Goal: Task Accomplishment & Management: Complete application form

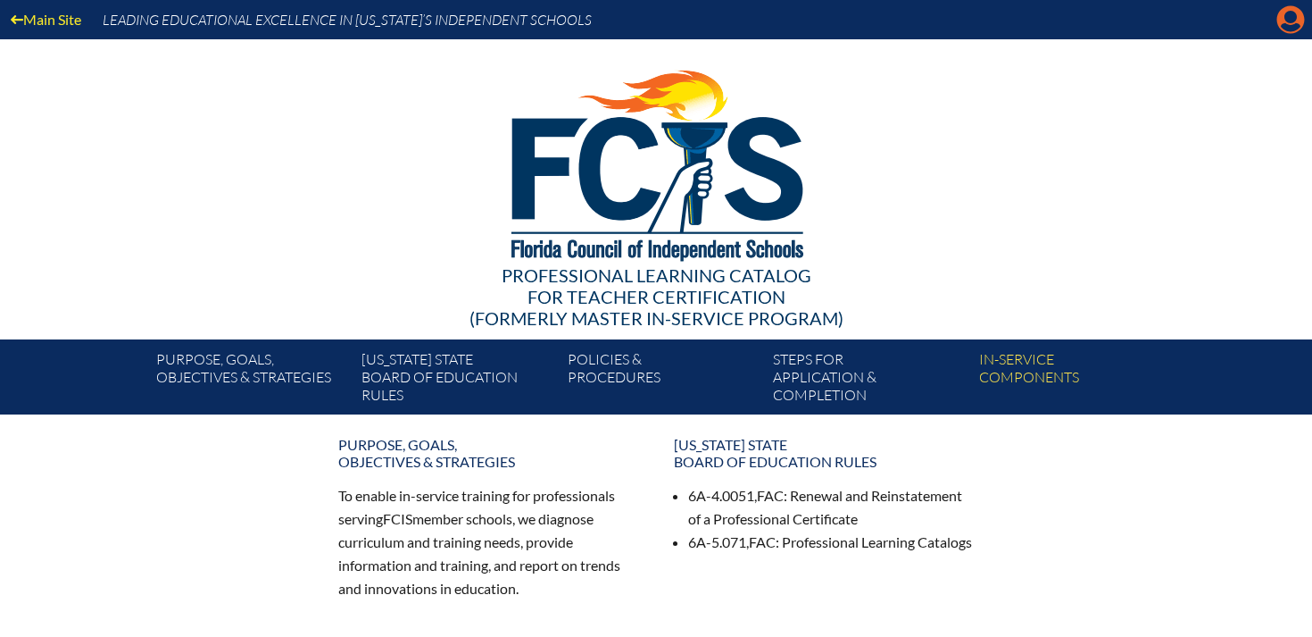
click at [1294, 20] on icon "Manage account" at bounding box center [1291, 19] width 29 height 29
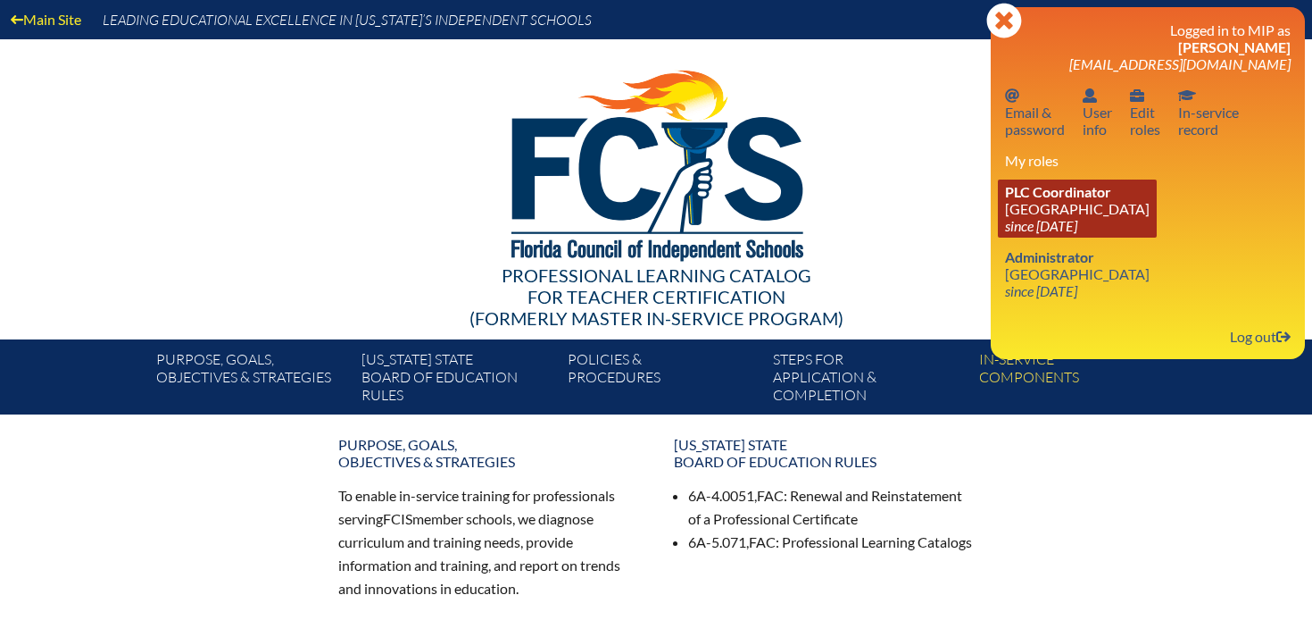
click at [1068, 222] on icon "since [DATE]" at bounding box center [1041, 225] width 72 height 17
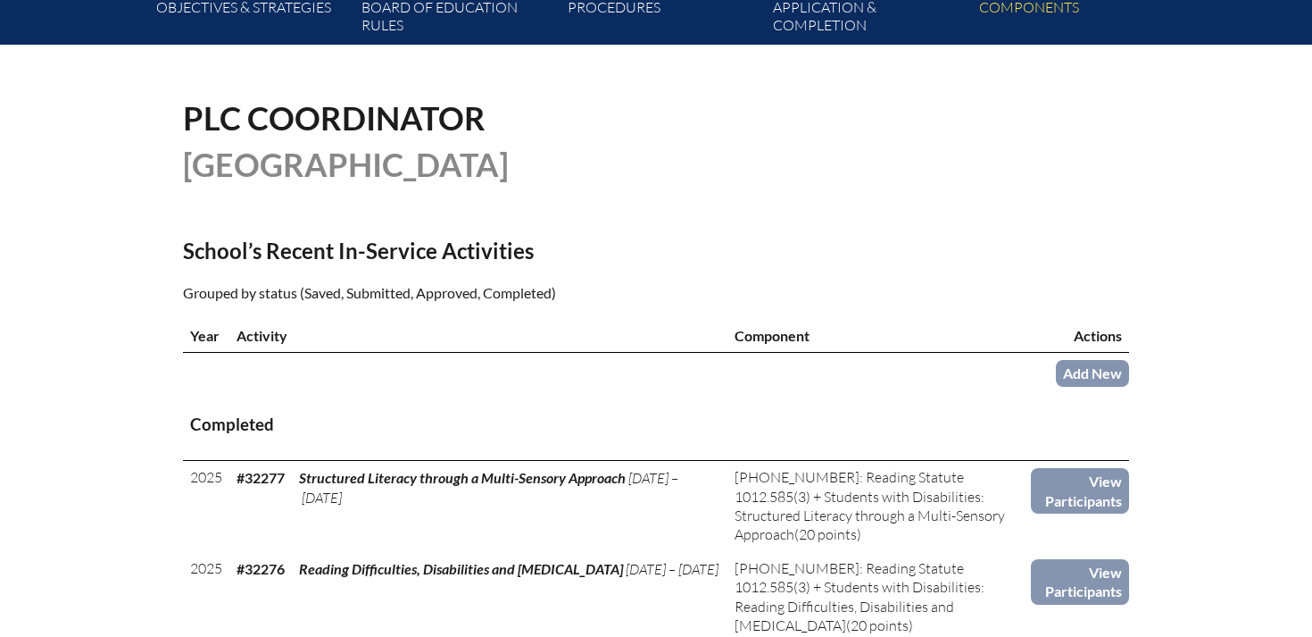
scroll to position [485, 0]
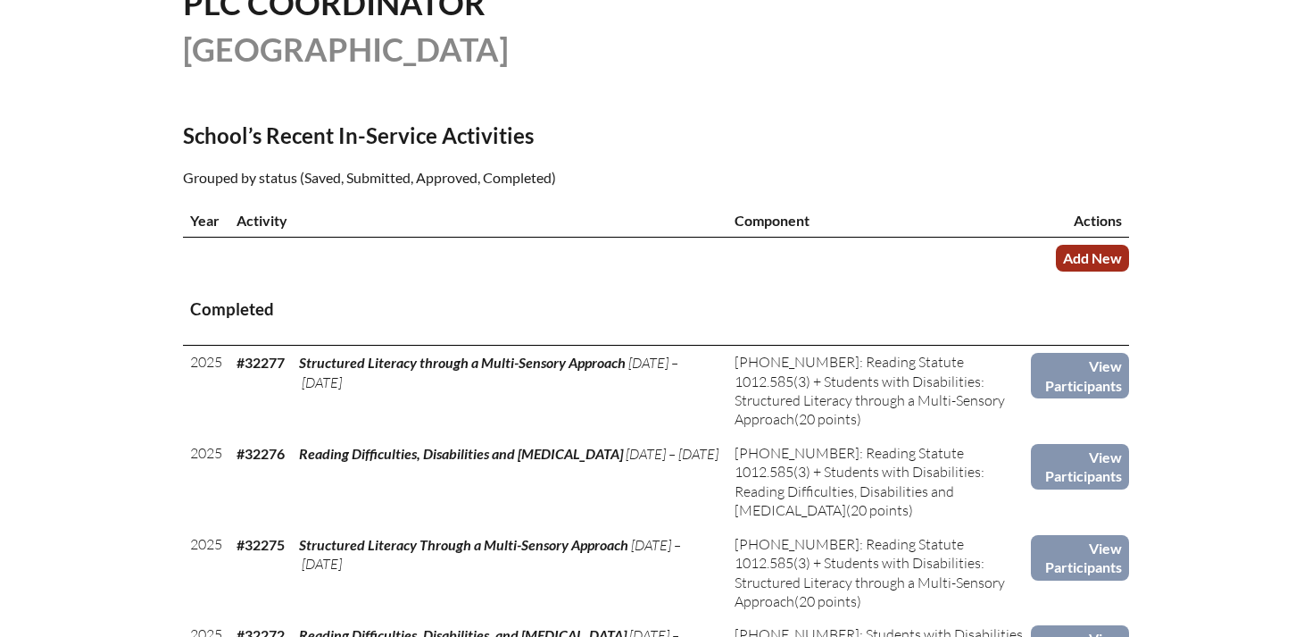
click at [1100, 255] on link "Add New" at bounding box center [1092, 258] width 73 height 26
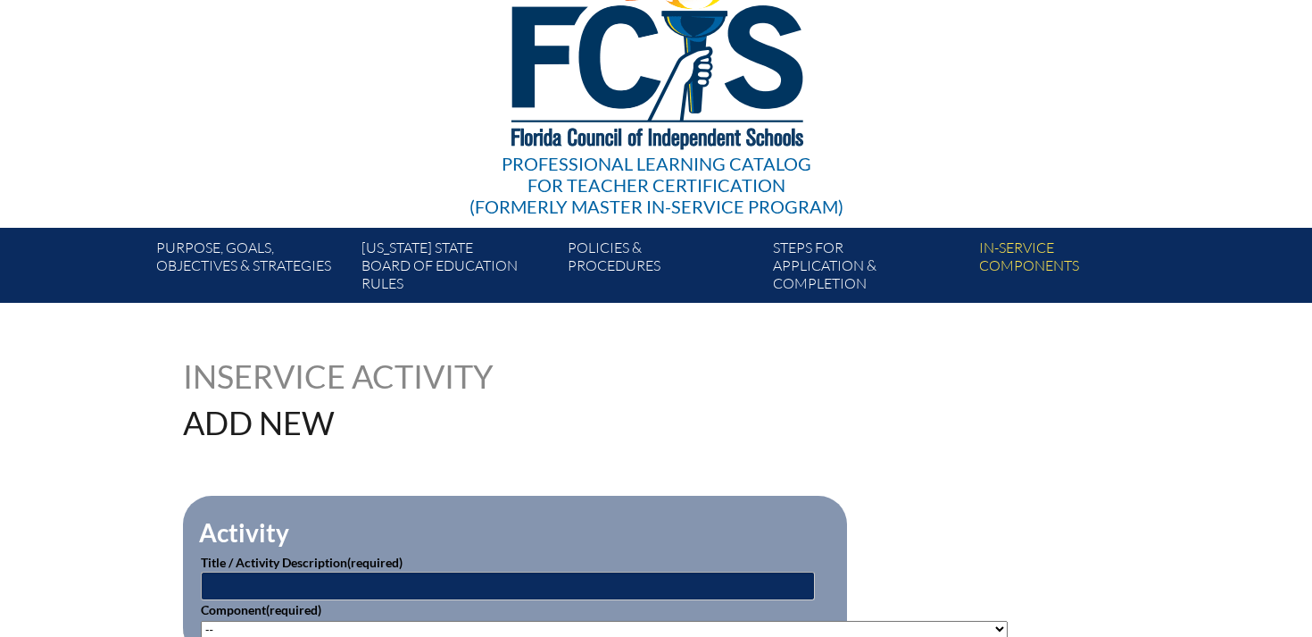
scroll to position [171, 0]
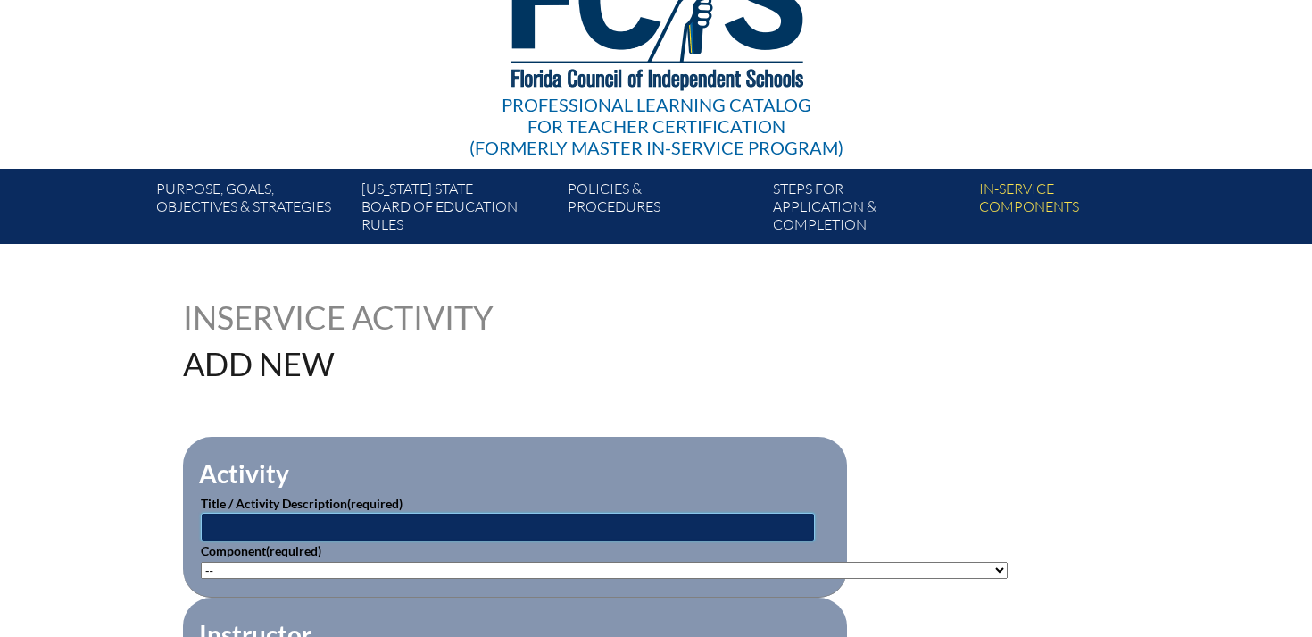
click at [450, 526] on input "text" at bounding box center [508, 526] width 614 height 29
type input "AI Coordinator"
click at [320, 562] on select"]"] "-- [PHONE_NUMBER]: Appropriate Art Activities [PHONE_NUMBER]: Concept and Art P…" at bounding box center [604, 570] width 807 height 17
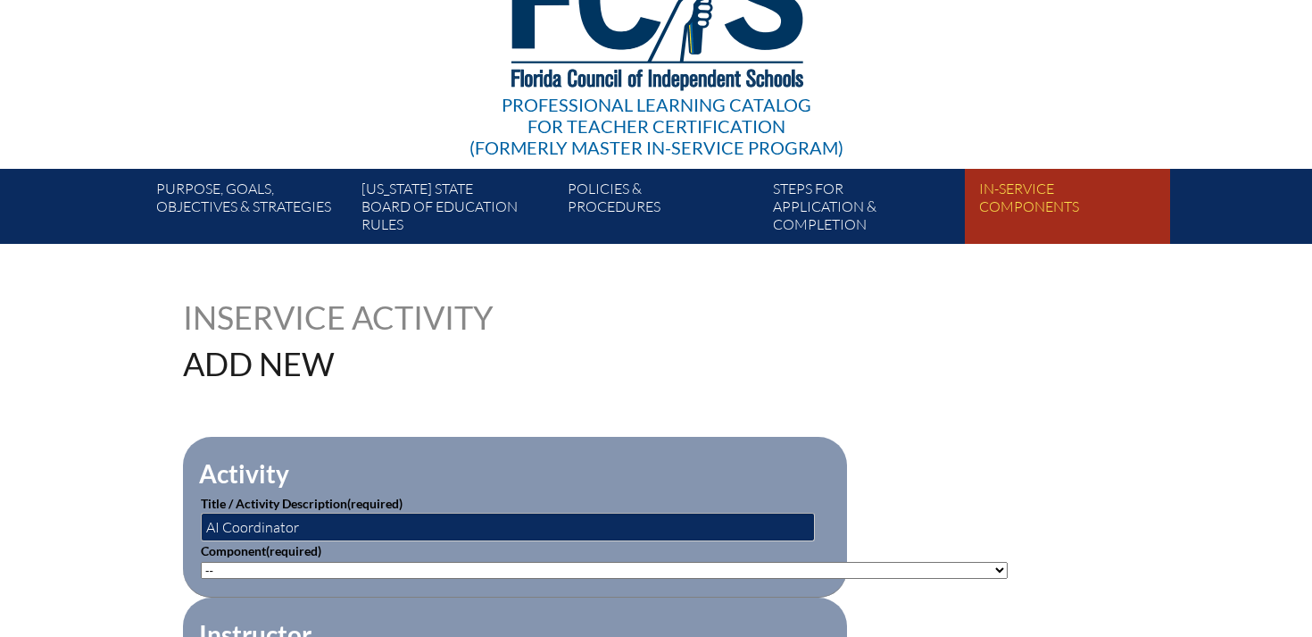
click at [1022, 201] on link "In-service components" at bounding box center [1074, 210] width 205 height 68
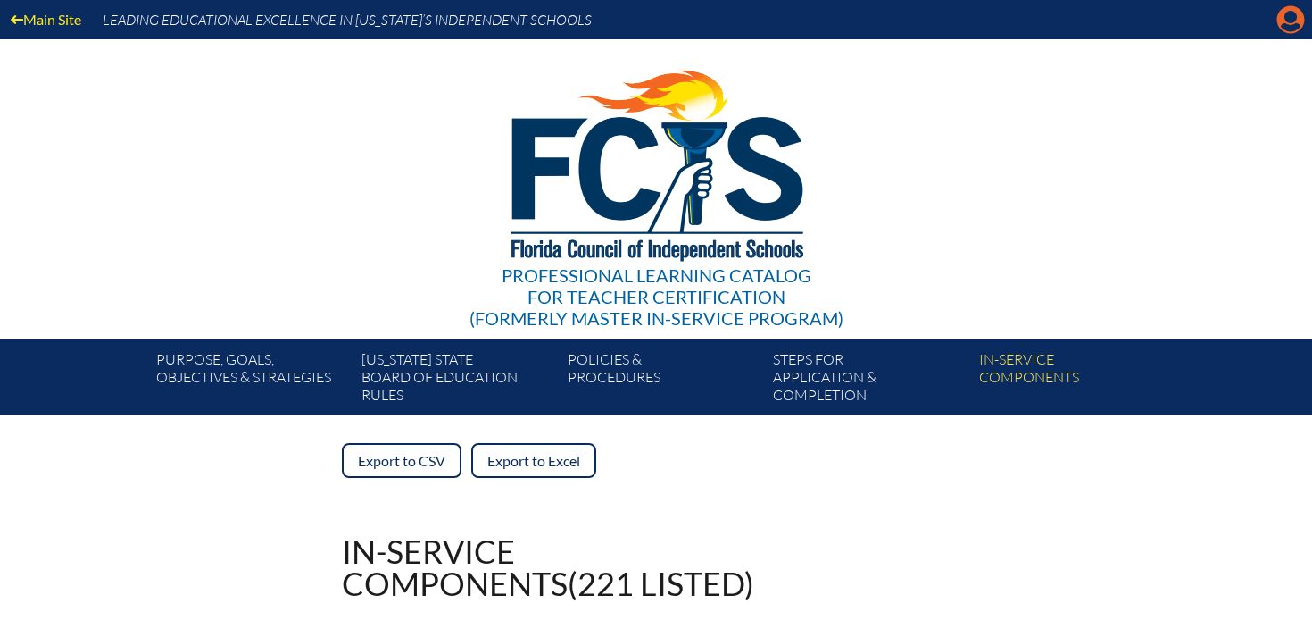
click at [1291, 17] on icon "Manage account" at bounding box center [1291, 19] width 29 height 29
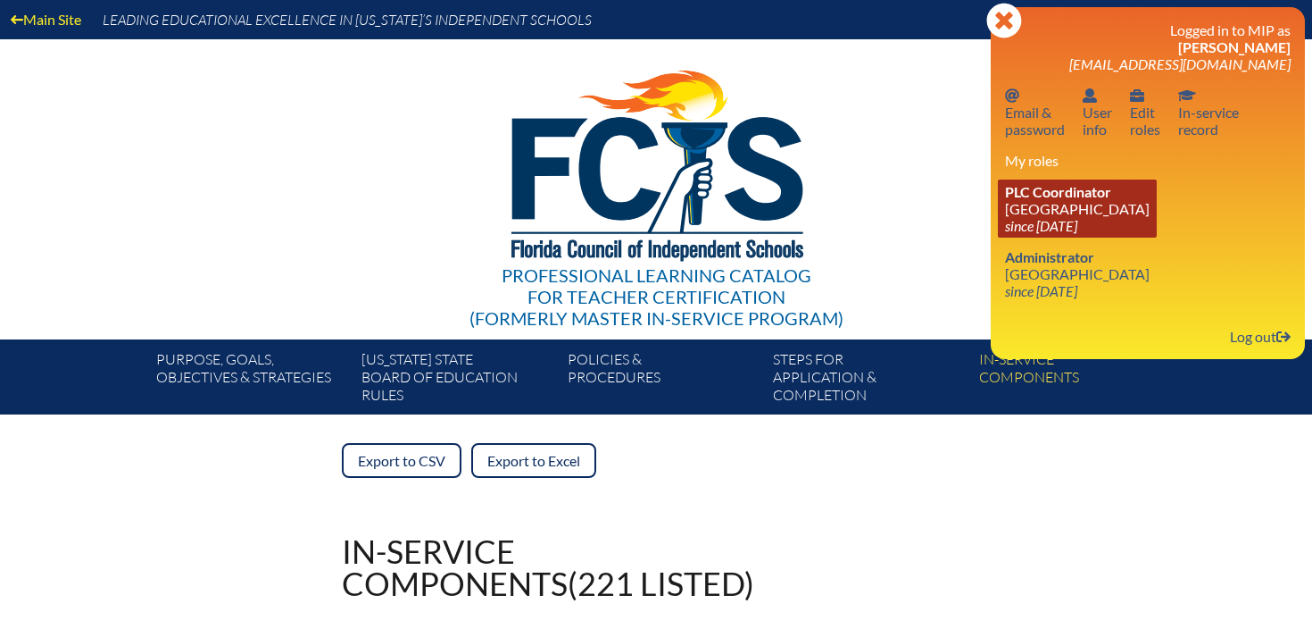
click at [1062, 204] on link "PLC Coordinator Pine School since 2015 May 10" at bounding box center [1077, 208] width 159 height 58
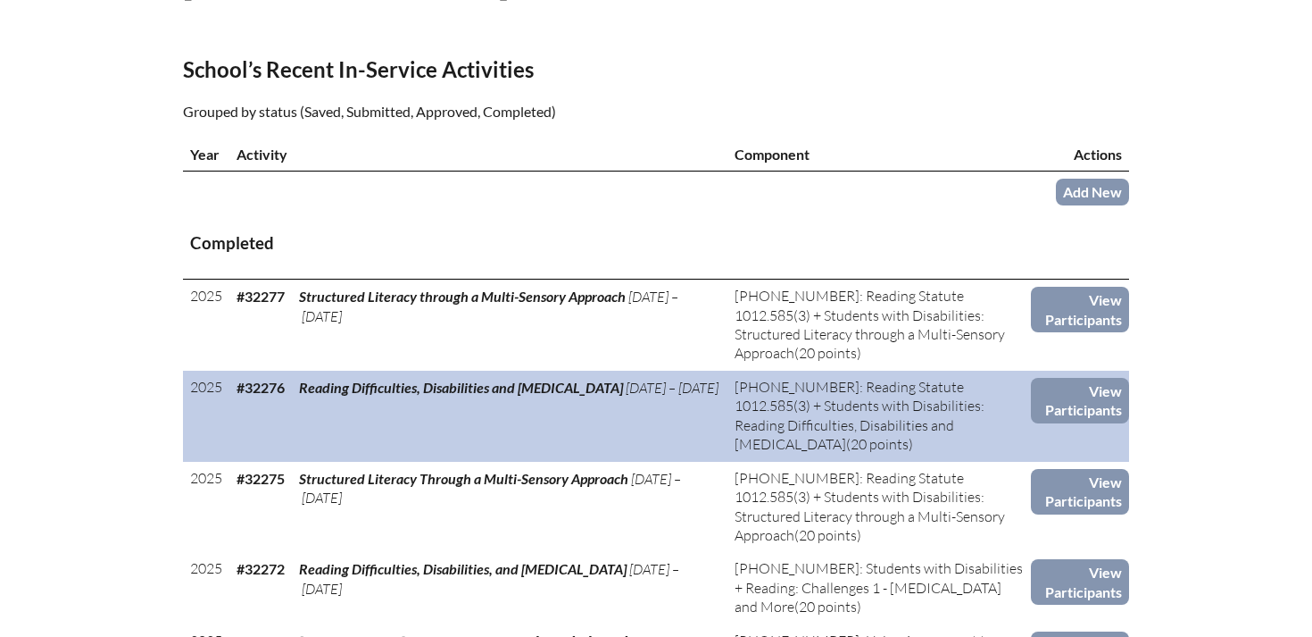
scroll to position [550, 0]
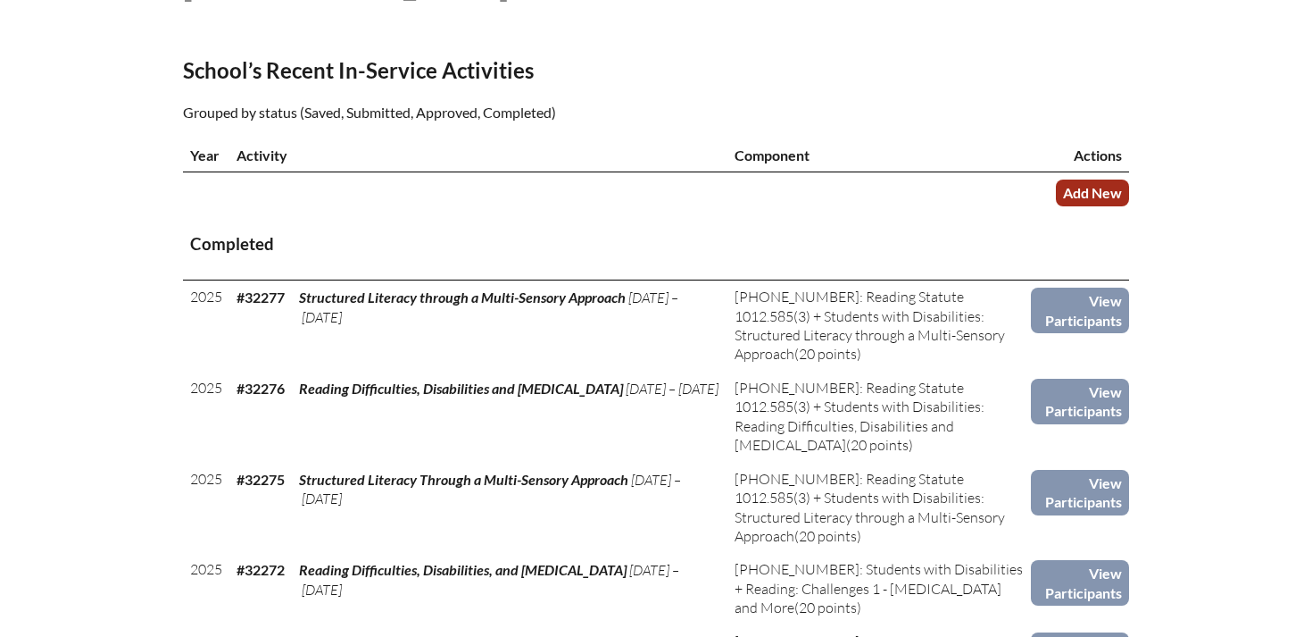
click at [1082, 191] on link "Add New" at bounding box center [1092, 192] width 73 height 26
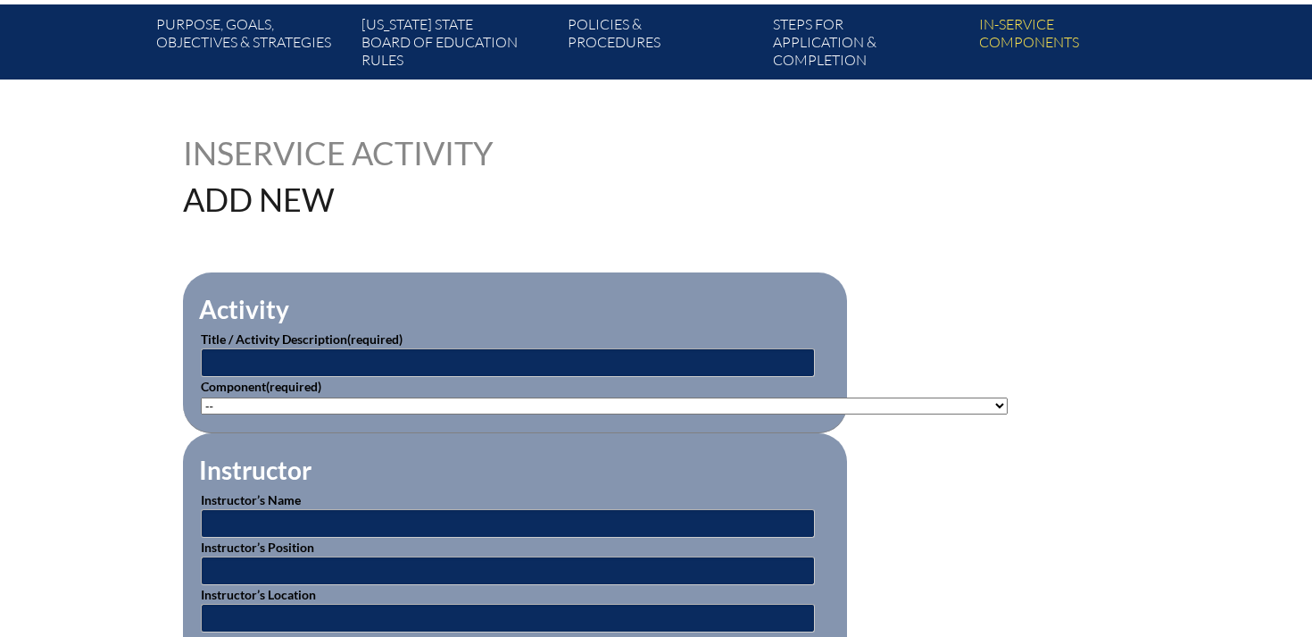
scroll to position [336, 0]
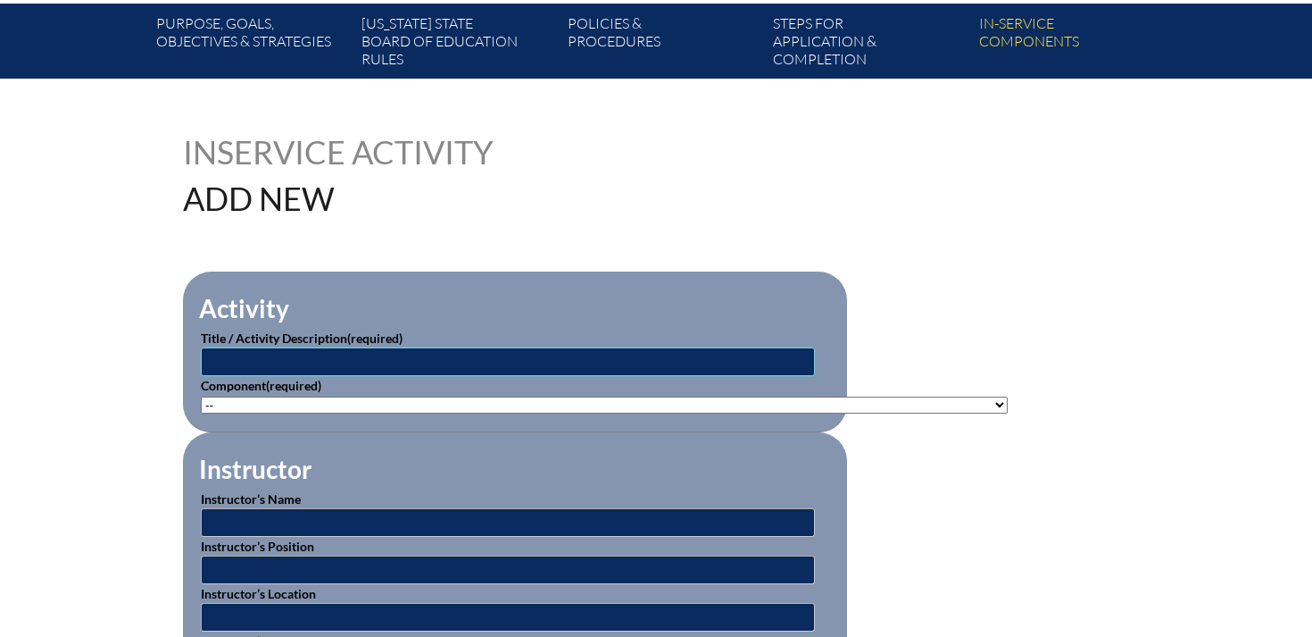
click at [230, 352] on input "text" at bounding box center [508, 361] width 614 height 29
type input "AI INTRO"
click at [256, 403] on select"]"] "-- 1-000-001: Appropriate Art Activities 1-000-002: Concept and Art Process for…" at bounding box center [604, 404] width 807 height 17
click at [334, 398] on select"]"] "-- 1-000-001: Appropriate Art Activities 1-000-002: Concept and Art Process for…" at bounding box center [604, 404] width 807 height 17
click at [229, 397] on select"]"] "-- 1-000-001: Appropriate Art Activities 1-000-002: Concept and Art Process for…" at bounding box center [604, 404] width 807 height 17
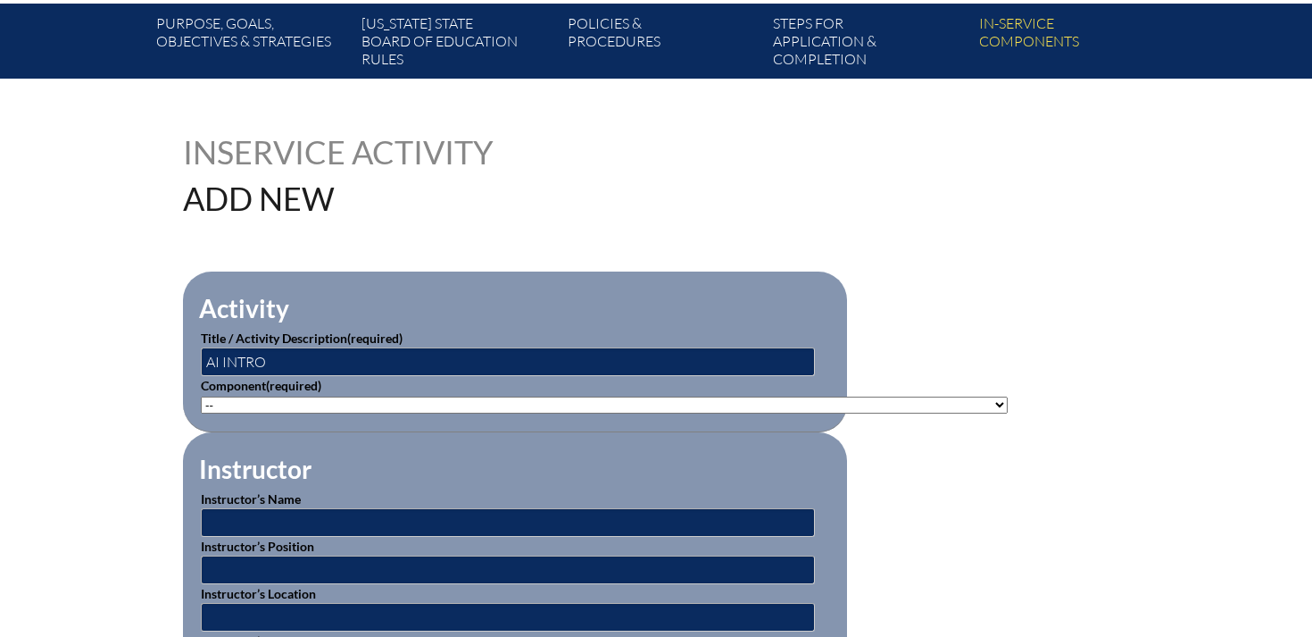
click at [201, 396] on select"]"] "-- 1-000-001: Appropriate Art Activities 1-000-002: Concept and Art Process for…" at bounding box center [604, 404] width 807 height 17
click at [947, 399] on select"]"] "-- 1-000-001: Appropriate Art Activities 1-000-002: Concept and Art Process for…" at bounding box center [604, 404] width 807 height 17
click at [351, 396] on select"]"] "-- 1-000-001: Appropriate Art Activities 1-000-002: Concept and Art Process for…" at bounding box center [604, 404] width 807 height 17
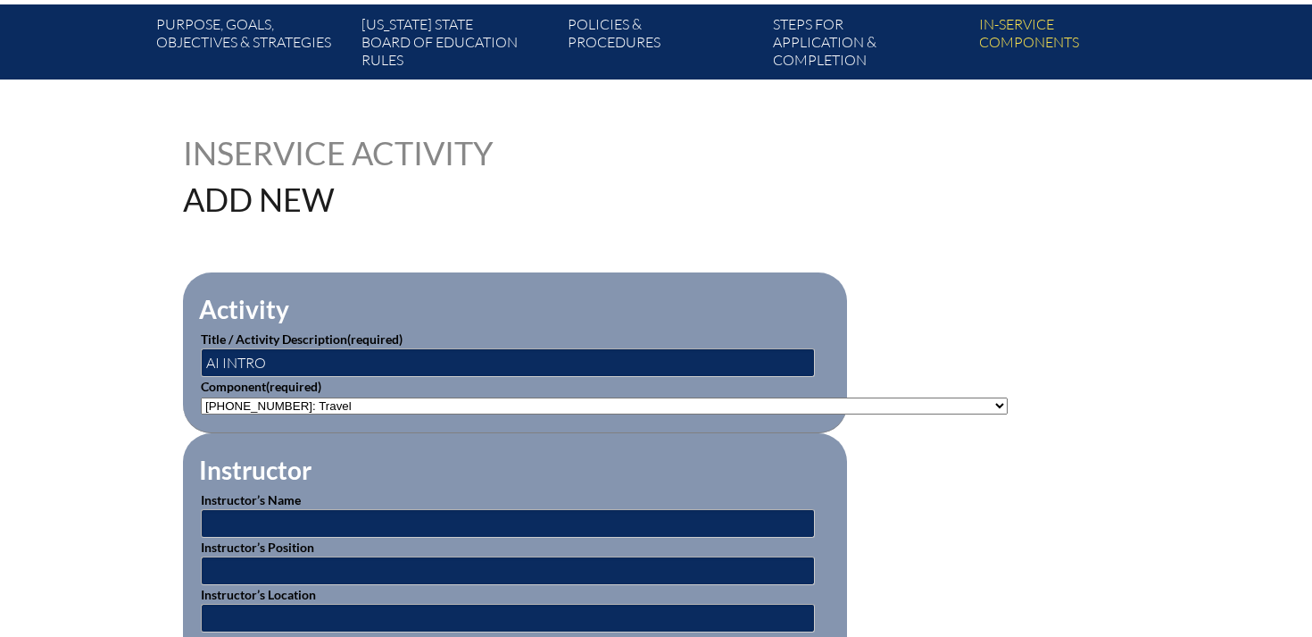
click at [248, 404] on select"]"] "-- 1-000-001: Appropriate Art Activities 1-000-002: Concept and Art Process for…" at bounding box center [604, 405] width 807 height 17
select select"]"] "235077"
click at [201, 397] on select"]"] "-- 1-000-001: Appropriate Art Activities 1-000-002: Concept and Art Process for…" at bounding box center [604, 405] width 807 height 17
click at [296, 519] on input "text" at bounding box center [508, 523] width 614 height 29
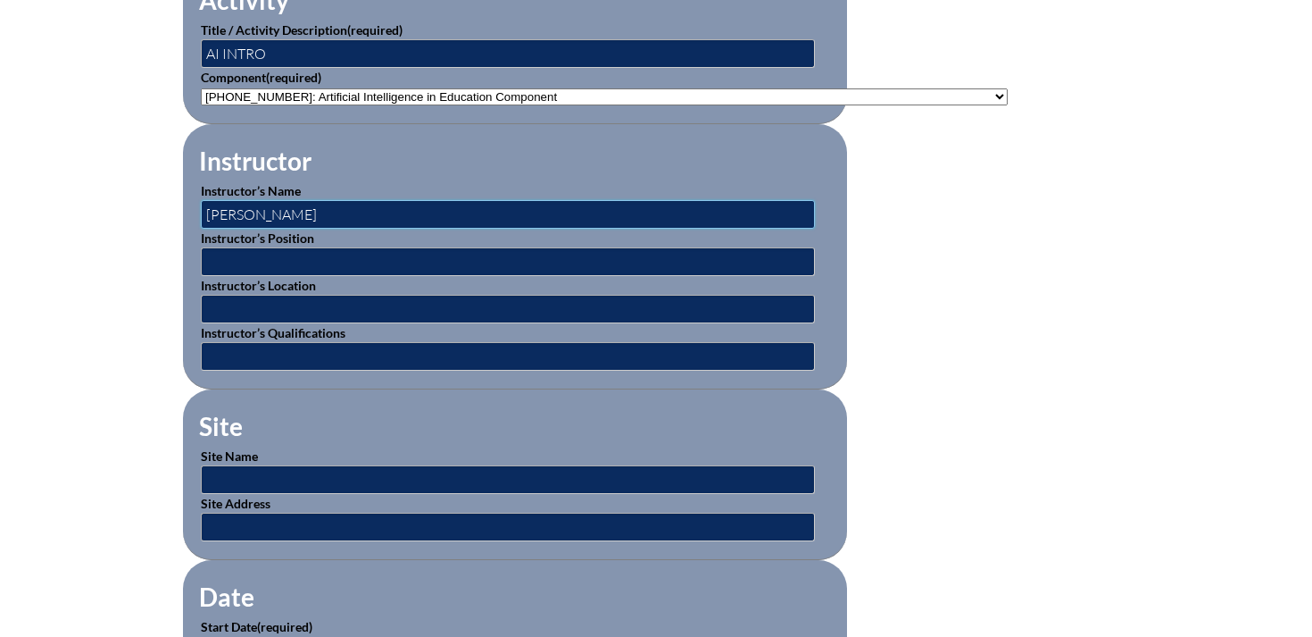
scroll to position [765, 0]
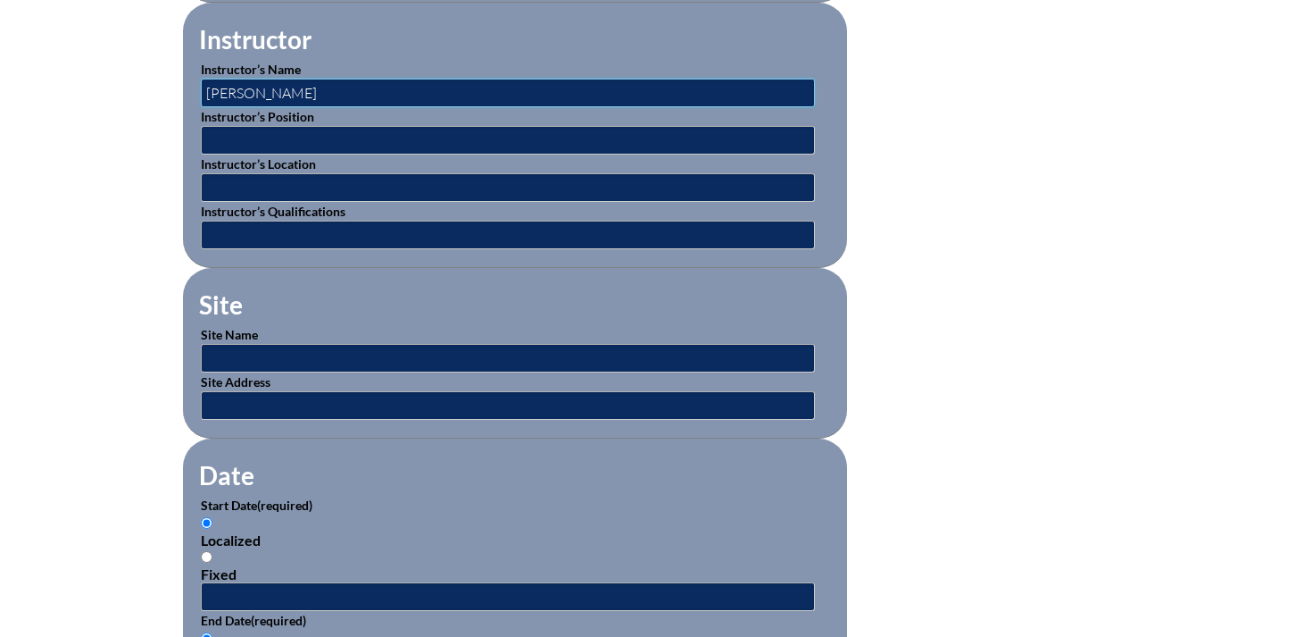
type input "JORGE SALAS"
click at [235, 349] on input "text" at bounding box center [508, 358] width 614 height 29
type input "The Pine School"
click at [268, 399] on input "text" at bounding box center [508, 405] width 614 height 29
type input "12350 SE FEDERAL HWY HOBE SOUND, FL"
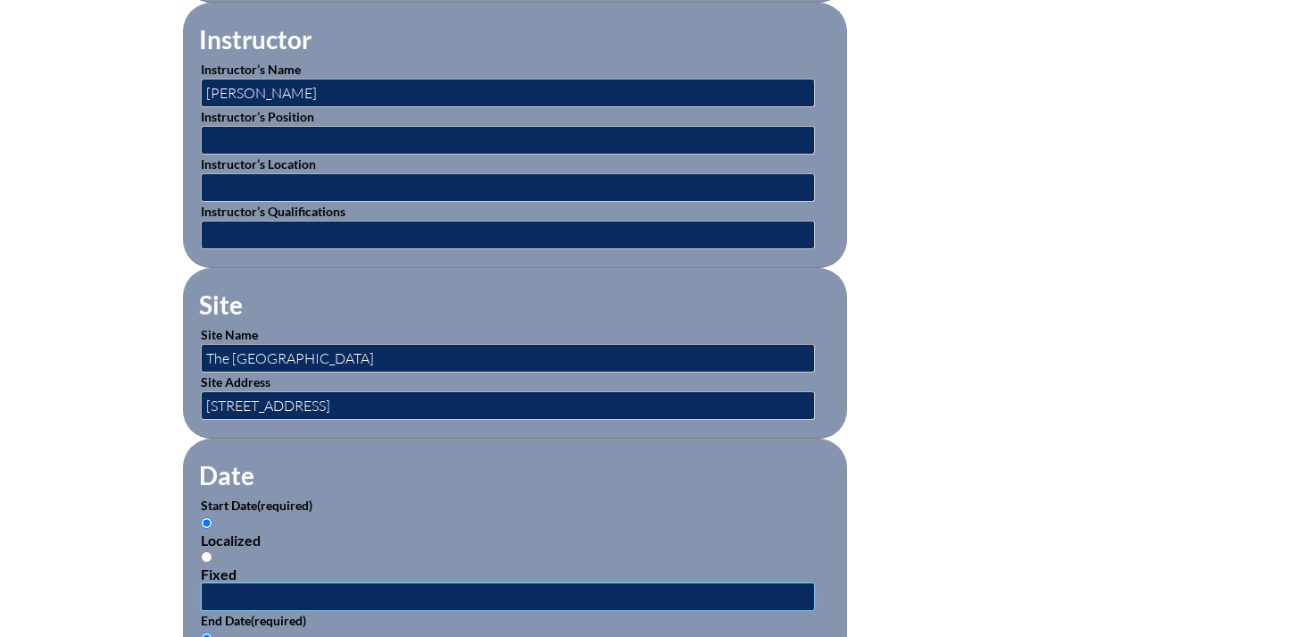
click at [278, 587] on input "text" at bounding box center [508, 596] width 614 height 29
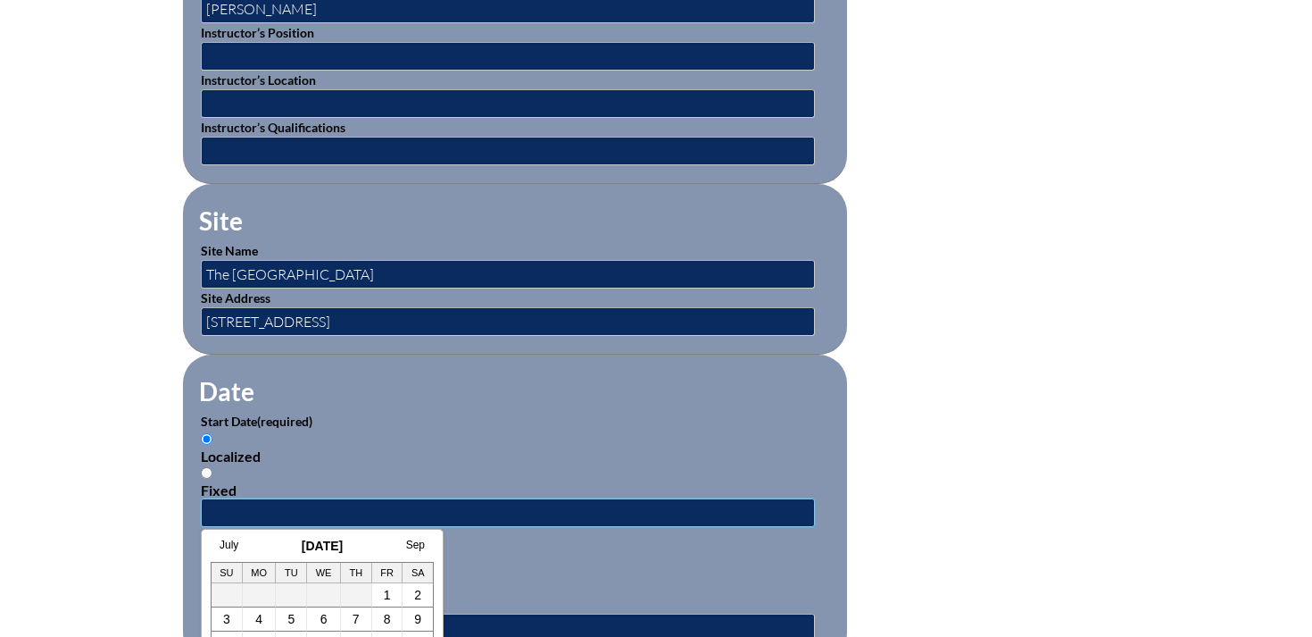
scroll to position [850, 0]
click at [290, 620] on link "5" at bounding box center [290, 618] width 7 height 14
type input "2025-08-05 10:53 AM"
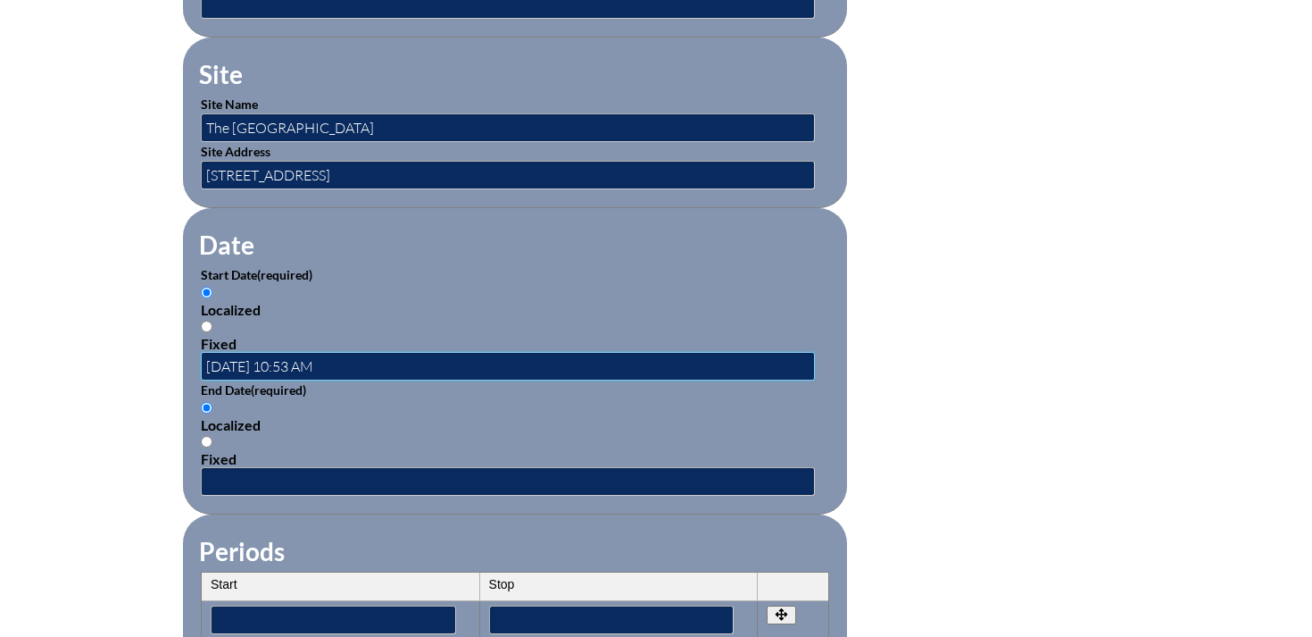
scroll to position [1110, 0]
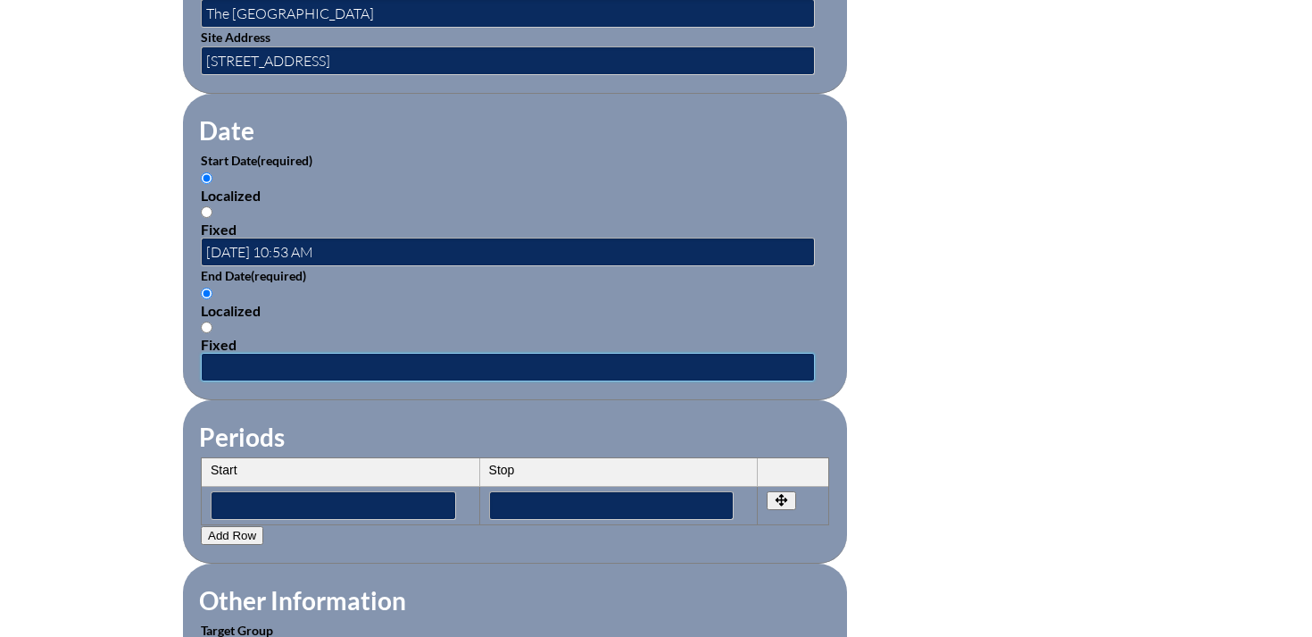
click at [221, 358] on input "text" at bounding box center [508, 367] width 614 height 29
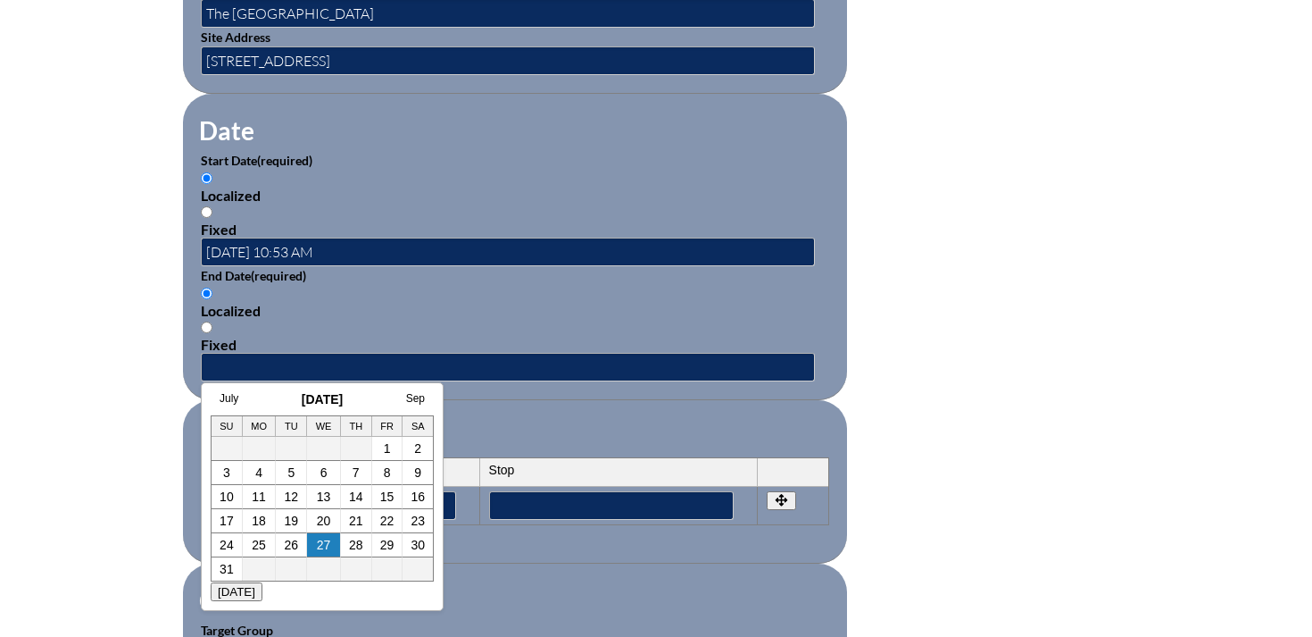
click at [271, 395] on h3 "August 2025" at bounding box center [322, 399] width 223 height 14
click at [294, 477] on link "5" at bounding box center [290, 472] width 7 height 14
type input "2025-08-05 10:53 AM"
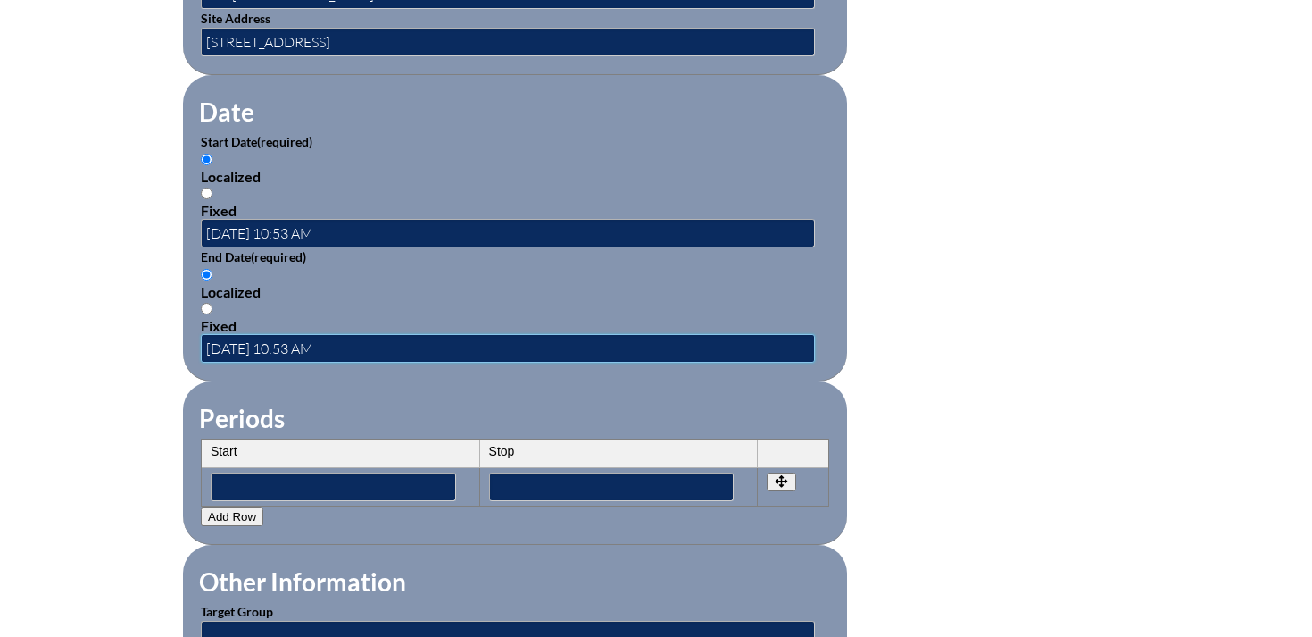
scroll to position [1228, 0]
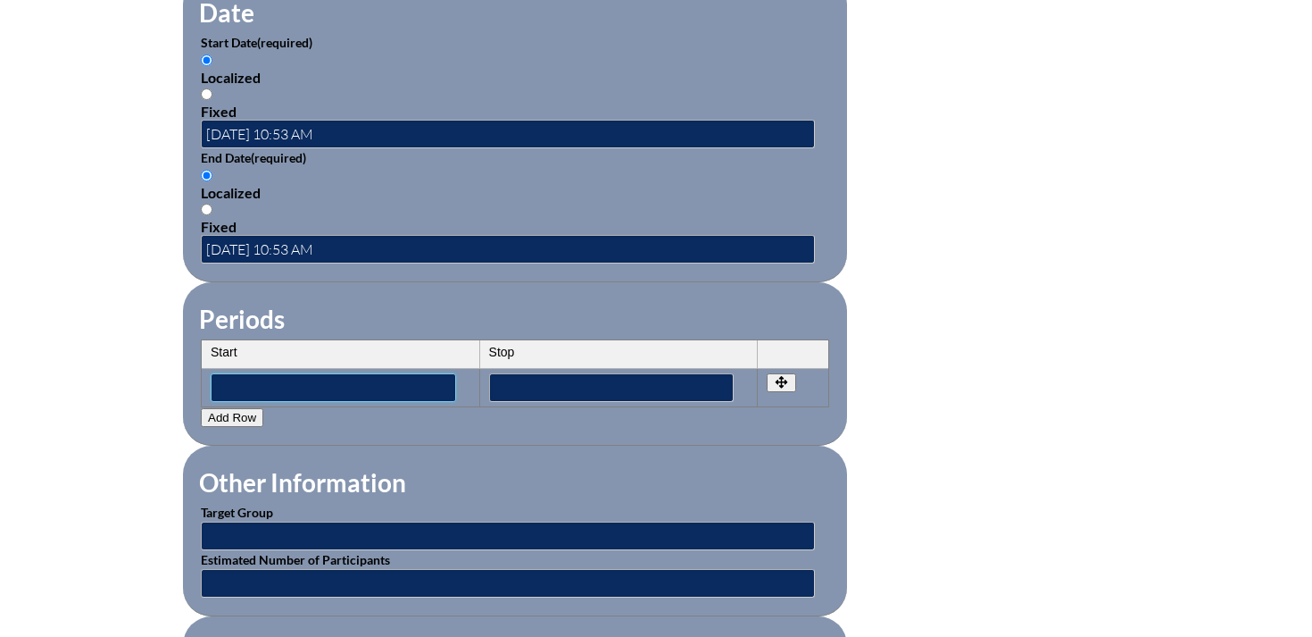
click at [247, 373] on input"] "text" at bounding box center [334, 387] width 246 height 29
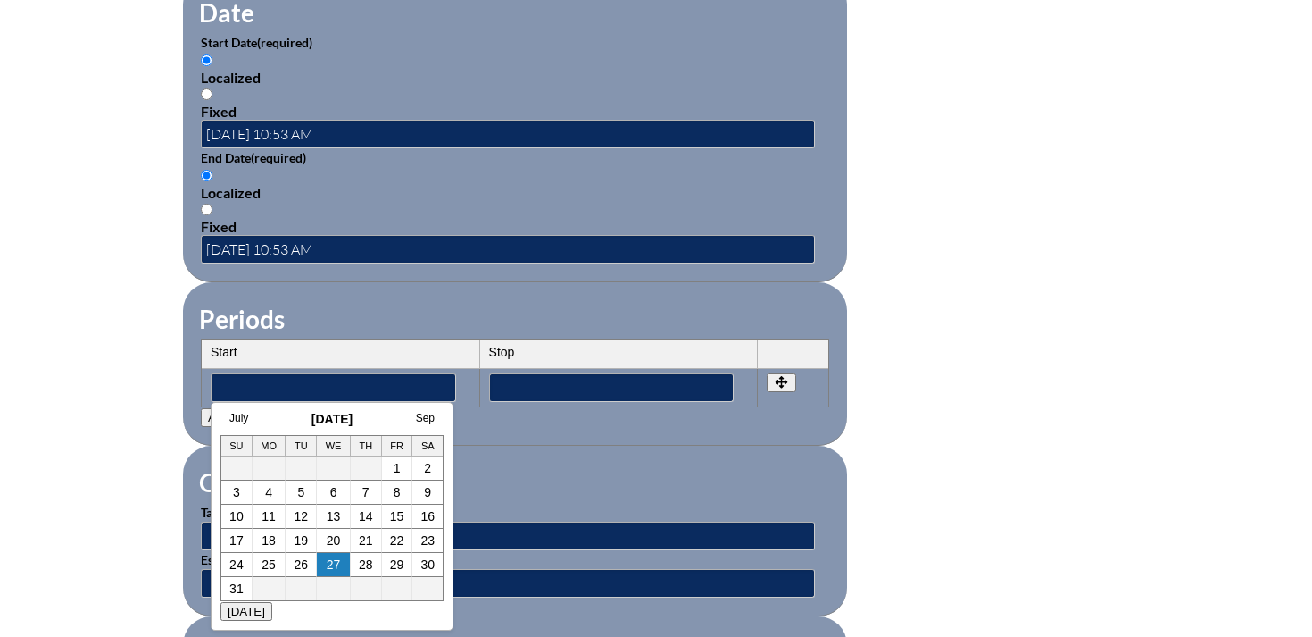
click at [287, 426] on div "July August 2025 Sep Su Mo Tu We Th Fr Sa 1 2 3 4 5 6 7 8 9 10 11 12 13 14 15 1…" at bounding box center [332, 506] width 223 height 189
click at [303, 497] on link "5" at bounding box center [300, 492] width 7 height 14
type input"] "2025-08-05 10:53 AM"
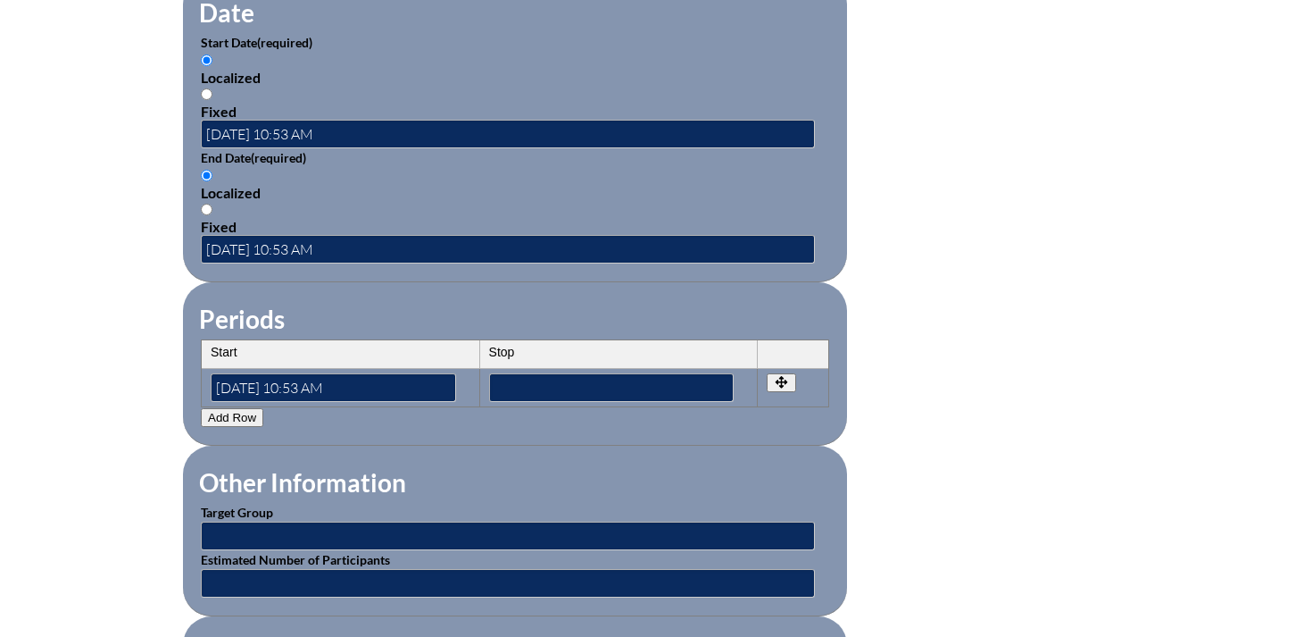
click at [521, 346] on th "Stop" at bounding box center [619, 354] width 279 height 29
click at [513, 373] on input"] "text" at bounding box center [612, 387] width 246 height 29
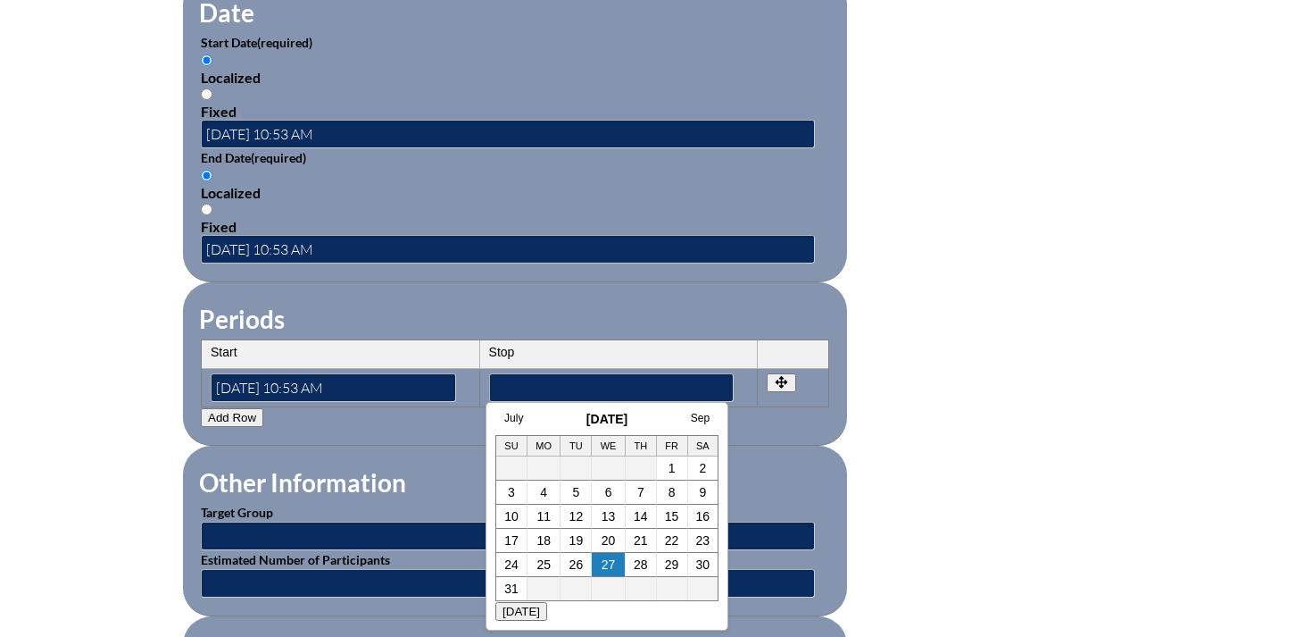
click at [537, 421] on h3 "August 2025" at bounding box center [606, 419] width 223 height 14
click at [574, 494] on link "5" at bounding box center [575, 492] width 7 height 14
type input"] "2025-08-05 10:54 AM"
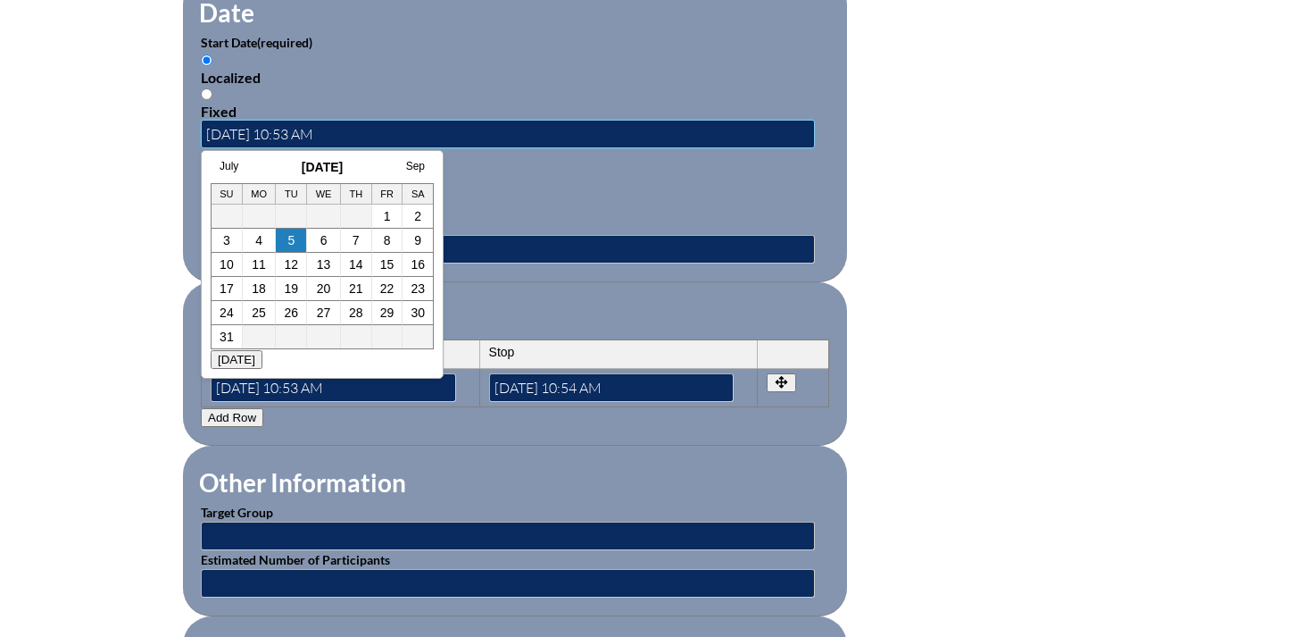
drag, startPoint x: 285, startPoint y: 123, endPoint x: 396, endPoint y: 123, distance: 111.6
click at [396, 123] on input "2025-08-05 10:53 AM" at bounding box center [508, 134] width 614 height 29
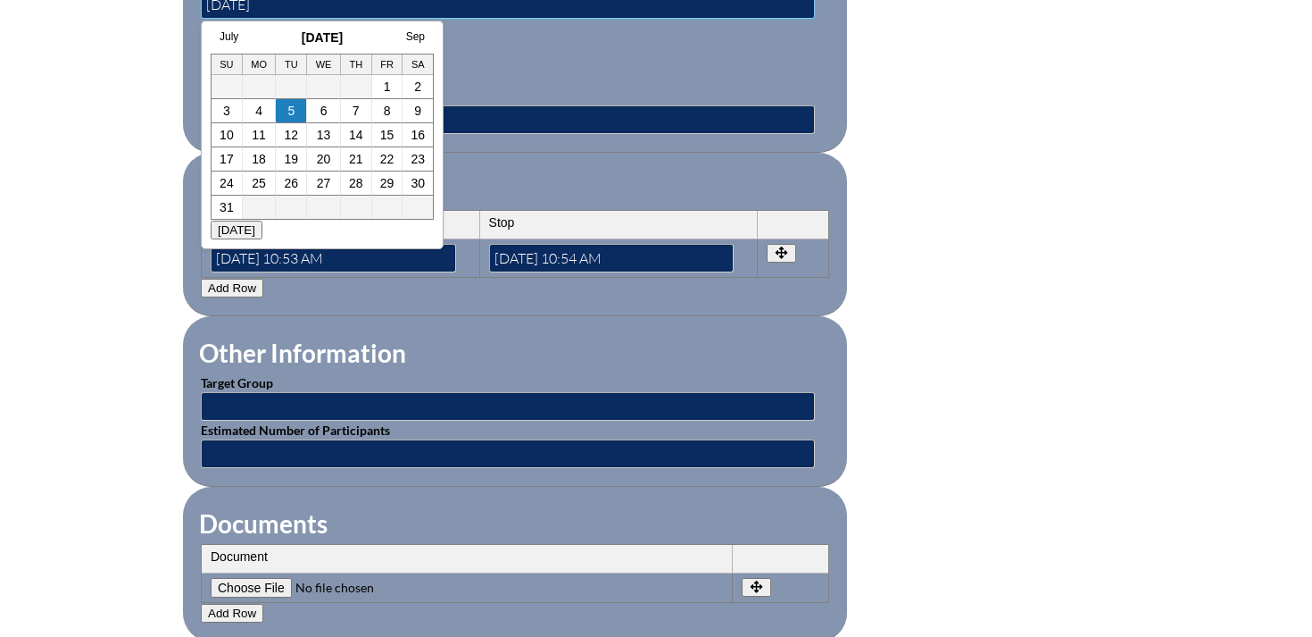
scroll to position [1356, 0]
type input "2025-08-05"
click at [454, 154] on fieldset "Periods Start Stop No rows created Add new row Start Stop Start 2025-08-05 10:5…" at bounding box center [515, 235] width 664 height 163
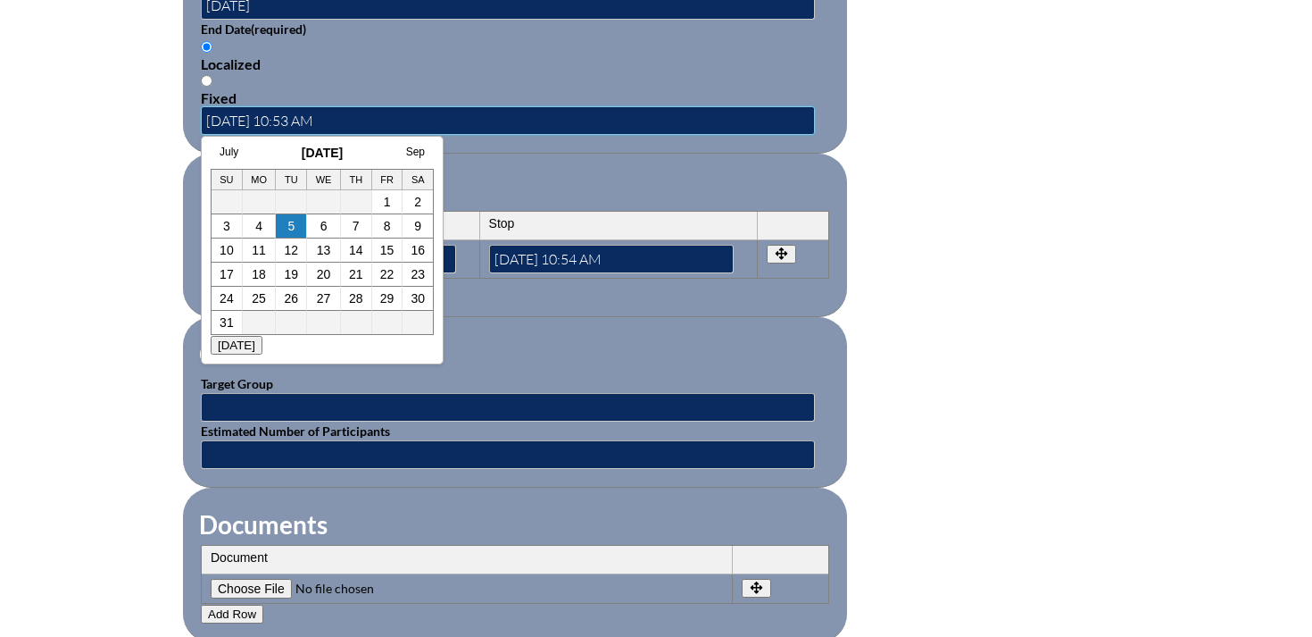
drag, startPoint x: 287, startPoint y: 112, endPoint x: 371, endPoint y: 113, distance: 83.9
click at [372, 110] on input "2025-08-05 10:53 AM" at bounding box center [508, 120] width 614 height 29
type input "2025-08-05"
drag, startPoint x: 523, startPoint y: 321, endPoint x: 512, endPoint y: 319, distance: 11.7
click at [523, 321] on fieldset "Other Information Target Group Estimated Number of Participants" at bounding box center [515, 402] width 664 height 171
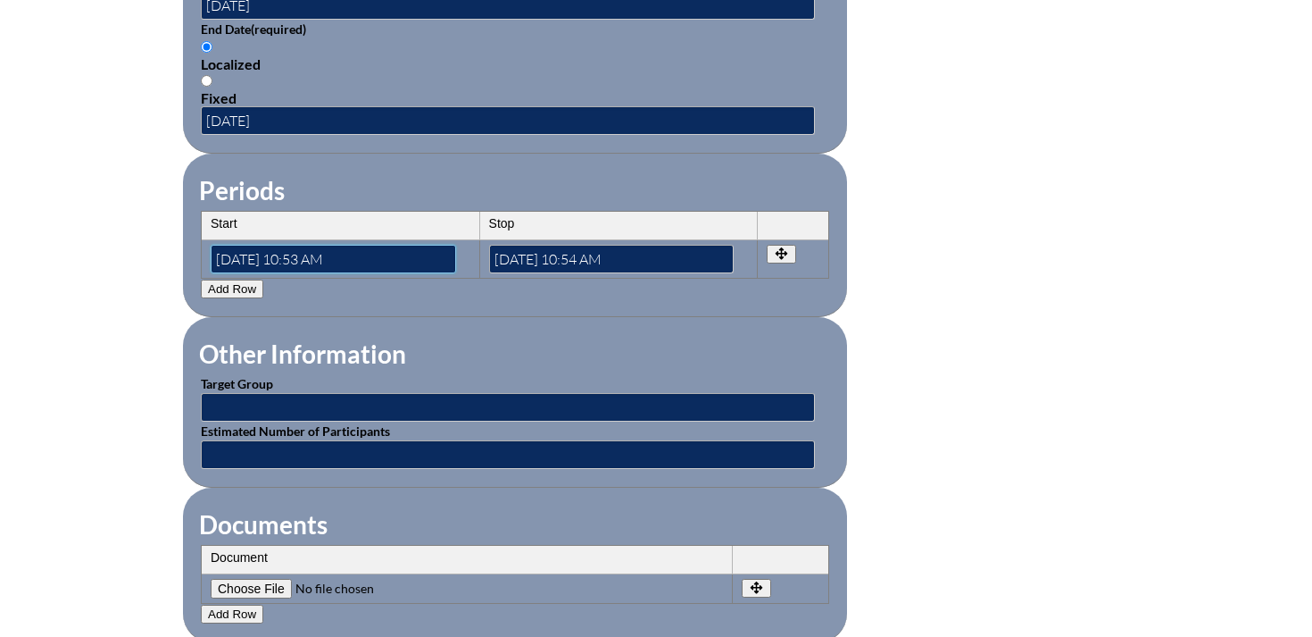
click at [333, 249] on input"] "2025-08-05 10:53 AM" at bounding box center [334, 259] width 246 height 29
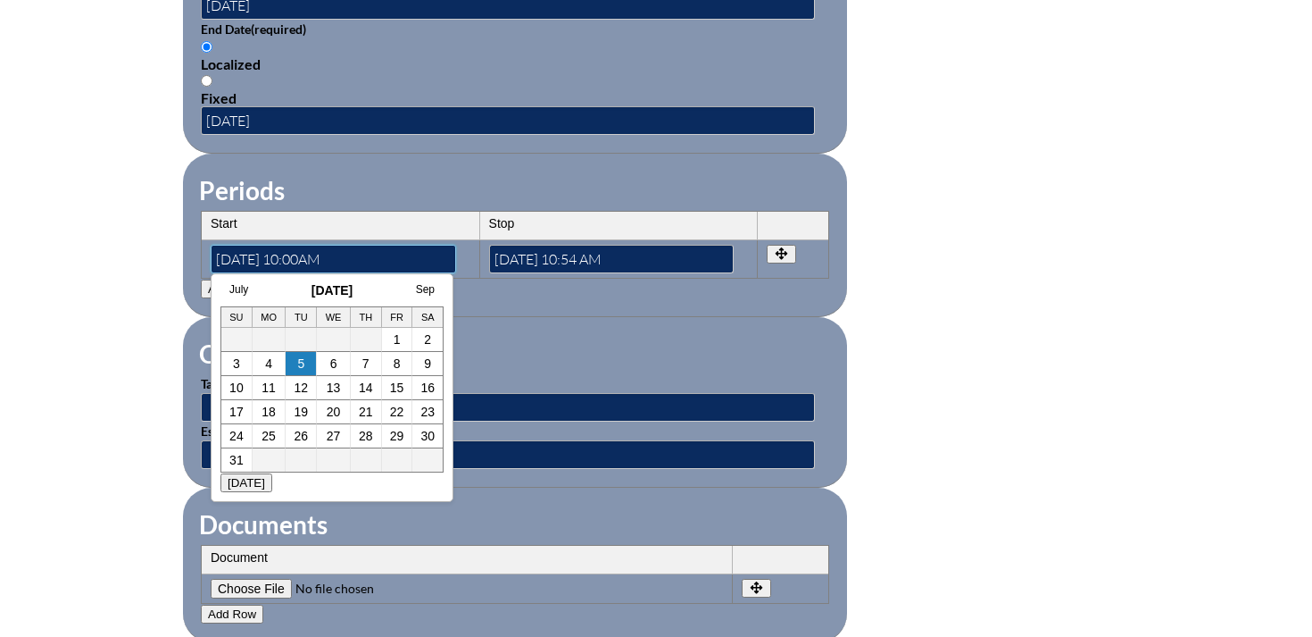
type input"] "2025-08-05 10:00AM"
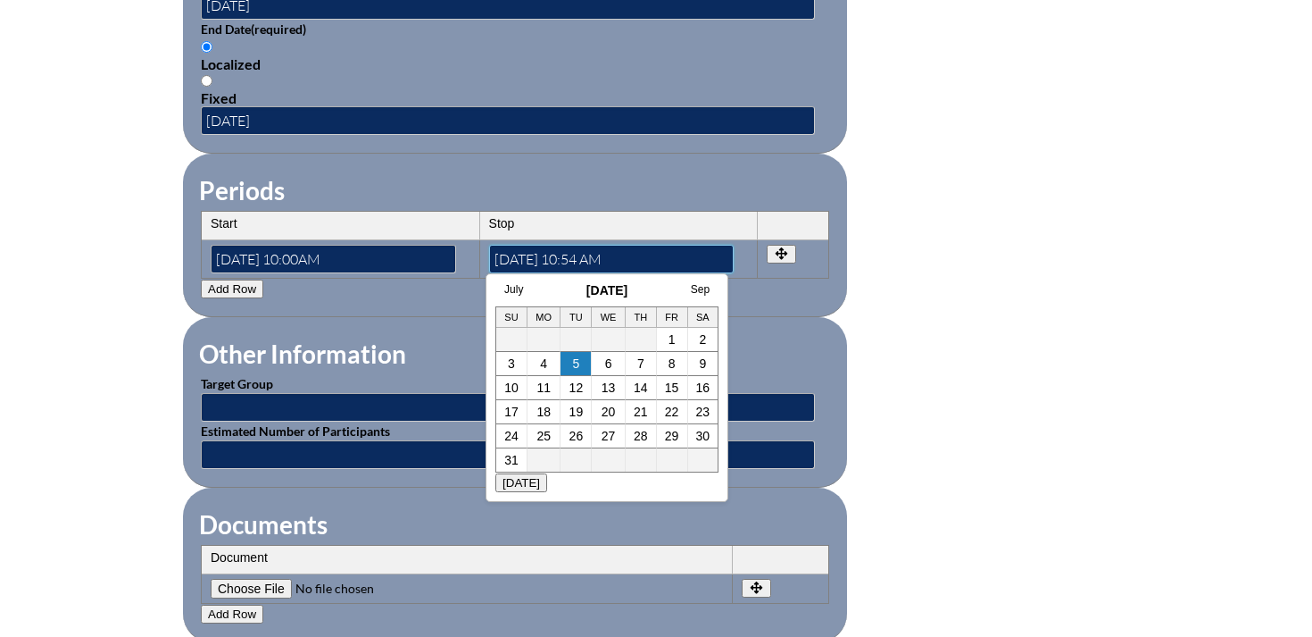
drag, startPoint x: 607, startPoint y: 249, endPoint x: 574, endPoint y: 253, distance: 33.2
click at [574, 253] on input"] "2025-08-05 10:54 AM" at bounding box center [612, 259] width 246 height 29
drag, startPoint x: 632, startPoint y: 246, endPoint x: 671, endPoint y: 244, distance: 39.4
click at [671, 245] on input"] "2025-08-05 12.00PM AM" at bounding box center [612, 259] width 246 height 29
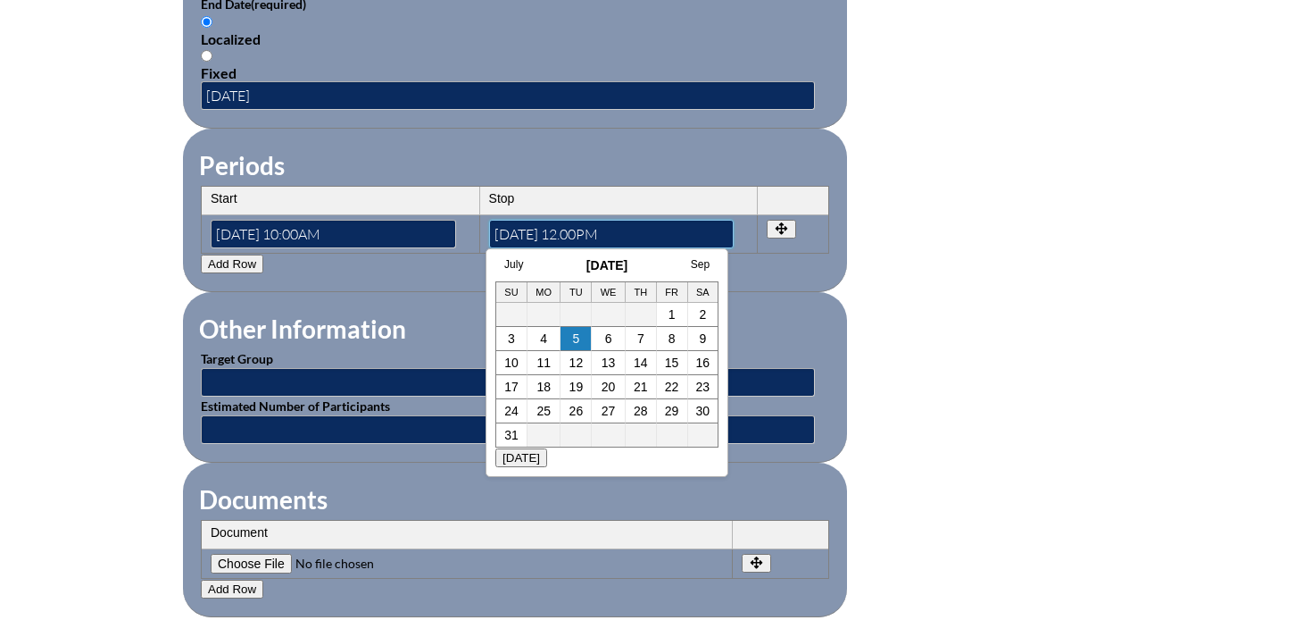
type input"] "2025-08-05 12.00PM"
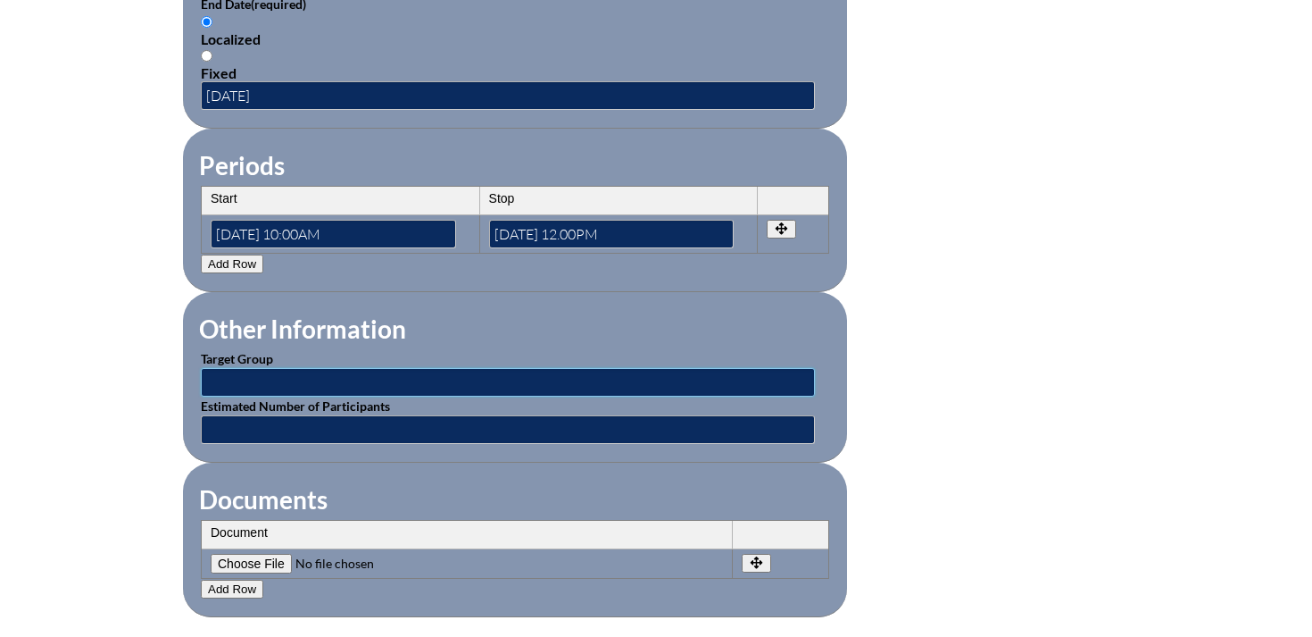
click at [281, 372] on input "text" at bounding box center [508, 382] width 614 height 29
type input "Teachers"
click at [336, 415] on input "text" at bounding box center [508, 429] width 614 height 29
type input "1"
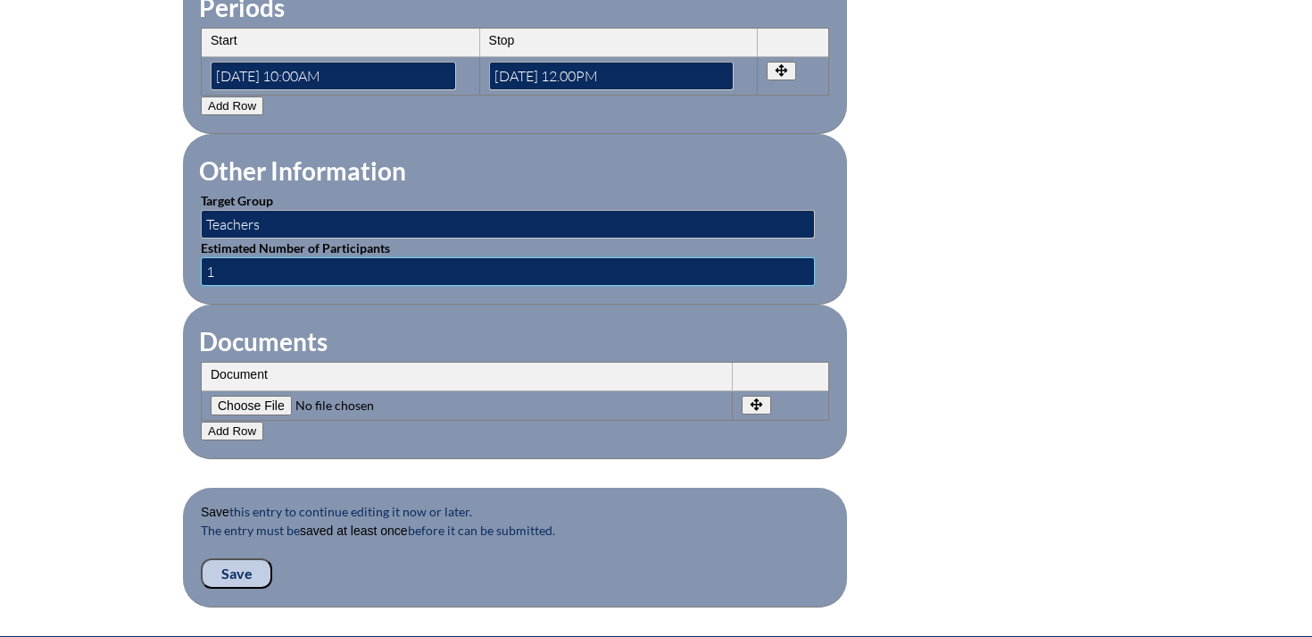
scroll to position [1562, 0]
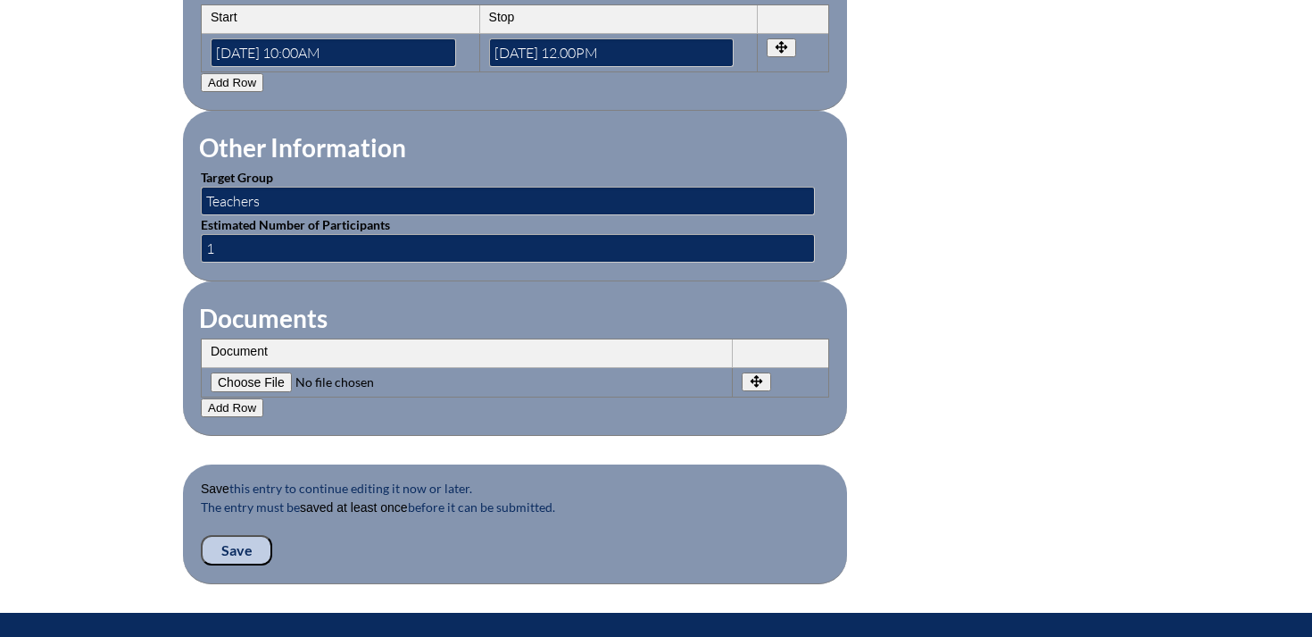
click at [245, 535] on input "Save" at bounding box center [236, 550] width 71 height 30
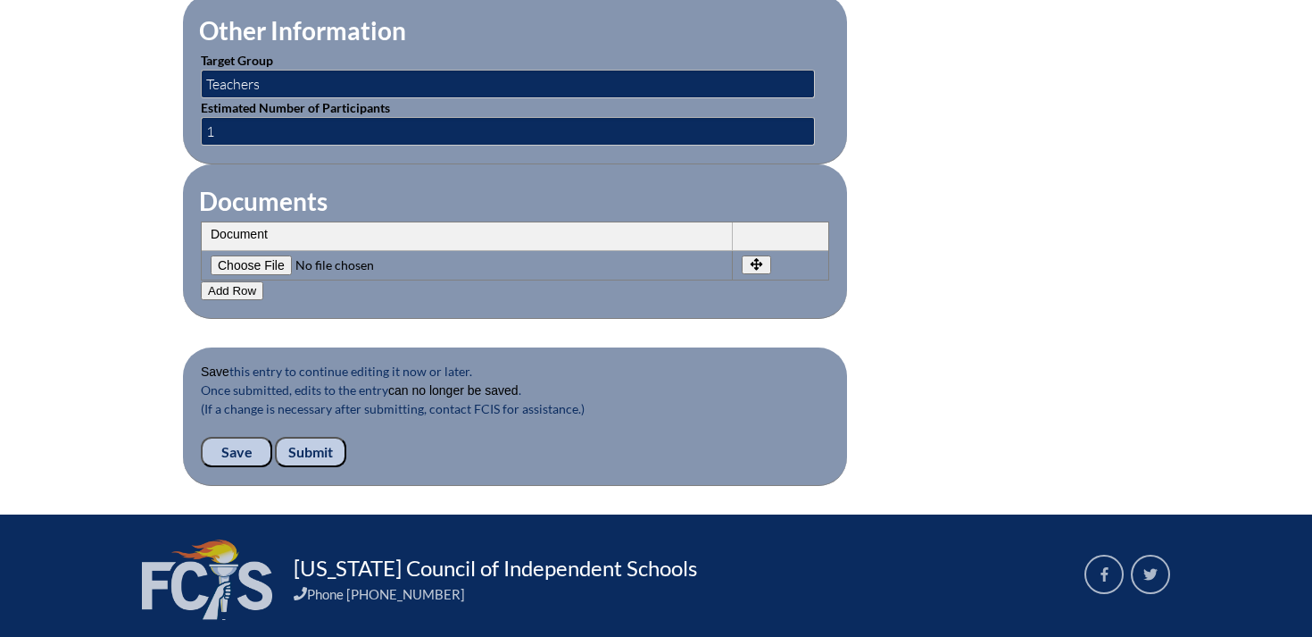
scroll to position [1680, 0]
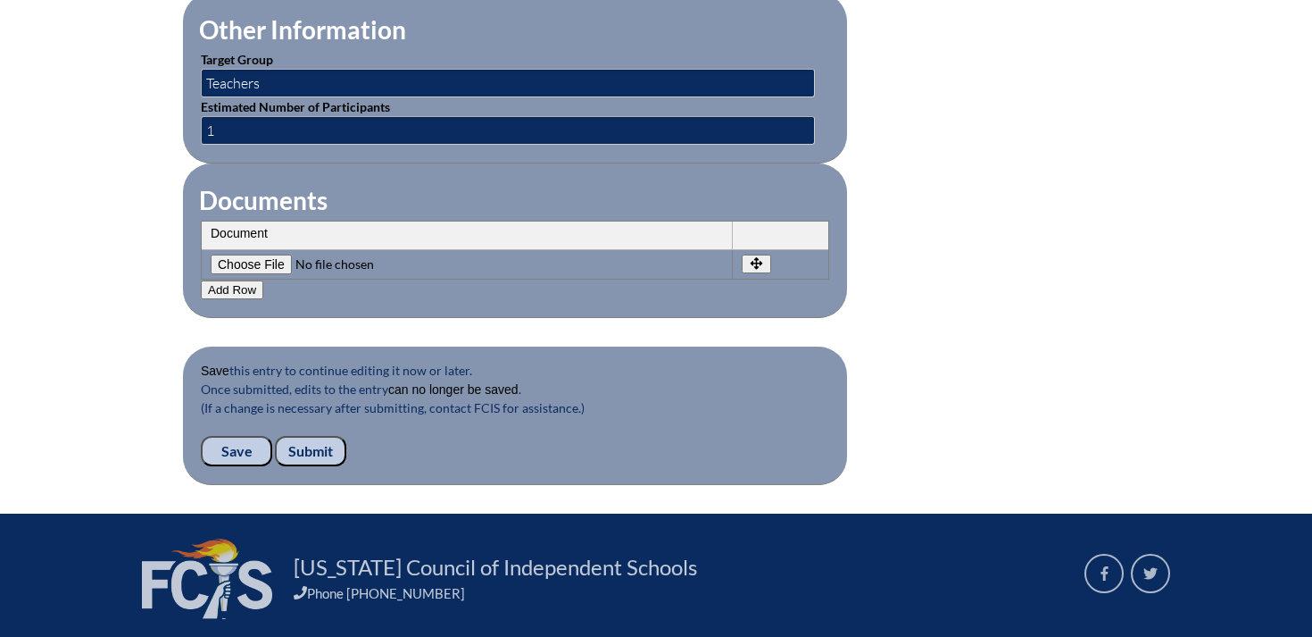
click at [320, 437] on input "Submit" at bounding box center [310, 451] width 71 height 30
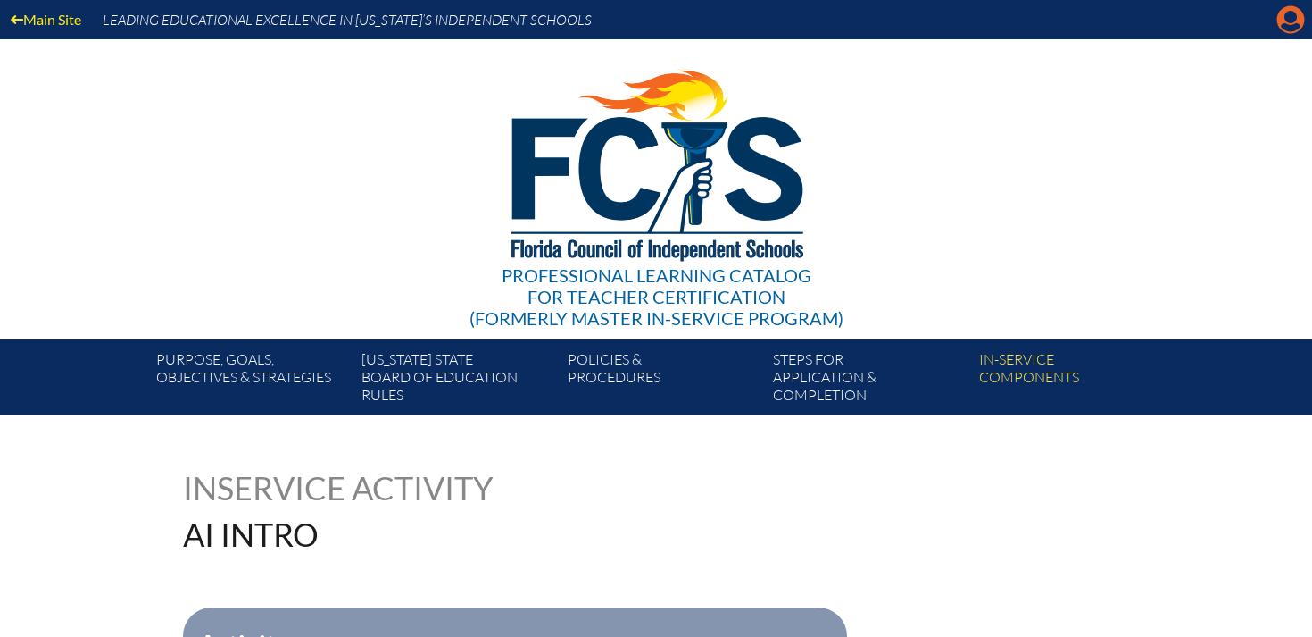
click at [1290, 27] on icon "Manage account" at bounding box center [1291, 19] width 29 height 29
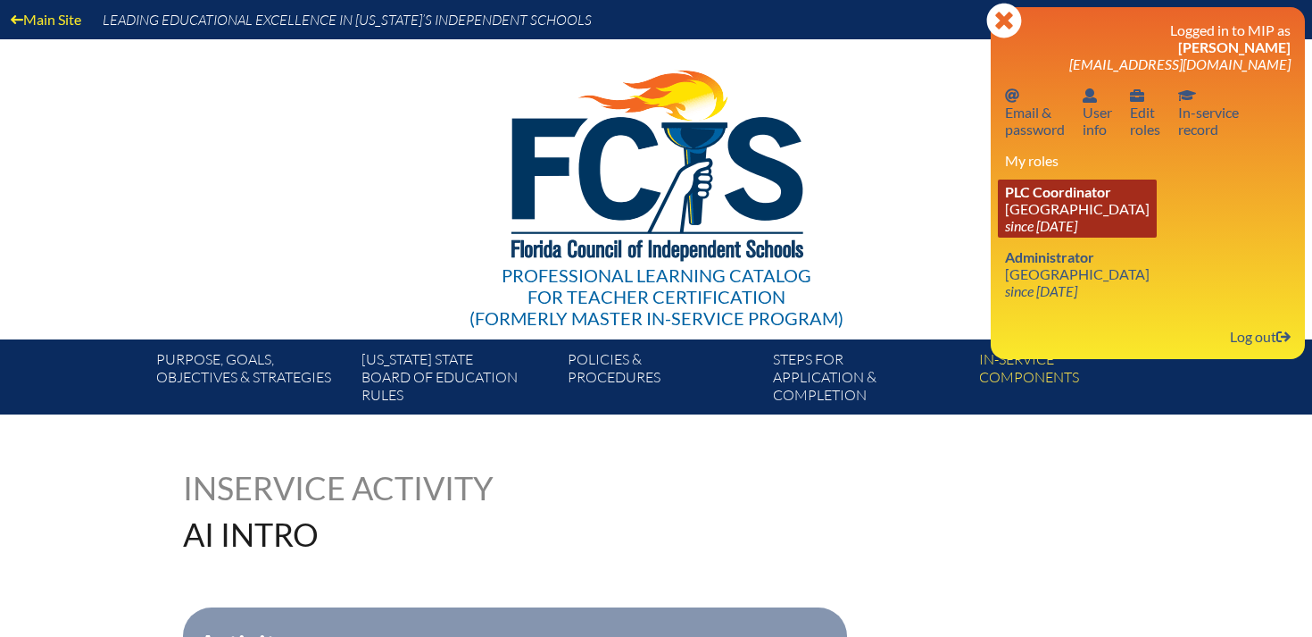
click at [1014, 218] on icon "since 2015 May 10" at bounding box center [1041, 225] width 72 height 17
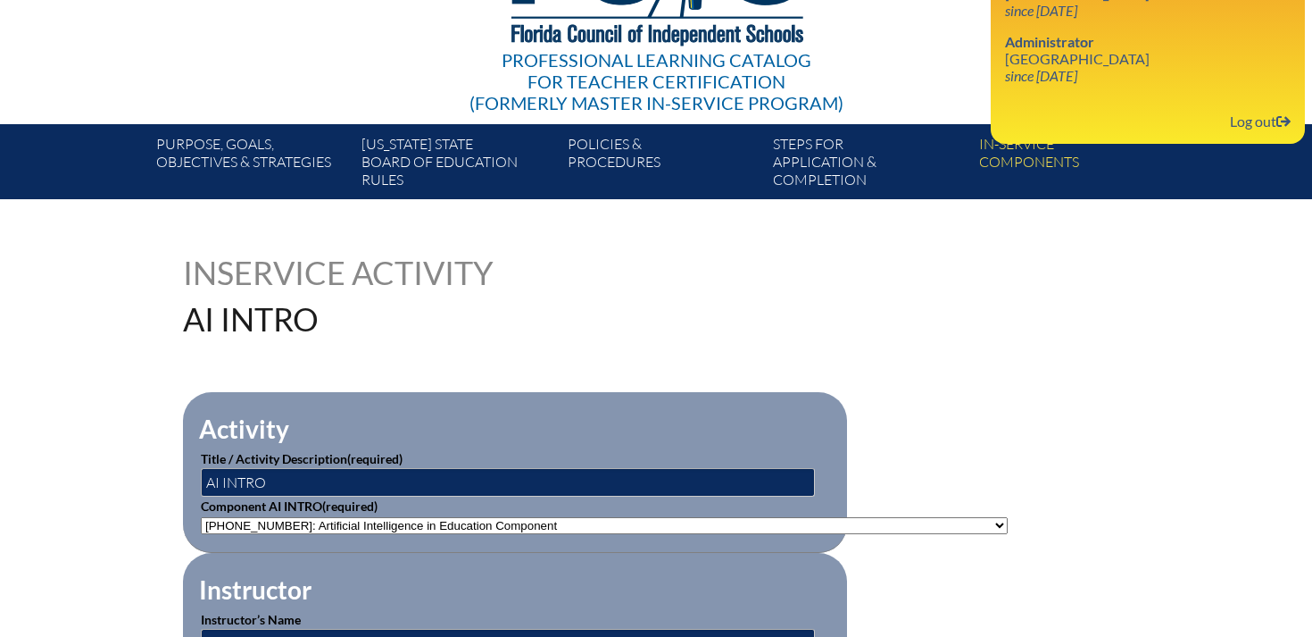
scroll to position [364, 0]
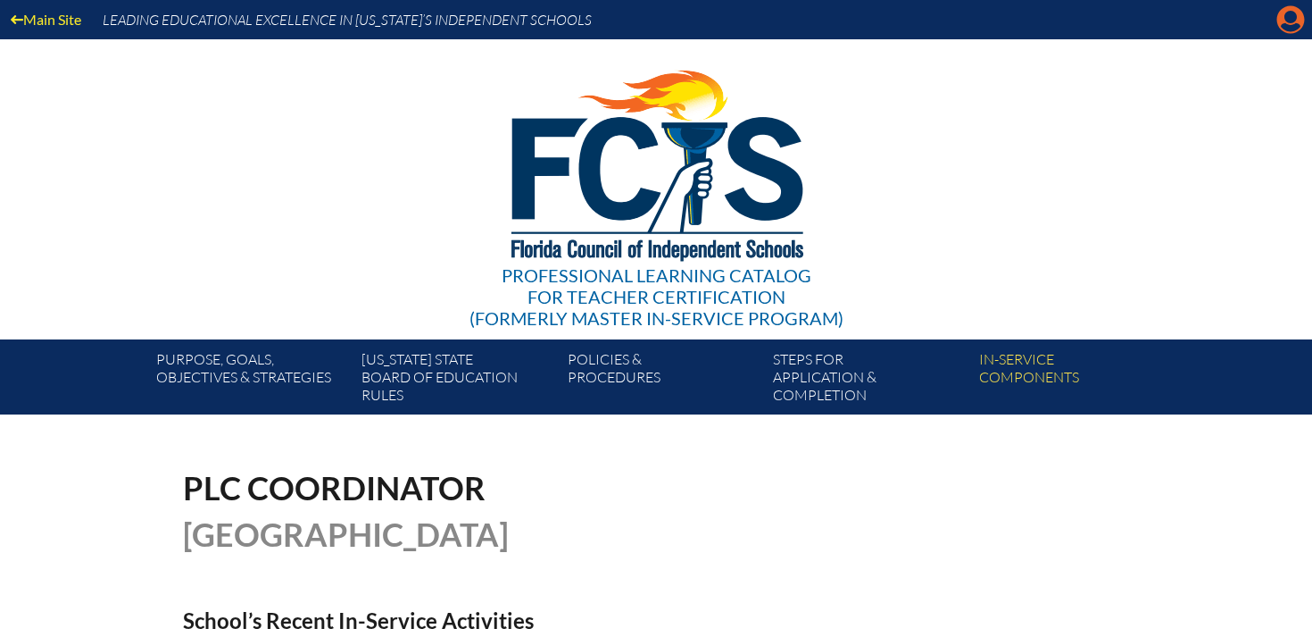
click at [1294, 22] on icon at bounding box center [1292, 20] width 28 height 28
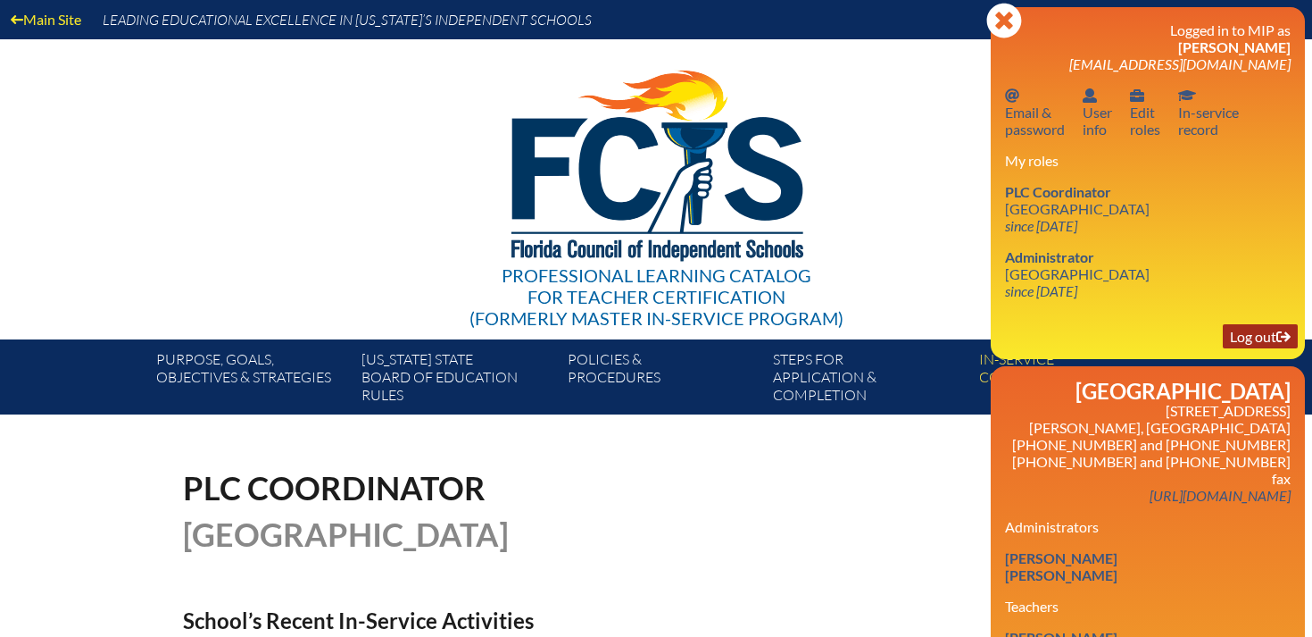
click at [1284, 336] on icon at bounding box center [1284, 336] width 14 height 11
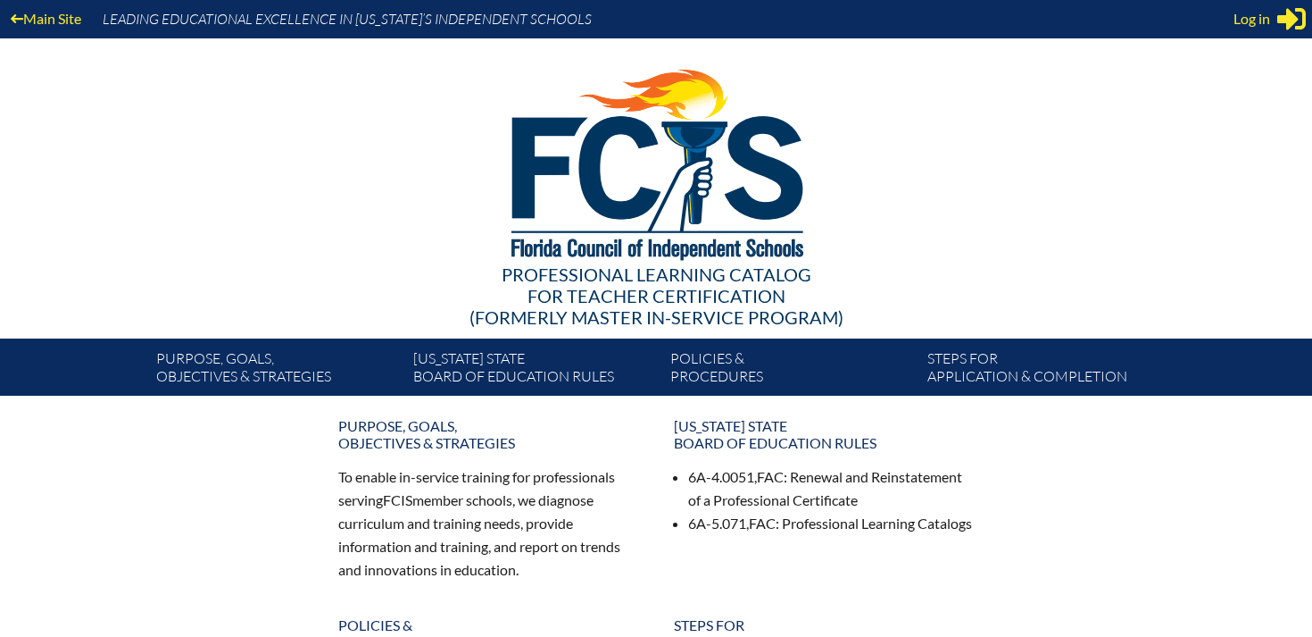
scroll to position [2, 0]
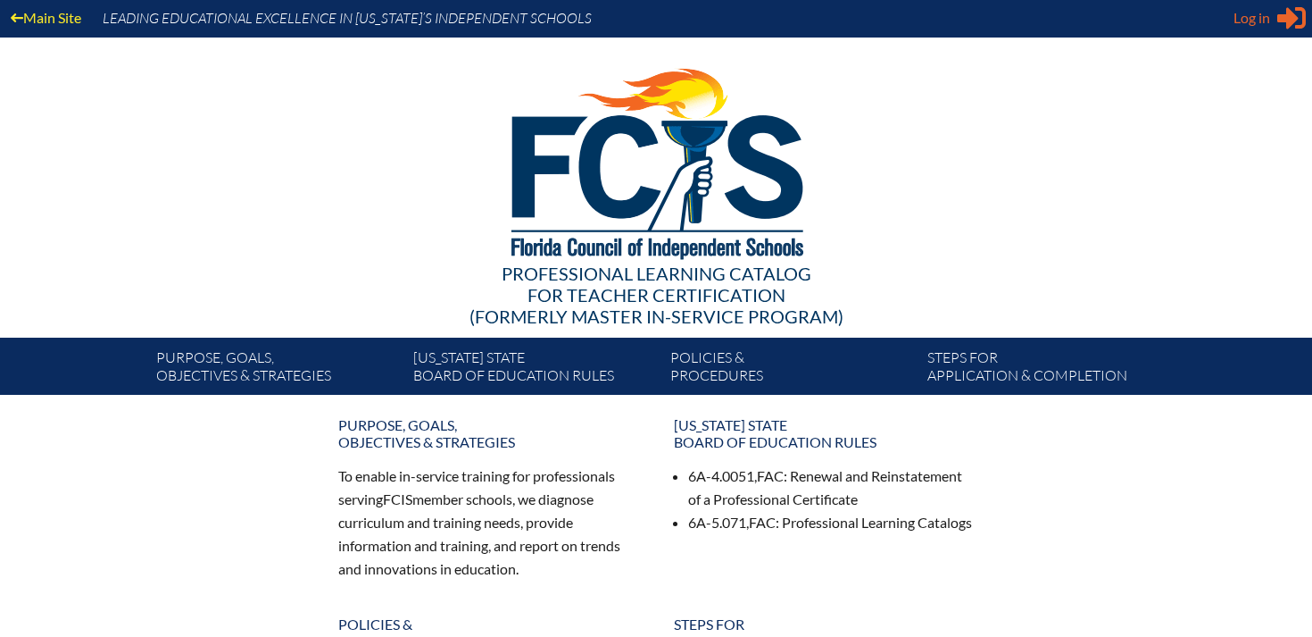
type input "[EMAIL_ADDRESS][DOMAIN_NAME]"
click at [1266, 17] on span "Log in" at bounding box center [1252, 17] width 37 height 21
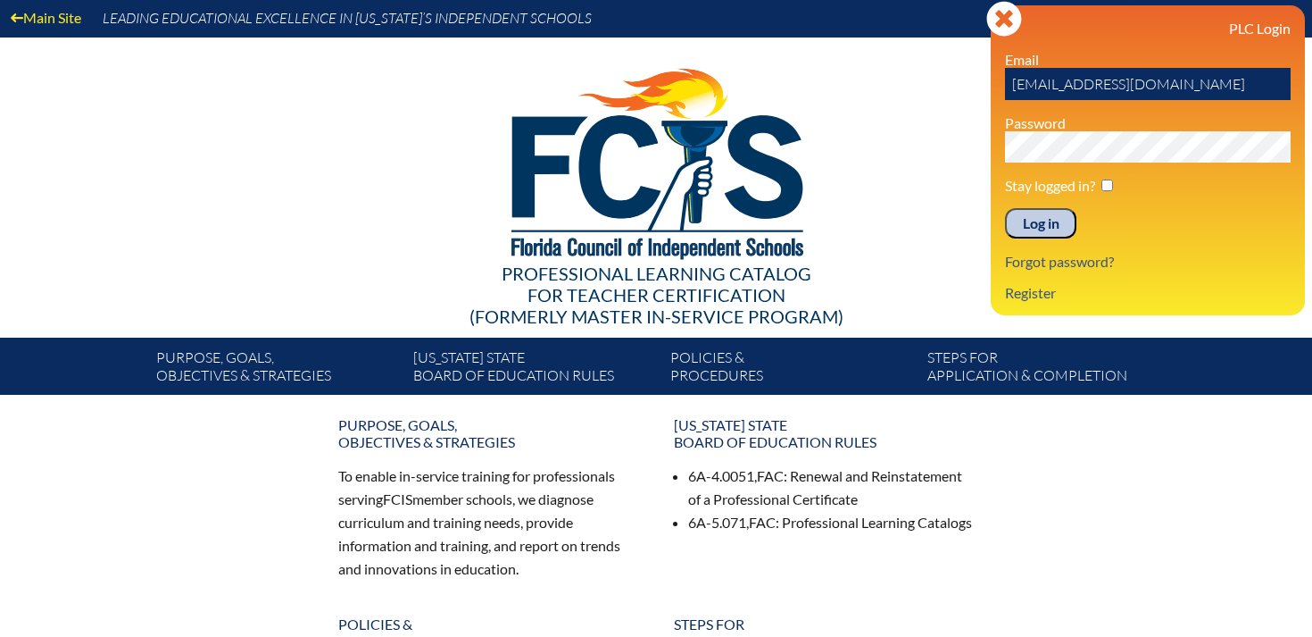
drag, startPoint x: 1159, startPoint y: 90, endPoint x: 1072, endPoint y: 91, distance: 86.6
click at [1072, 91] on input "[EMAIL_ADDRESS][DOMAIN_NAME]" at bounding box center [1148, 84] width 286 height 32
click at [1178, 81] on input "[EMAIL_ADDRESS][DOMAIN_NAME]" at bounding box center [1148, 84] width 286 height 32
click at [1189, 81] on input "[EMAIL_ADDRESS][DOMAIN_NAME]" at bounding box center [1148, 84] width 286 height 32
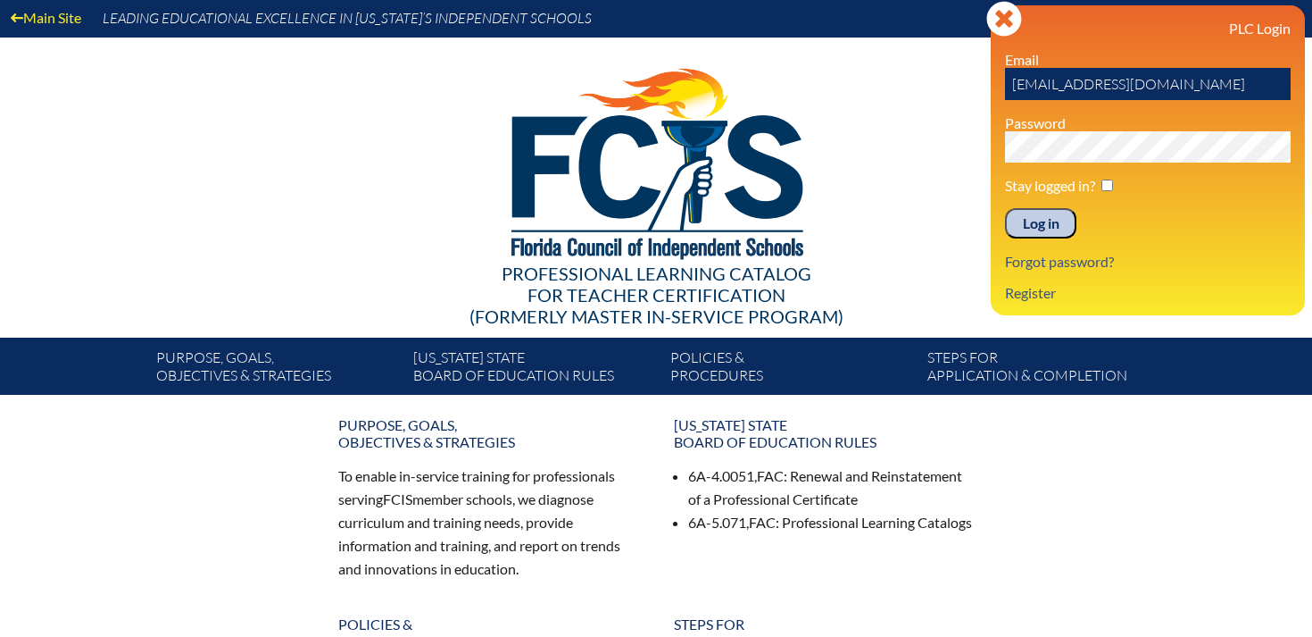
click at [1190, 83] on input "[EMAIL_ADDRESS][DOMAIN_NAME]" at bounding box center [1148, 84] width 286 height 32
click at [1192, 83] on input "[EMAIL_ADDRESS][DOMAIN_NAME]" at bounding box center [1148, 84] width 286 height 32
click at [1192, 84] on input "[EMAIL_ADDRESS][DOMAIN_NAME]" at bounding box center [1148, 84] width 286 height 32
click at [1192, 83] on input "[EMAIL_ADDRESS][DOMAIN_NAME]" at bounding box center [1148, 84] width 286 height 32
click at [1192, 85] on input "[EMAIL_ADDRESS][DOMAIN_NAME]" at bounding box center [1148, 84] width 286 height 32
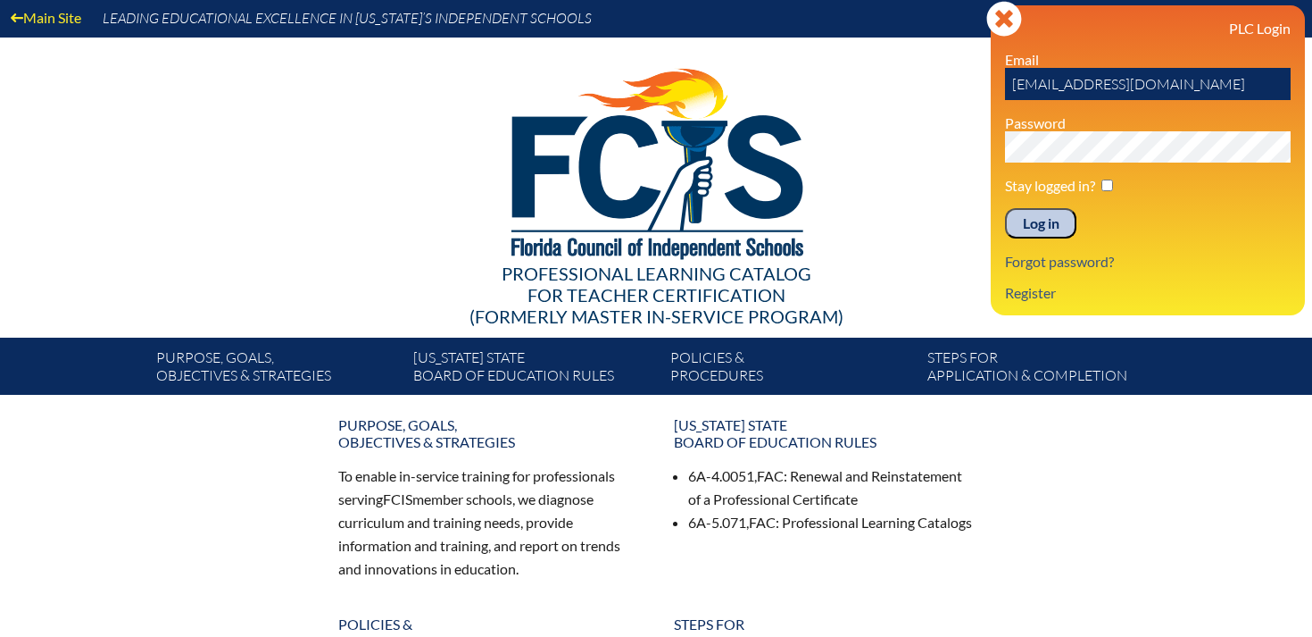
click at [1192, 84] on input "[EMAIL_ADDRESS][DOMAIN_NAME]" at bounding box center [1148, 84] width 286 height 32
click at [1195, 81] on input "[EMAIL_ADDRESS][DOMAIN_NAME]" at bounding box center [1148, 84] width 286 height 32
click at [1194, 80] on input "[EMAIL_ADDRESS][DOMAIN_NAME]" at bounding box center [1148, 84] width 286 height 32
drag, startPoint x: 1194, startPoint y: 79, endPoint x: 1003, endPoint y: 87, distance: 191.2
click at [1003, 85] on div "Log in Close Sign in or register PLC Login Email mcurto@thepineschool.org Passw…" at bounding box center [1148, 160] width 314 height 310
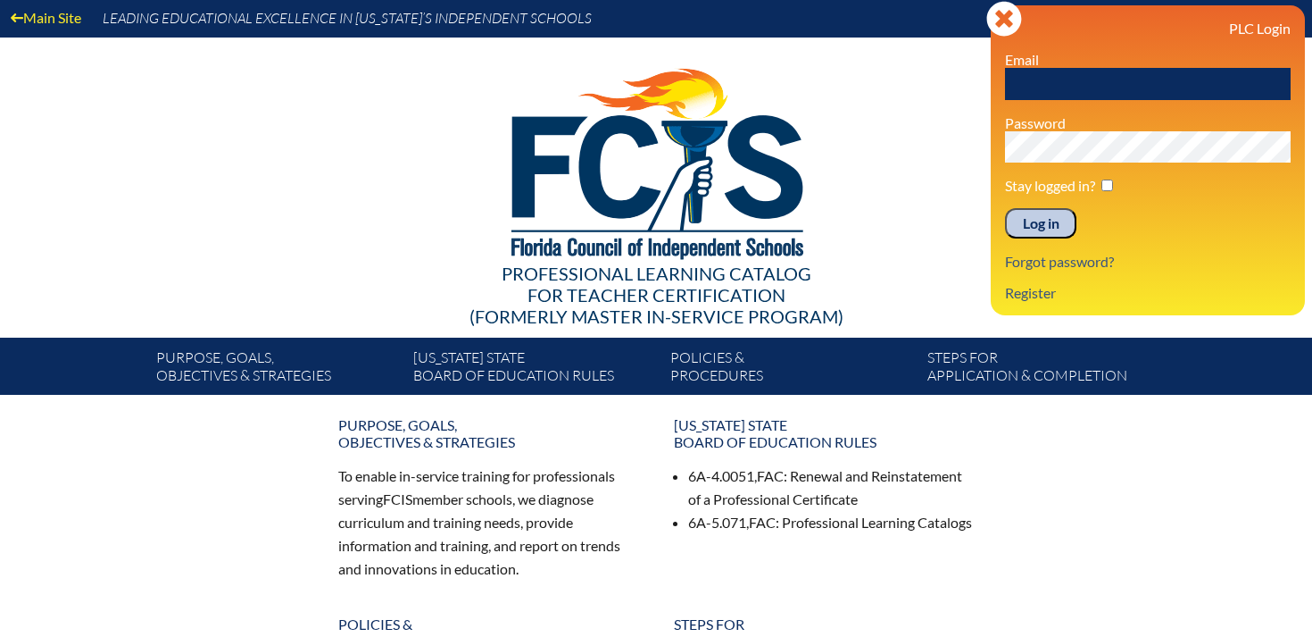
click at [997, 145] on div "Log in Close Sign in or register PLC Login Email Password Stay logged in? Log i…" at bounding box center [1148, 160] width 314 height 310
click at [1020, 92] on input "text" at bounding box center [1148, 84] width 286 height 32
type input "dcastle@thepineschool.org"
click at [1049, 222] on input "Log in" at bounding box center [1040, 223] width 71 height 30
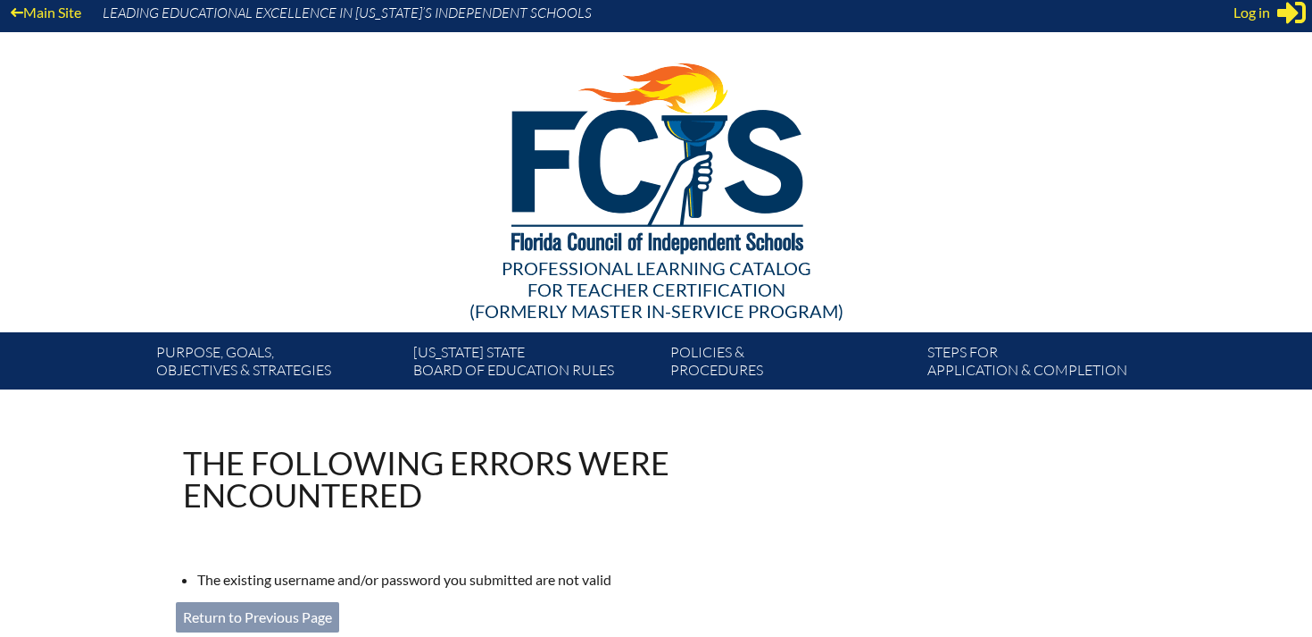
scroll to position [274, 0]
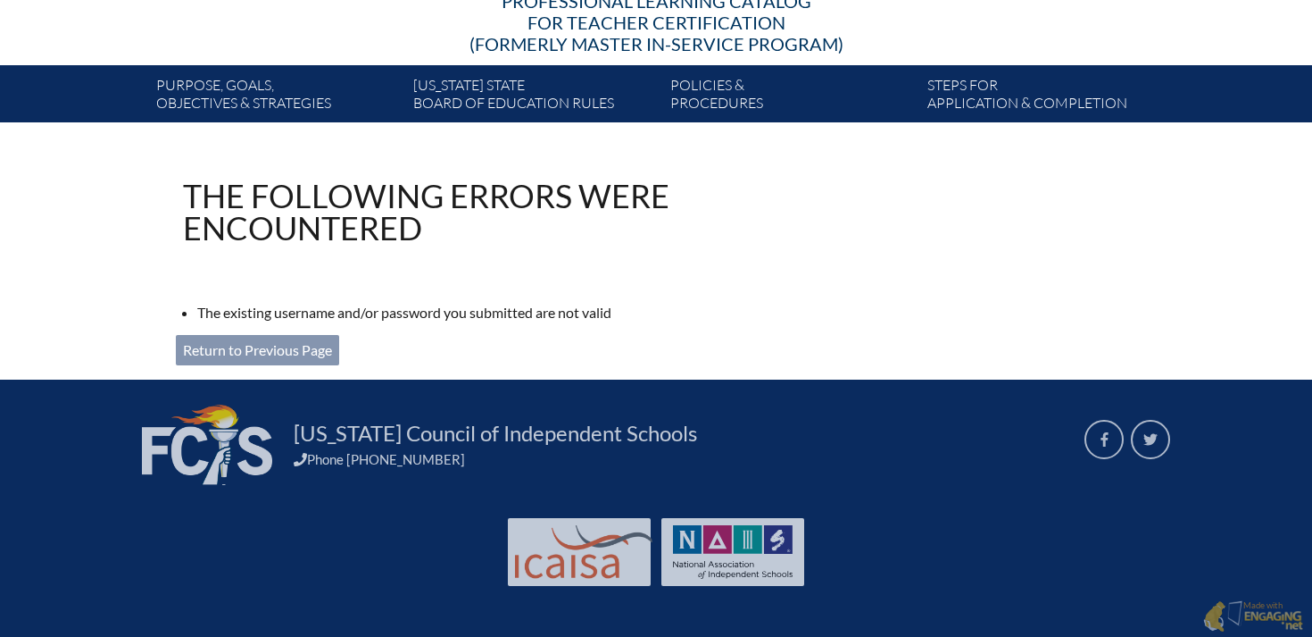
type input "[EMAIL_ADDRESS][DOMAIN_NAME]"
click at [294, 346] on link "Return to Previous Page" at bounding box center [257, 350] width 163 height 30
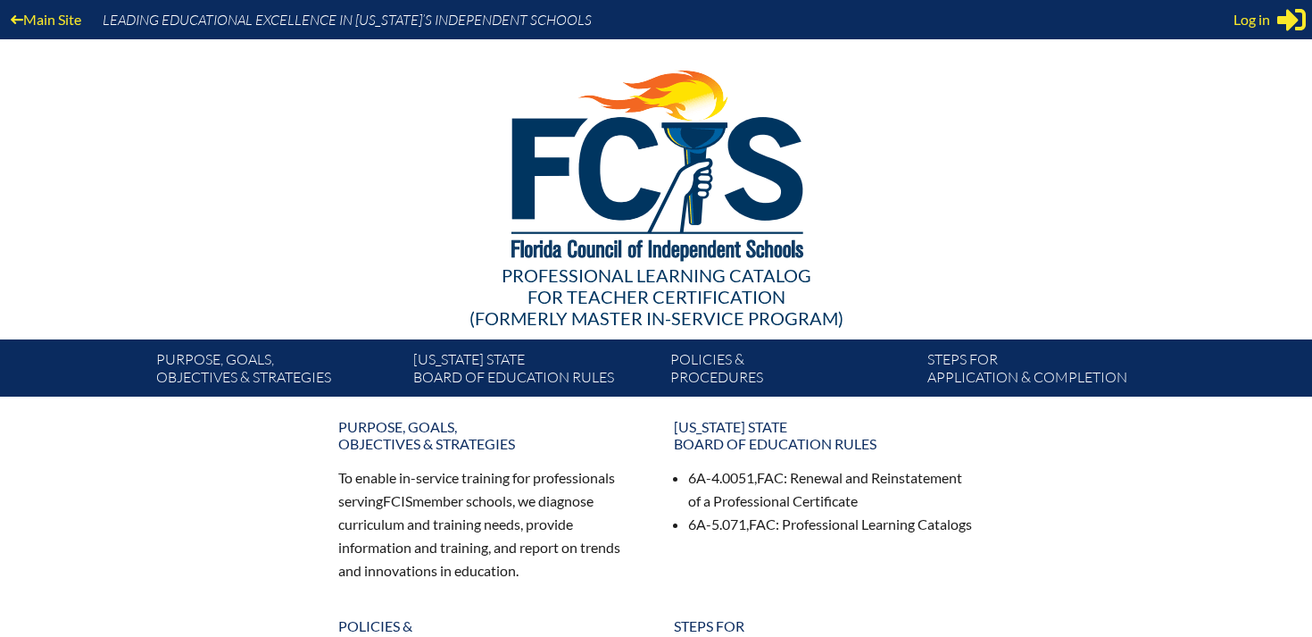
click at [1274, 8] on div "Log in Close Sign in or register" at bounding box center [1270, 19] width 72 height 29
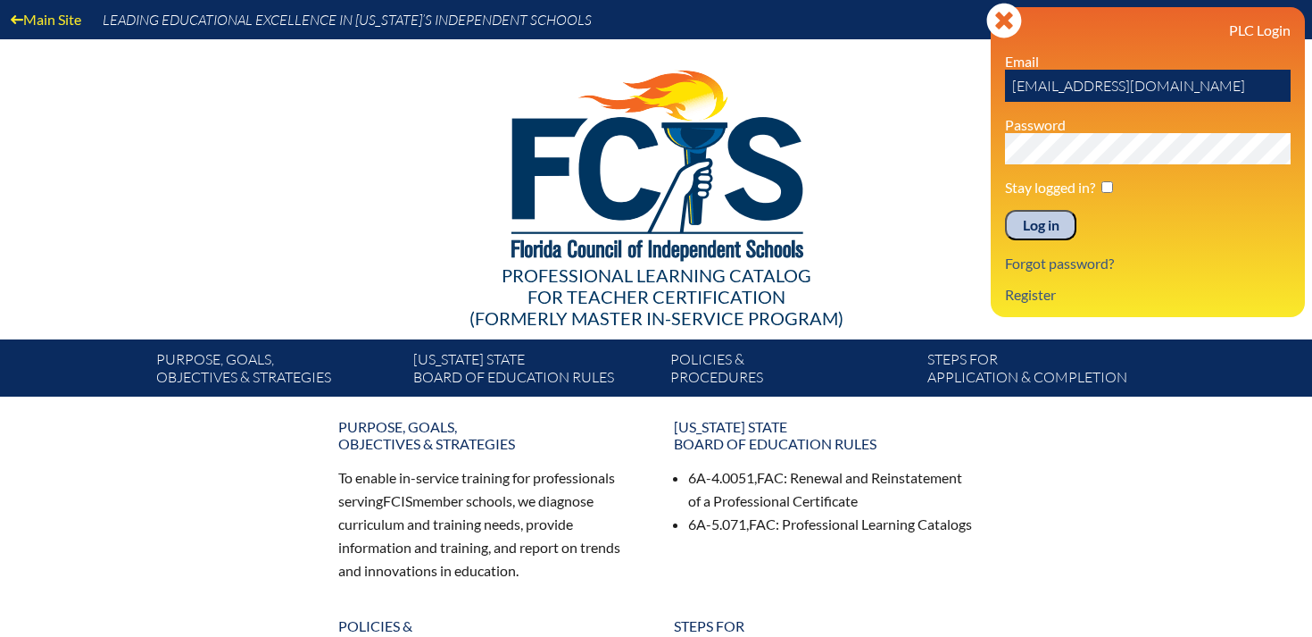
click at [1036, 223] on input "Log in" at bounding box center [1040, 225] width 71 height 30
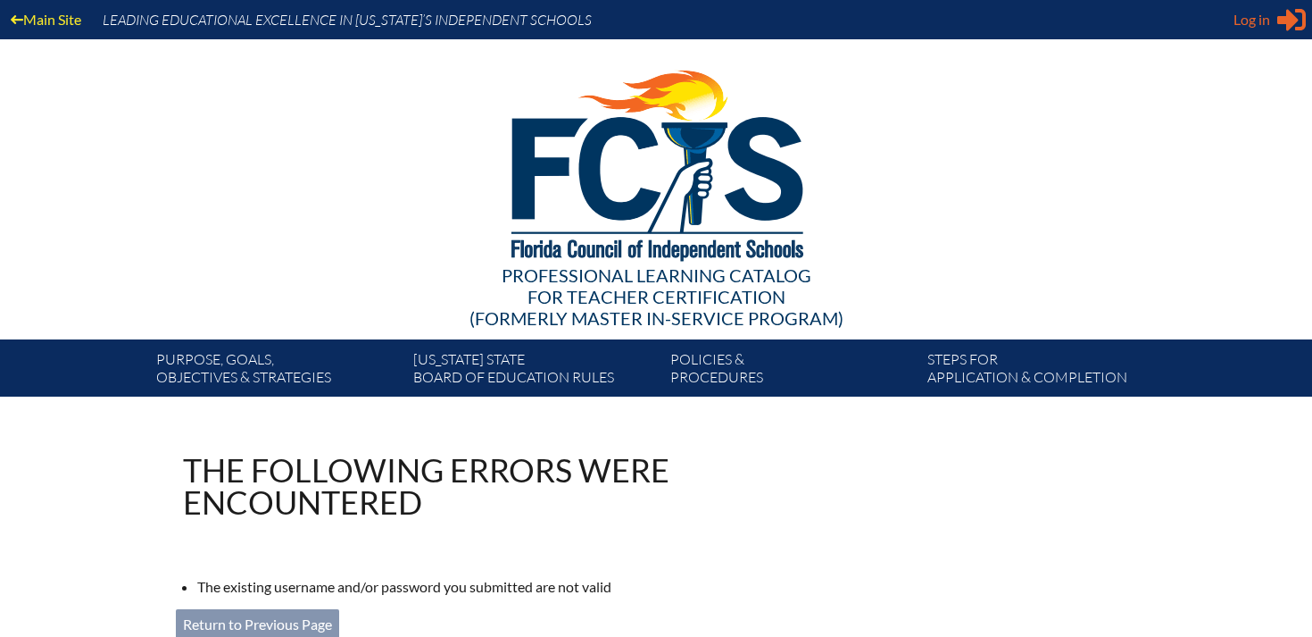
click at [1243, 23] on span "Log in" at bounding box center [1252, 19] width 37 height 21
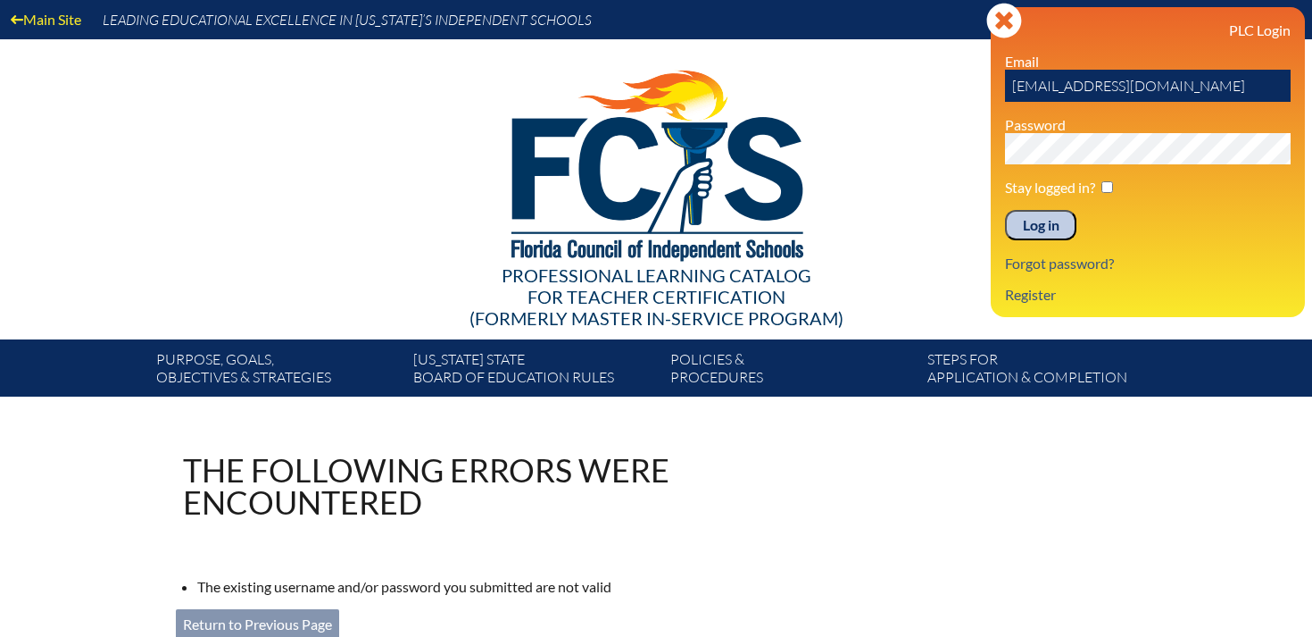
drag, startPoint x: 1170, startPoint y: 90, endPoint x: 967, endPoint y: 96, distance: 203.6
click at [979, 94] on div "Main Site Leading Educational Excellence in [US_STATE]’s Independent Schools Pr…" at bounding box center [656, 198] width 1312 height 396
click at [984, 149] on div "Main Site Leading Educational Excellence in Florida’s Independent Schools Profe…" at bounding box center [656, 198] width 1312 height 396
drag, startPoint x: 1181, startPoint y: 85, endPoint x: 1009, endPoint y: 88, distance: 172.3
click at [1009, 88] on input "mcurto@thepineschool.or" at bounding box center [1148, 86] width 286 height 32
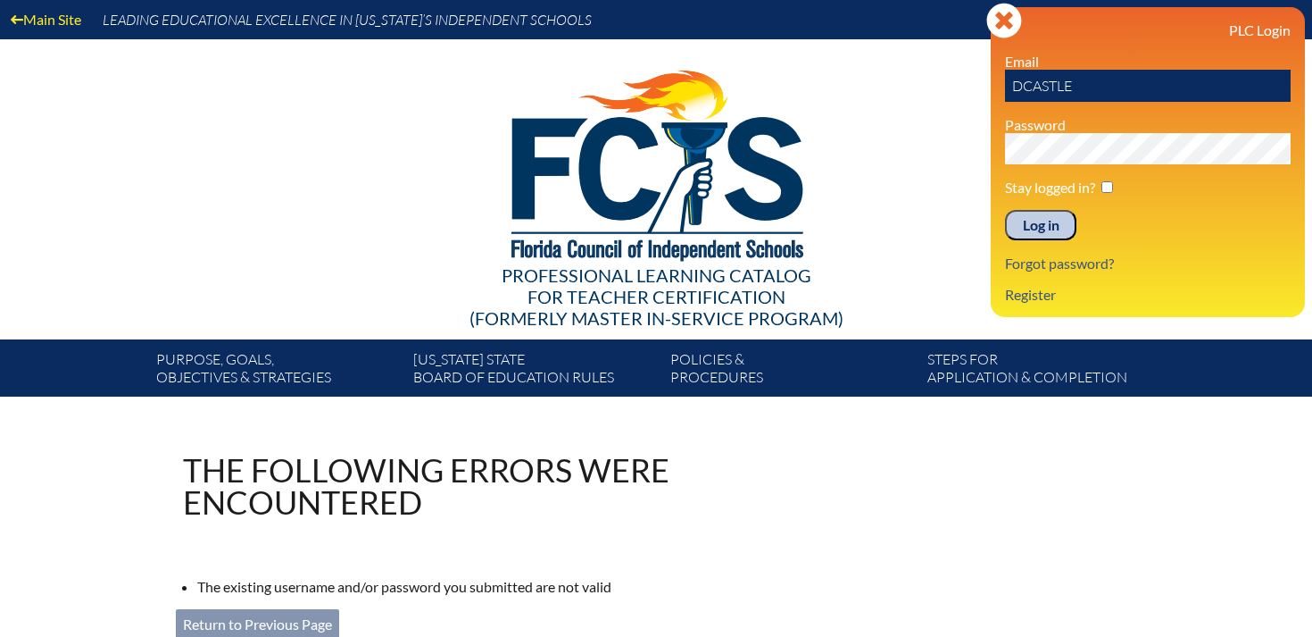
type input "[EMAIL_ADDRESS][DOMAIN_NAME]"
click at [1044, 223] on input "Log in" at bounding box center [1040, 225] width 71 height 30
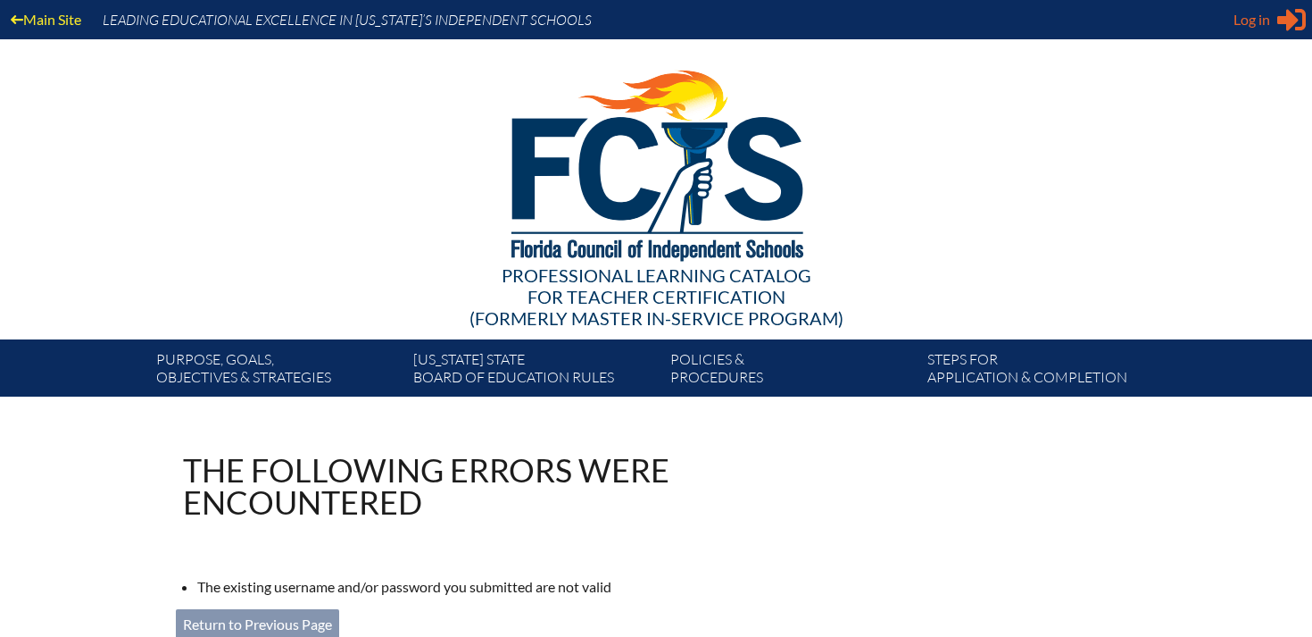
click at [1256, 20] on span "Log in" at bounding box center [1252, 19] width 37 height 21
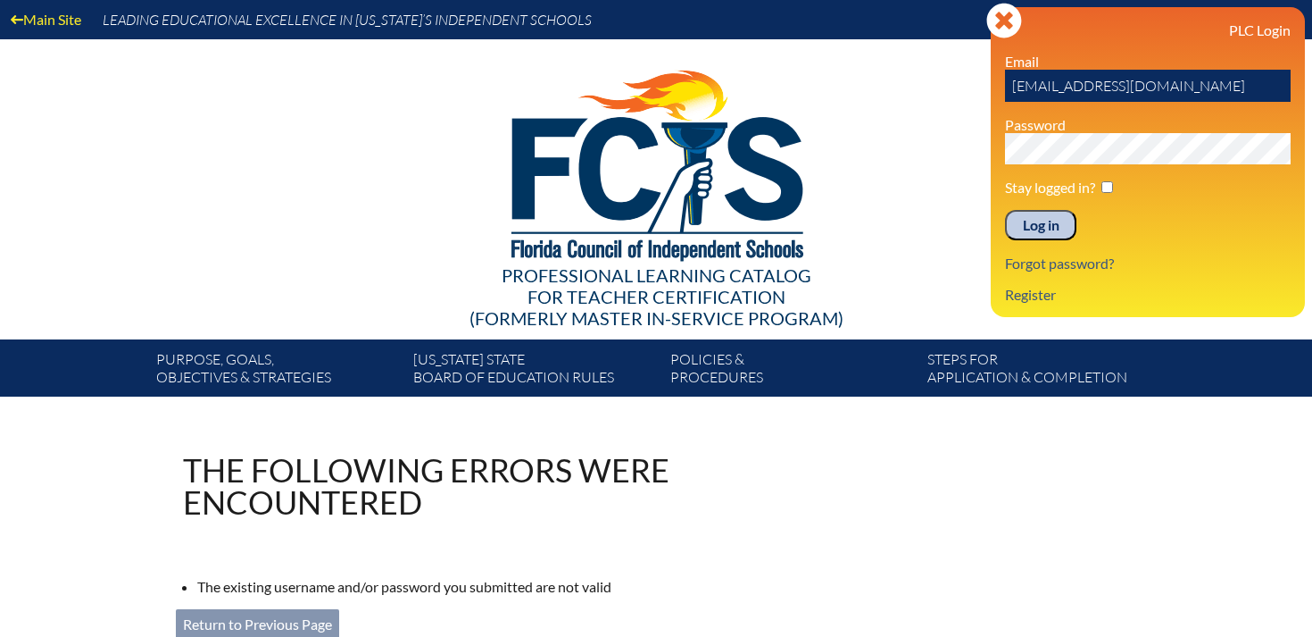
drag, startPoint x: 1185, startPoint y: 90, endPoint x: 1016, endPoint y: 95, distance: 168.8
click at [1013, 95] on input "[EMAIL_ADDRESS][DOMAIN_NAME]" at bounding box center [1148, 86] width 286 height 32
click at [1179, 84] on input "[EMAIL_ADDRESS][DOMAIN_NAME]" at bounding box center [1148, 86] width 286 height 32
drag, startPoint x: 1176, startPoint y: 86, endPoint x: 1008, endPoint y: 94, distance: 168.0
click at [1008, 94] on input "[EMAIL_ADDRESS][DOMAIN_NAME]" at bounding box center [1148, 86] width 286 height 32
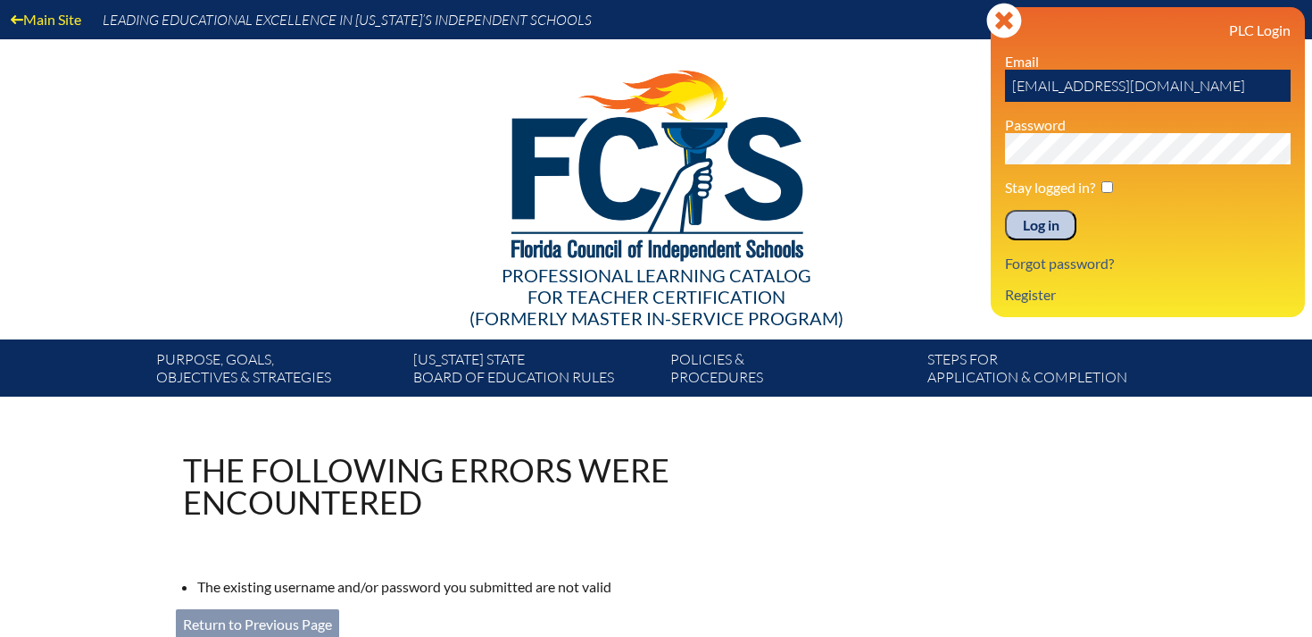
click at [1187, 240] on div "PLC Login Email mcurto@thepineschool.org Password Stay logged in? Log in Forgot…" at bounding box center [1148, 161] width 286 height 281
click at [1003, 21] on icon "Close" at bounding box center [1005, 21] width 36 height 36
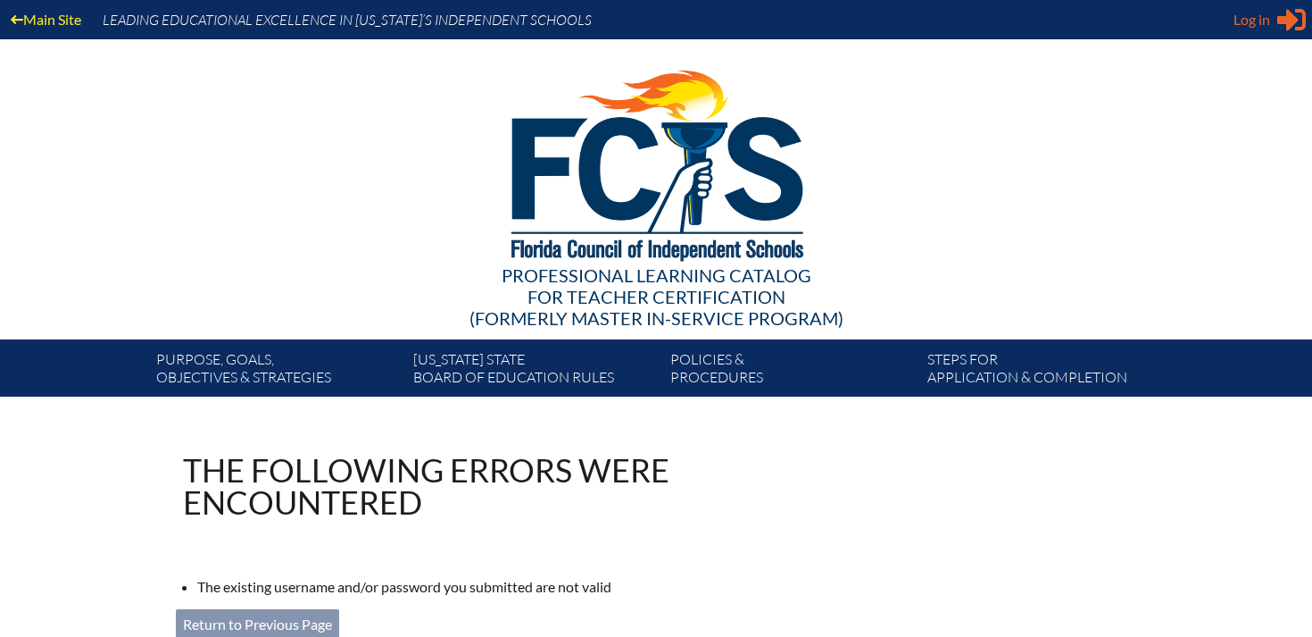
click at [1260, 25] on span "Log in" at bounding box center [1252, 19] width 37 height 21
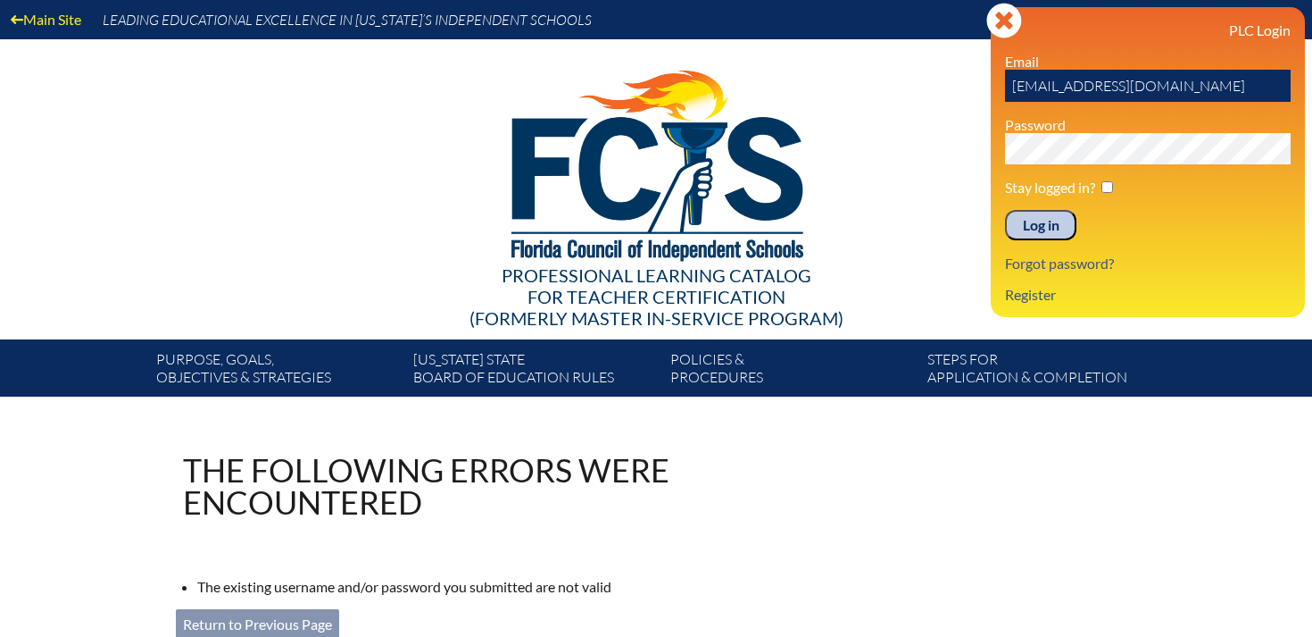
drag, startPoint x: 1195, startPoint y: 87, endPoint x: 986, endPoint y: 94, distance: 209.9
click at [987, 90] on div "Main Site Leading Educational Excellence in Florida’s Independent Schools Profe…" at bounding box center [656, 198] width 1312 height 396
type input "dcastle@thepineschool.org"
click at [946, 155] on div "Main Site Leading Educational Excellence in Florida’s Independent Schools Profe…" at bounding box center [656, 198] width 1312 height 396
click at [1018, 229] on input "Log in" at bounding box center [1040, 225] width 71 height 30
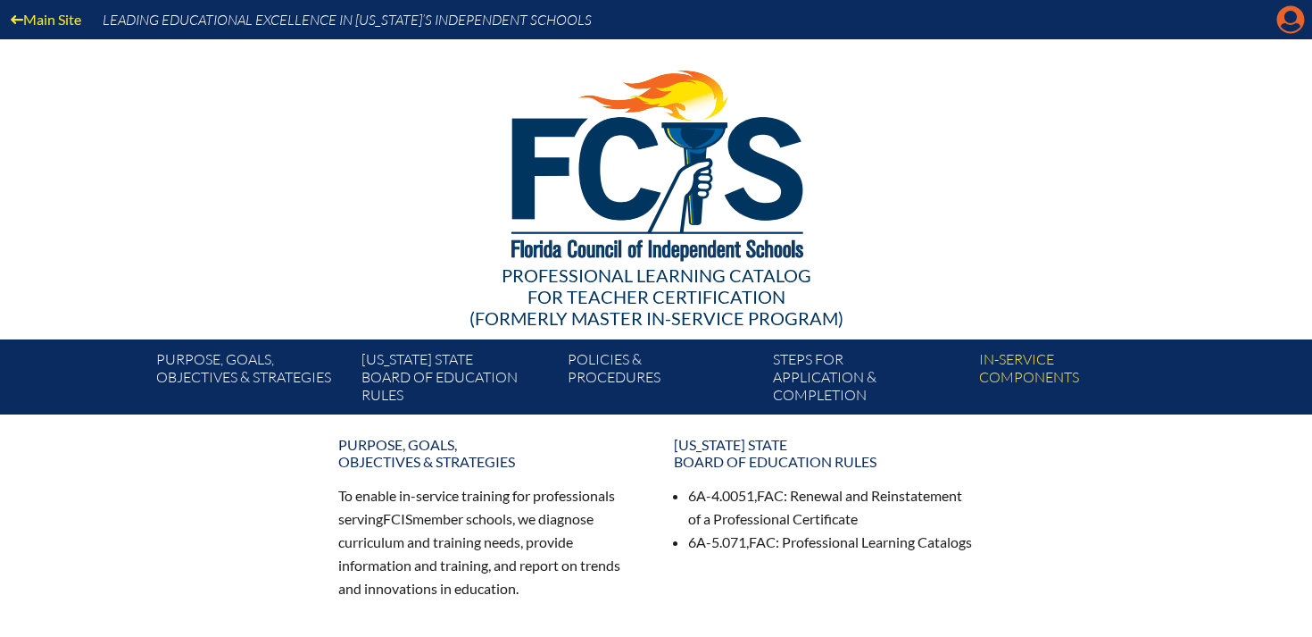
click at [1283, 15] on icon at bounding box center [1292, 20] width 28 height 28
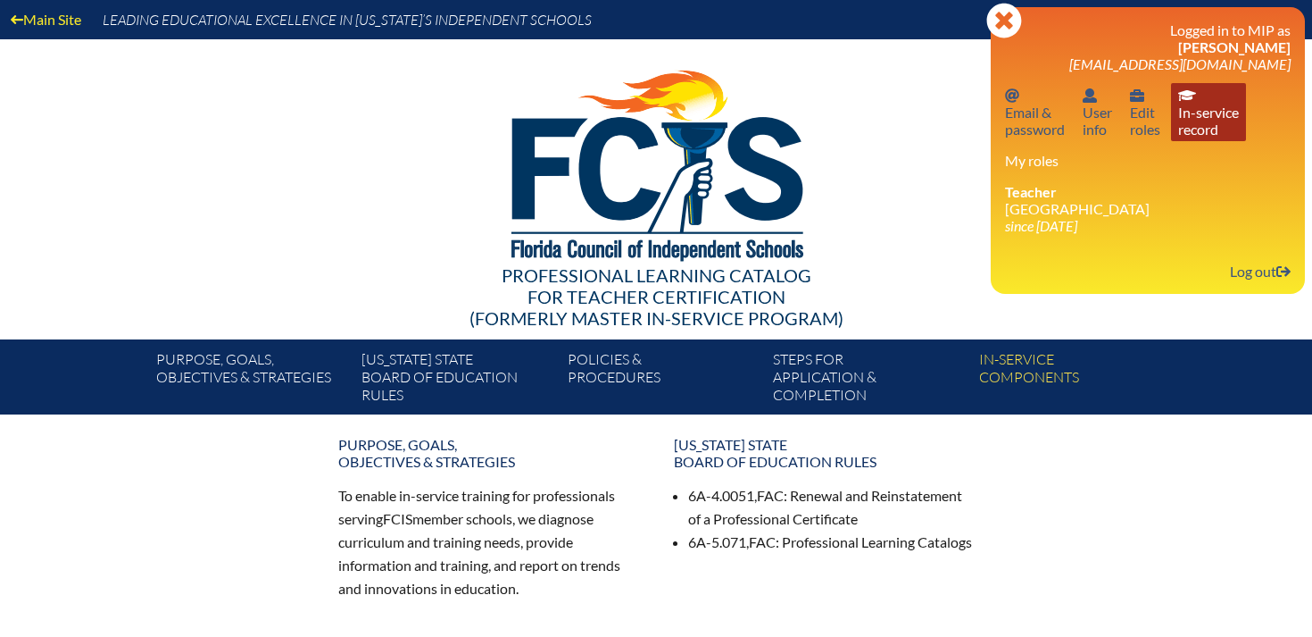
click at [1210, 117] on link "In-service record In-service record" at bounding box center [1208, 112] width 75 height 58
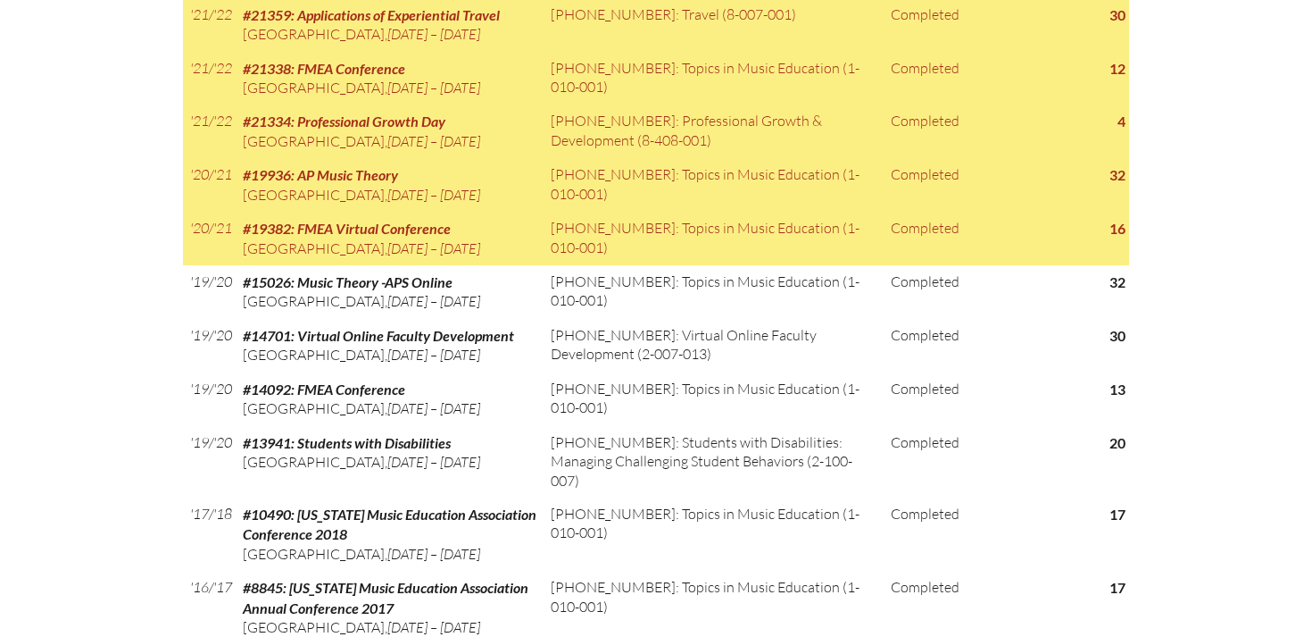
scroll to position [2111, 0]
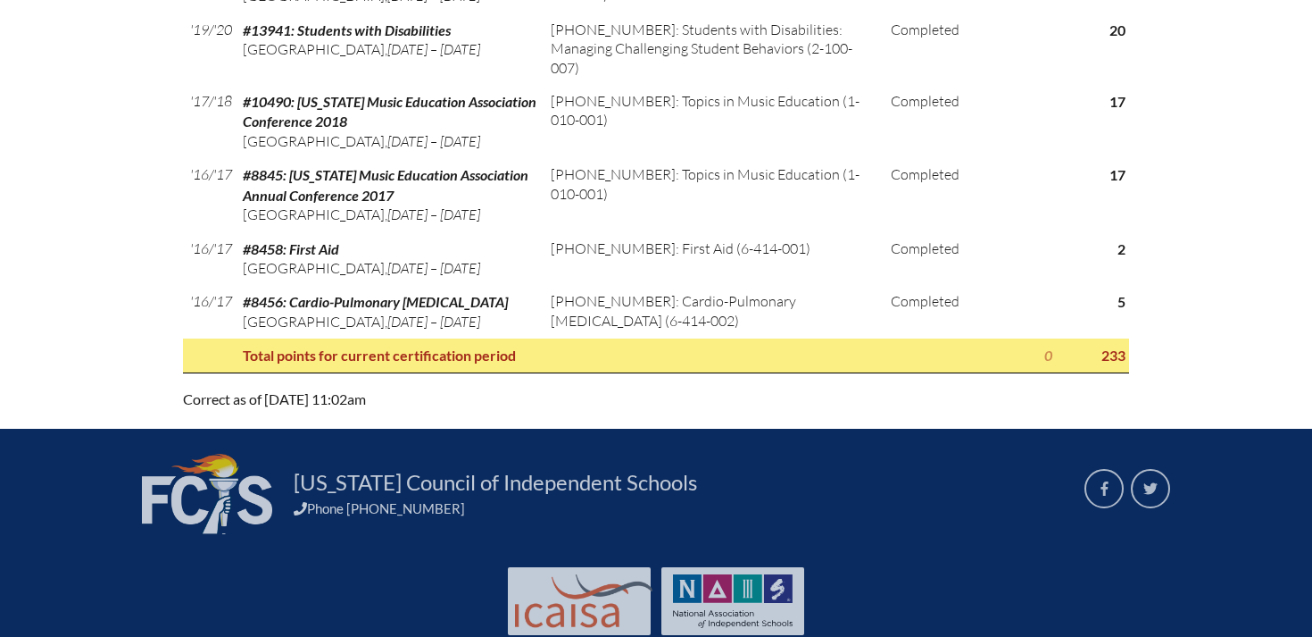
scroll to position [0, 0]
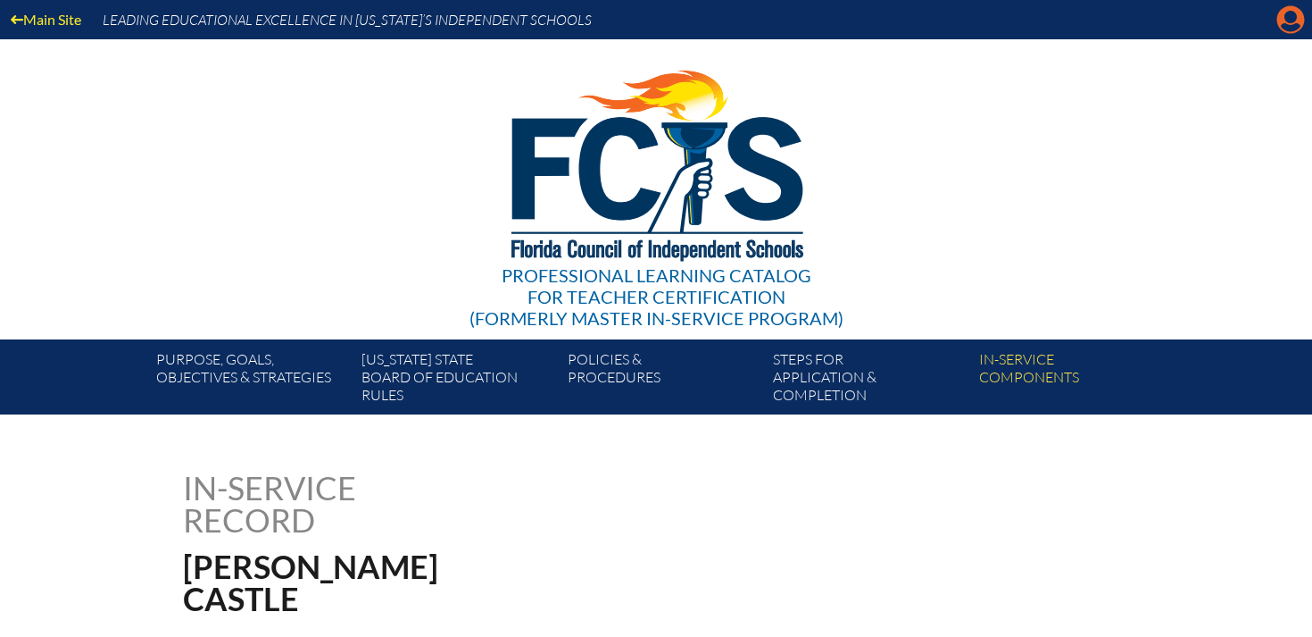
click at [1293, 19] on icon "Manage account" at bounding box center [1291, 19] width 29 height 29
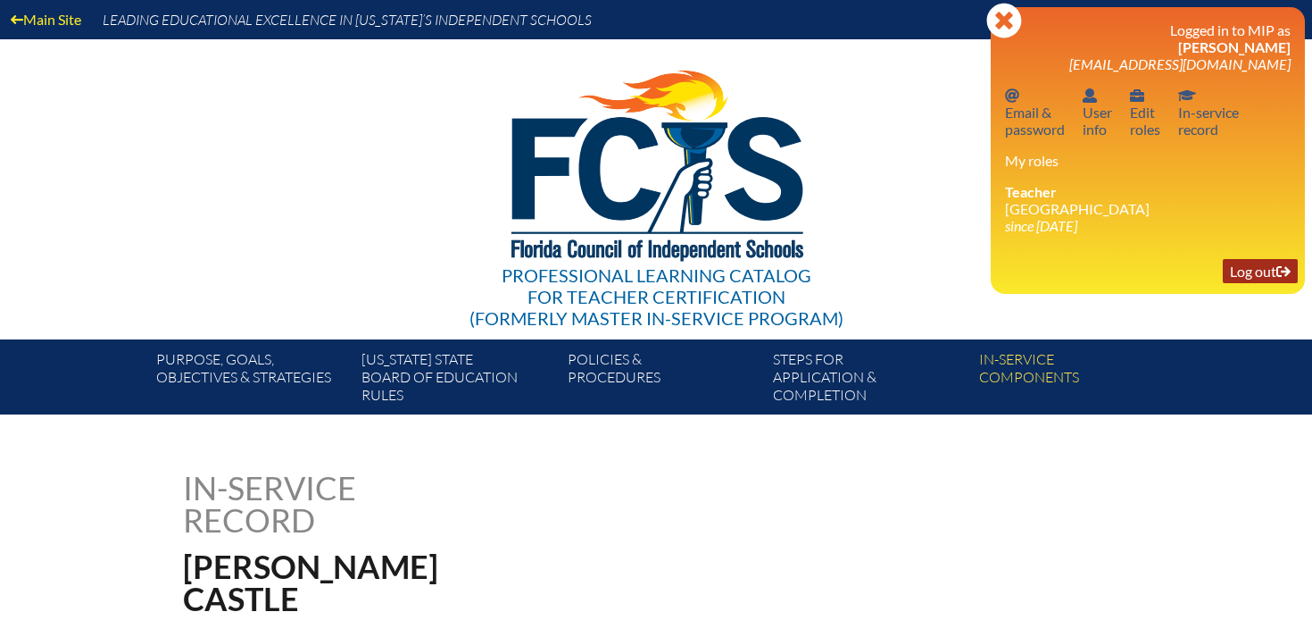
click at [1252, 273] on link "Log out Log out" at bounding box center [1260, 271] width 75 height 24
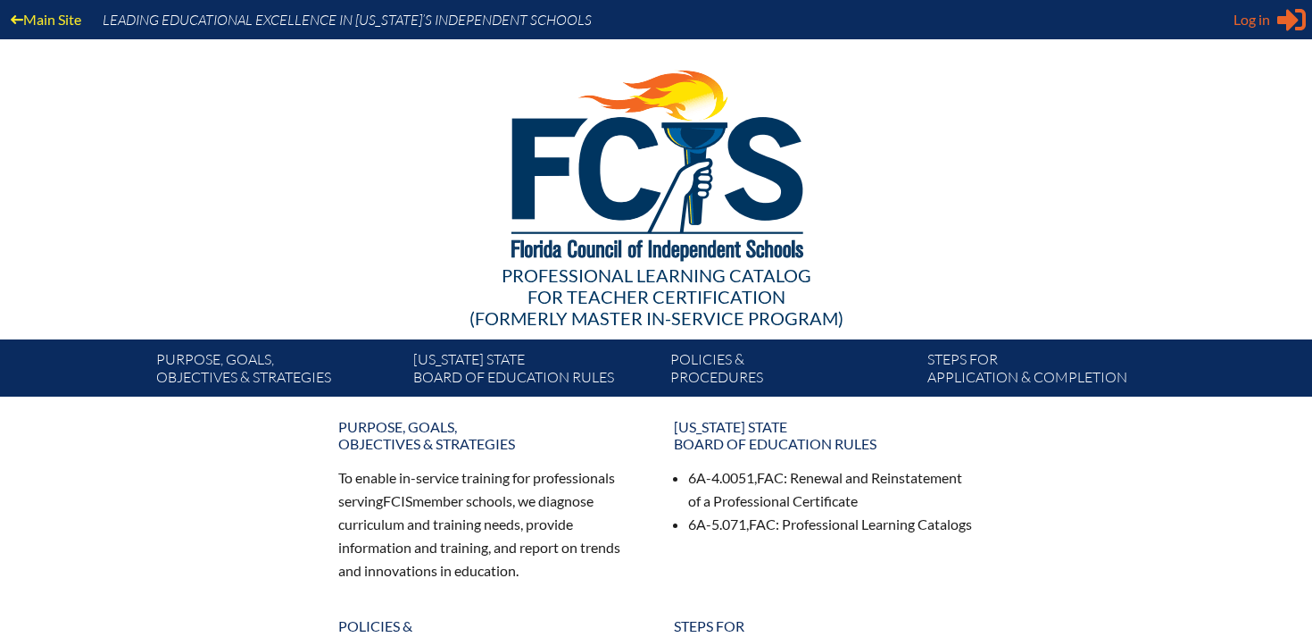
type input "[EMAIL_ADDRESS][DOMAIN_NAME]"
click at [1253, 20] on span "Log in" at bounding box center [1252, 19] width 37 height 21
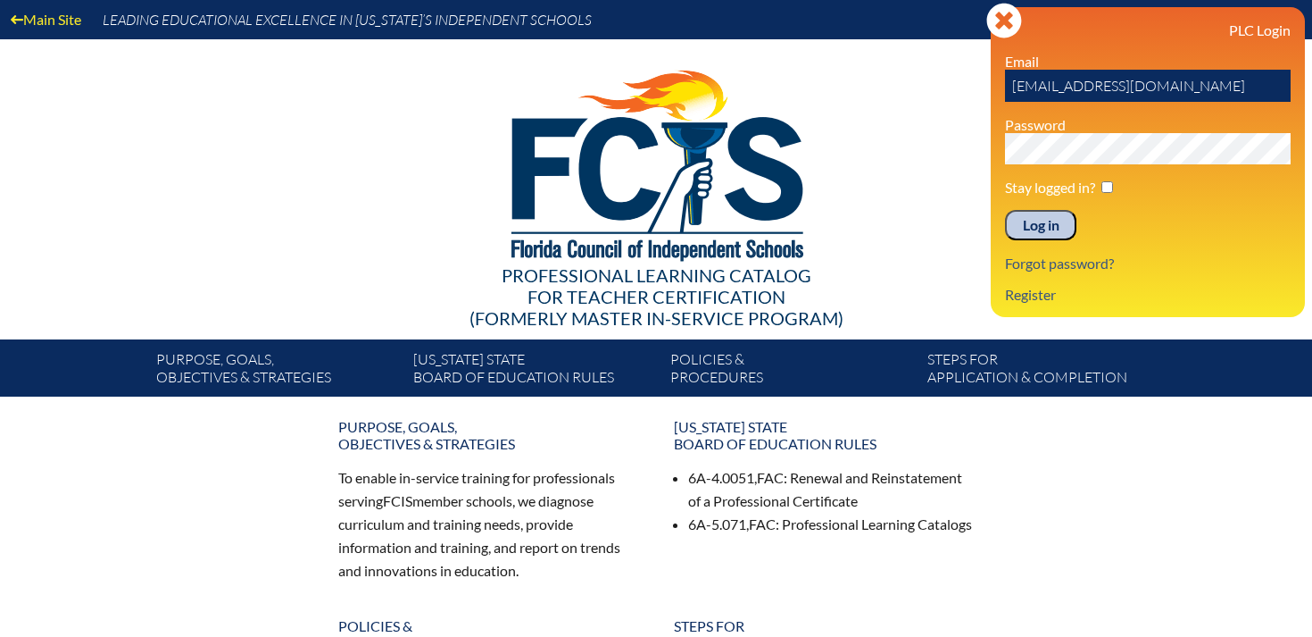
drag, startPoint x: 1055, startPoint y: 228, endPoint x: 1068, endPoint y: 216, distance: 17.1
click at [1056, 226] on input "Log in" at bounding box center [1040, 225] width 71 height 30
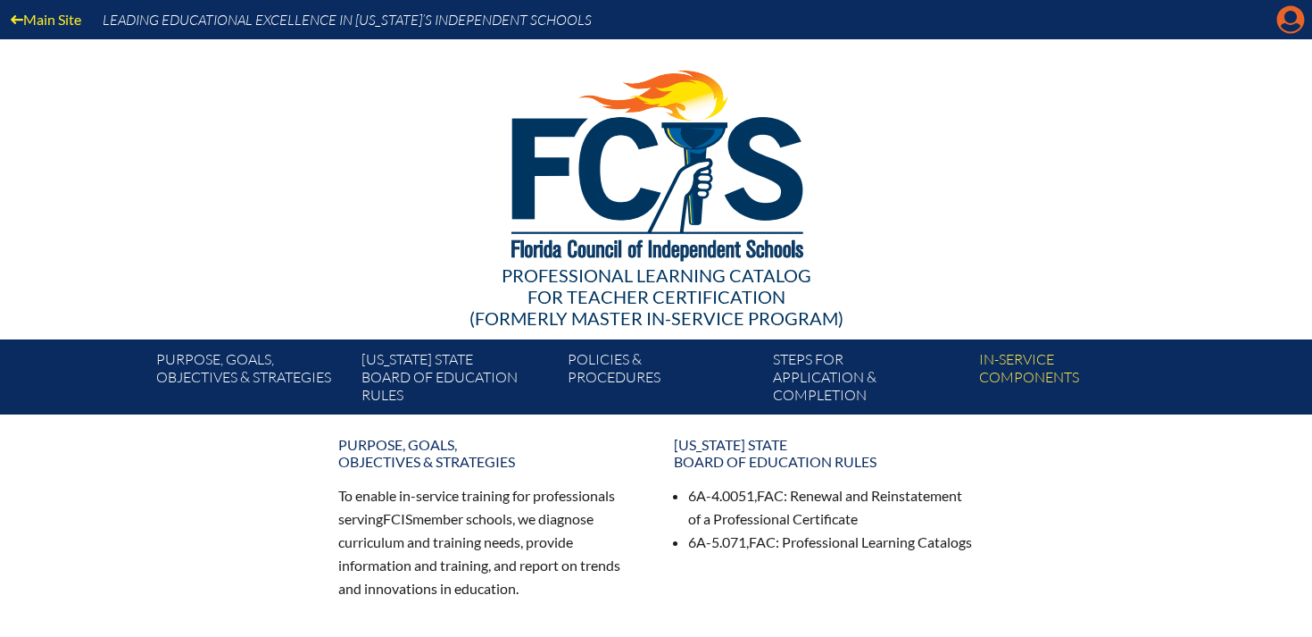
click at [1291, 24] on icon at bounding box center [1292, 20] width 28 height 28
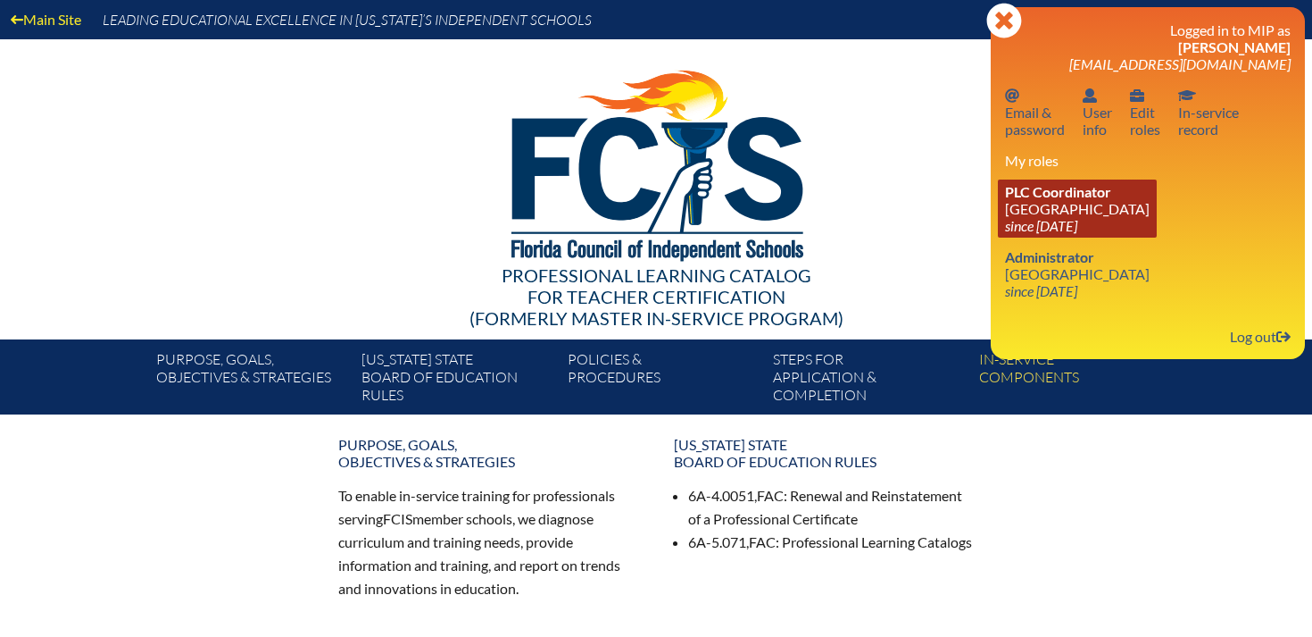
click at [1066, 209] on link "PLC Coordinator Pine School since 2015 May 10" at bounding box center [1077, 208] width 159 height 58
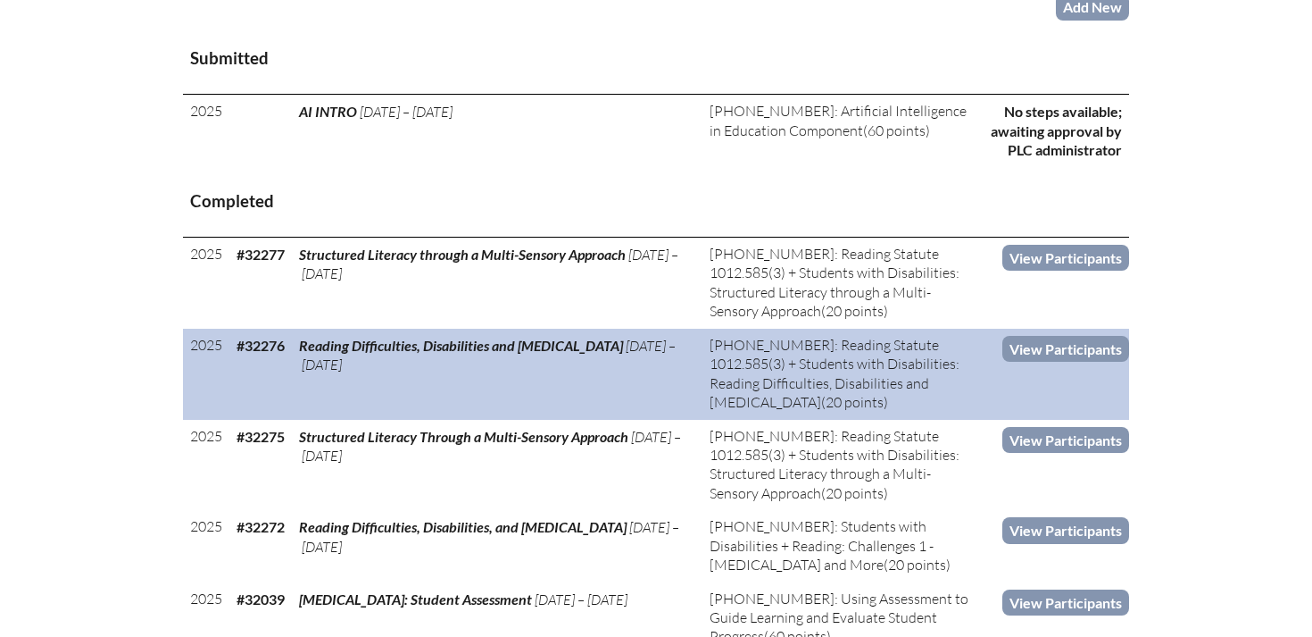
scroll to position [704, 0]
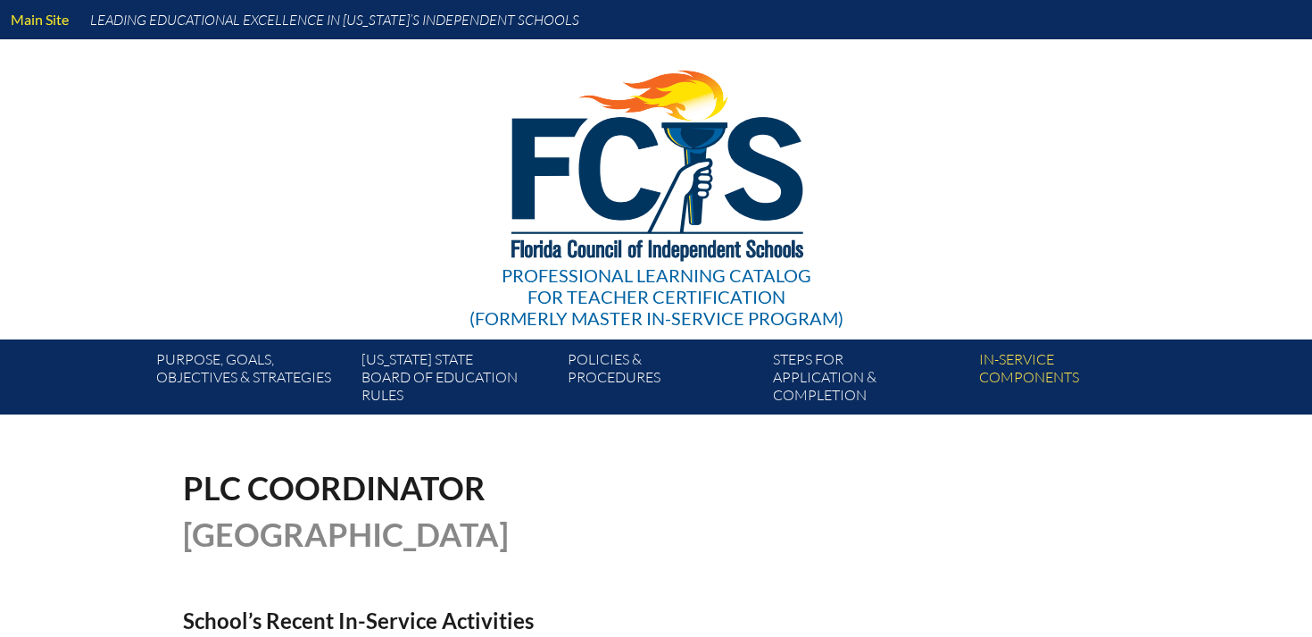
scroll to position [695, 0]
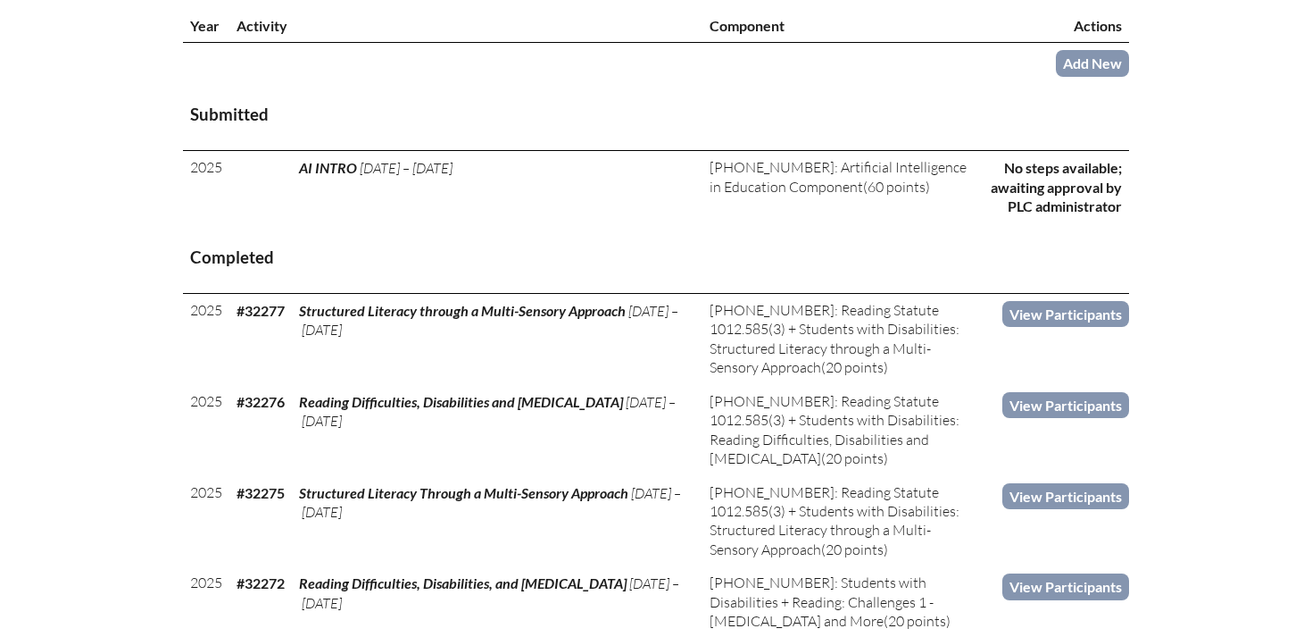
scroll to position [679, 0]
drag, startPoint x: 96, startPoint y: 54, endPoint x: 99, endPoint y: 37, distance: 17.3
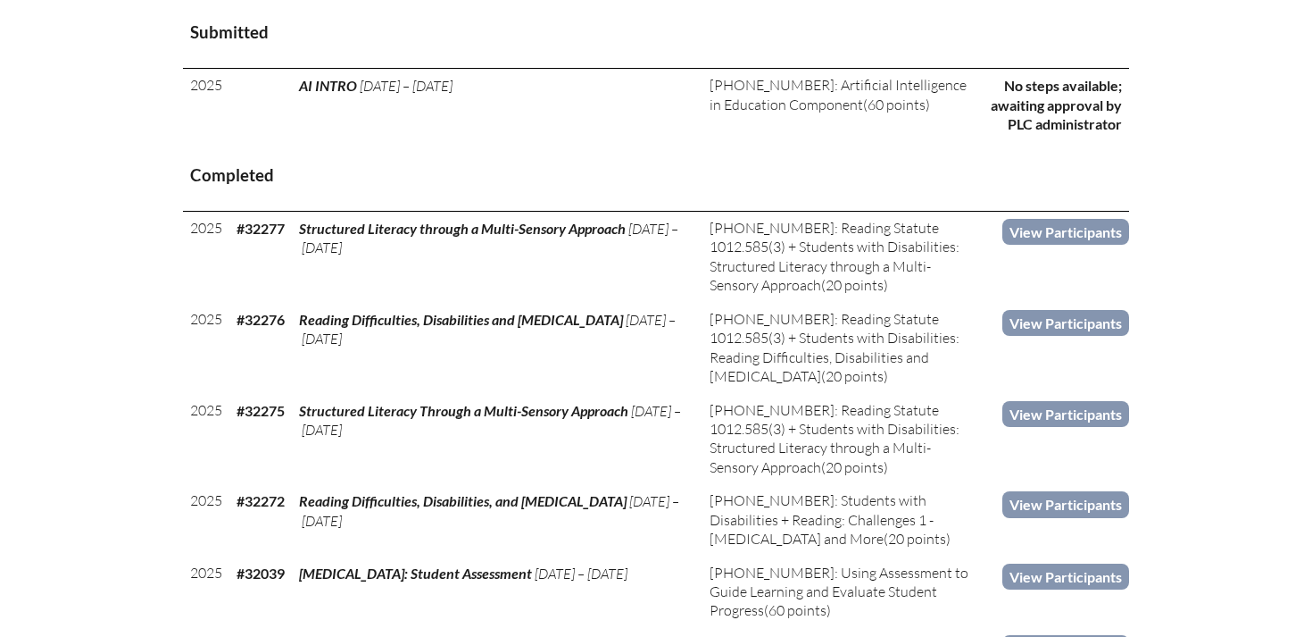
scroll to position [694, 0]
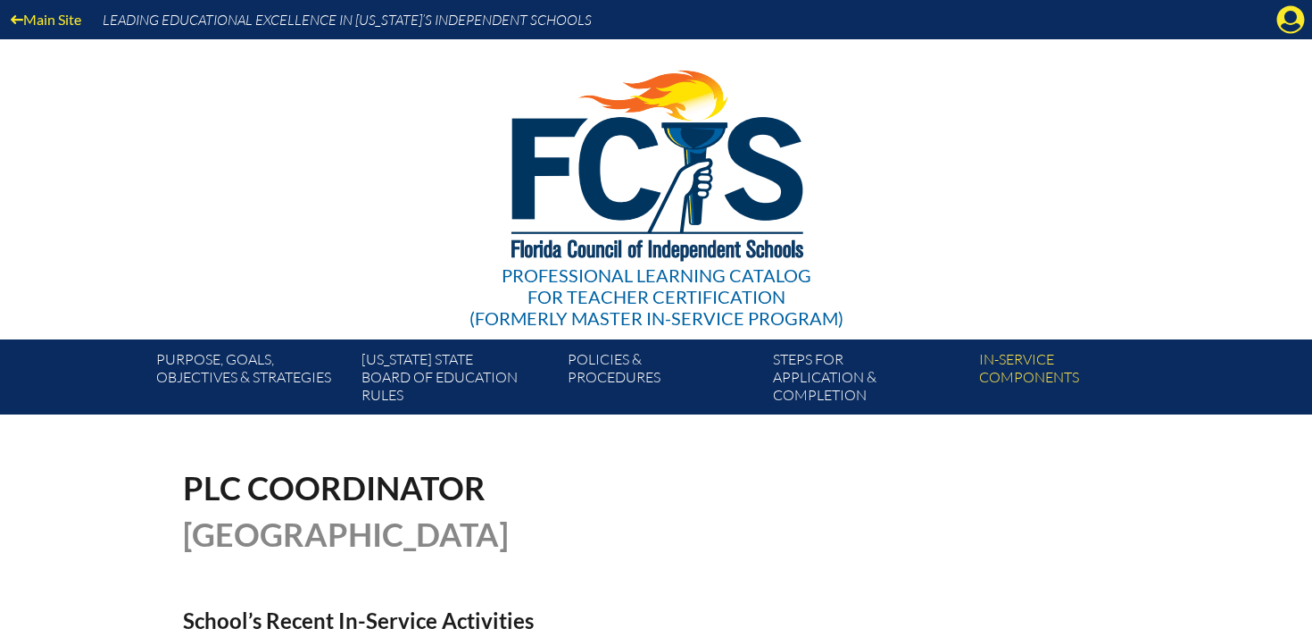
scroll to position [686, 0]
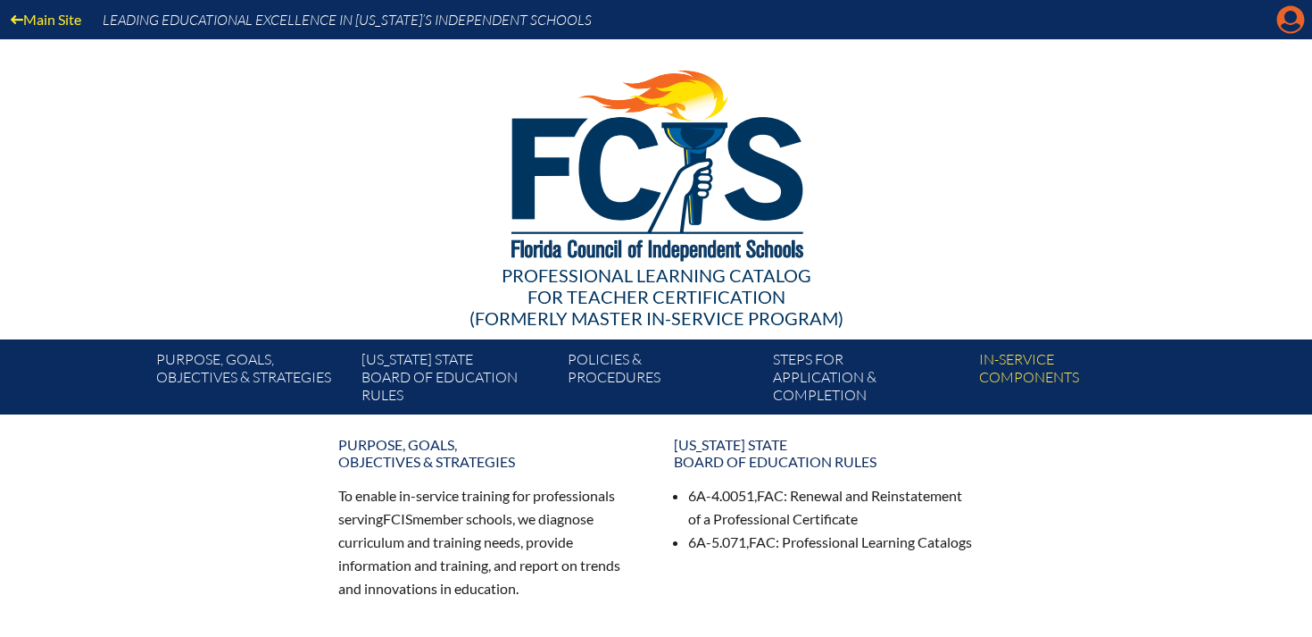
click at [1299, 25] on icon "Manage account" at bounding box center [1291, 19] width 29 height 29
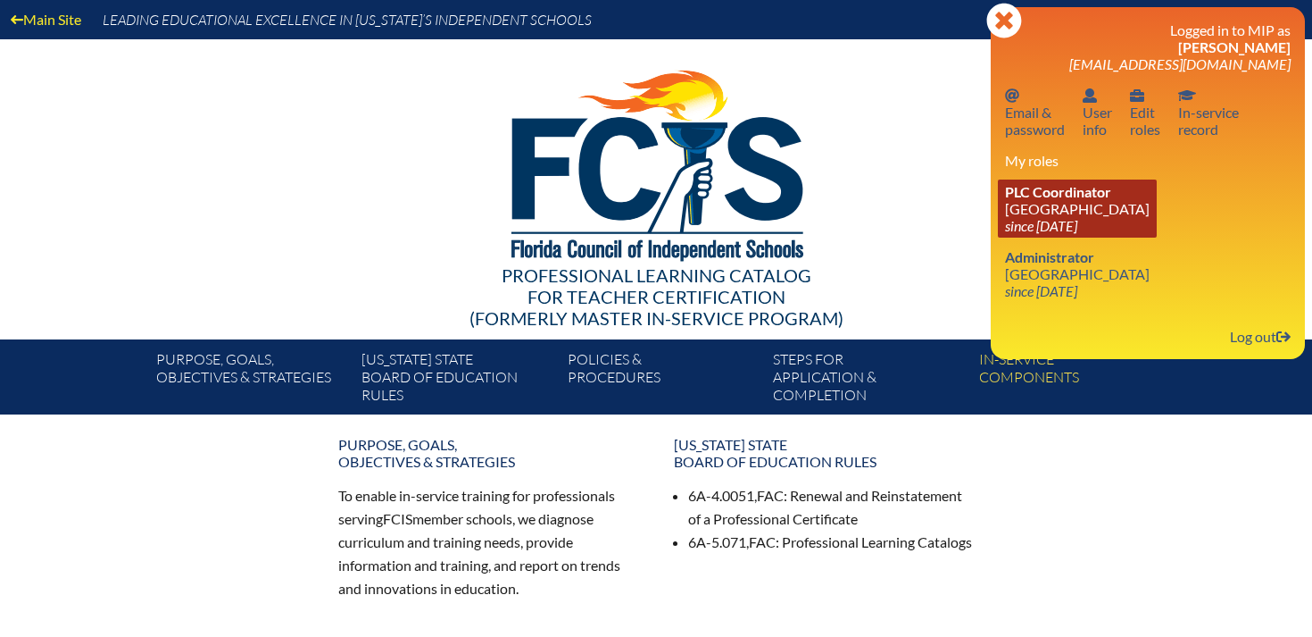
click at [1078, 222] on icon "since [DATE]" at bounding box center [1041, 225] width 72 height 17
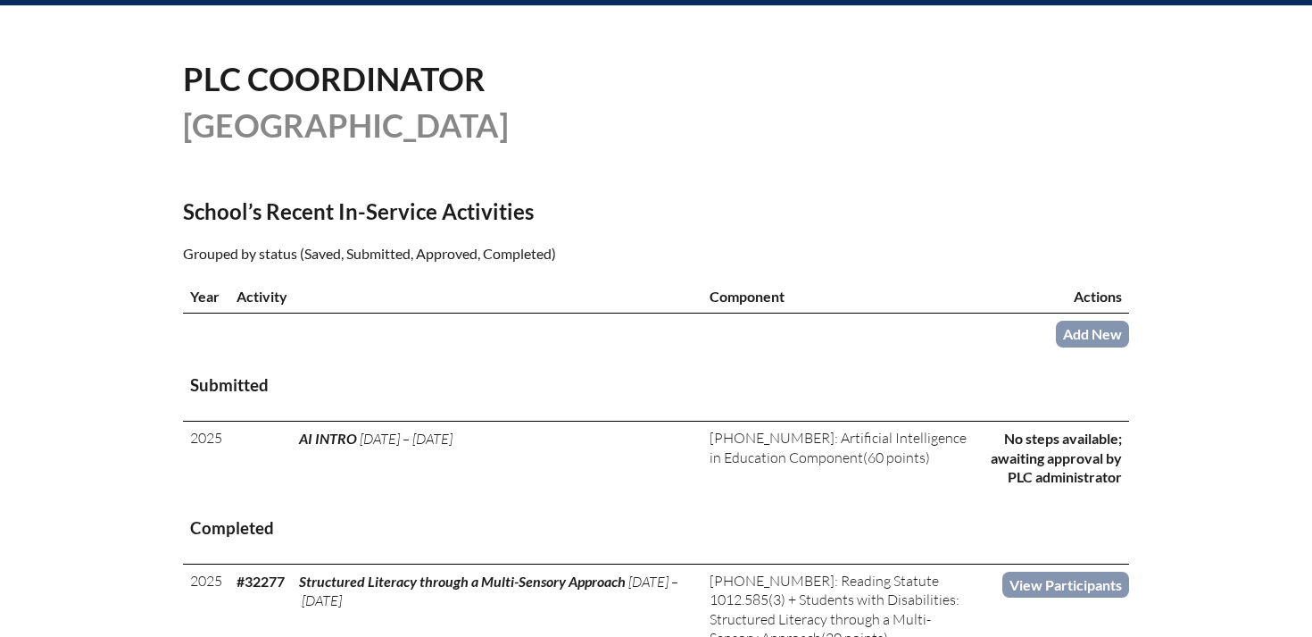
scroll to position [587, 0]
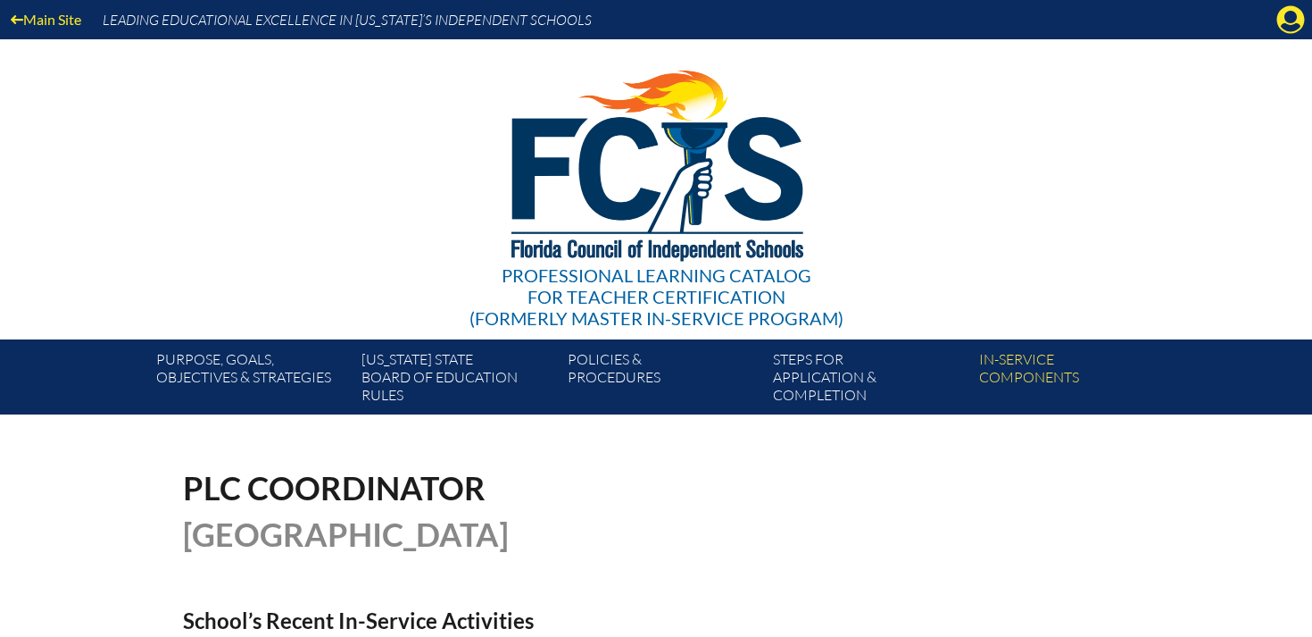
scroll to position [587, 0]
